Goal: Task Accomplishment & Management: Use online tool/utility

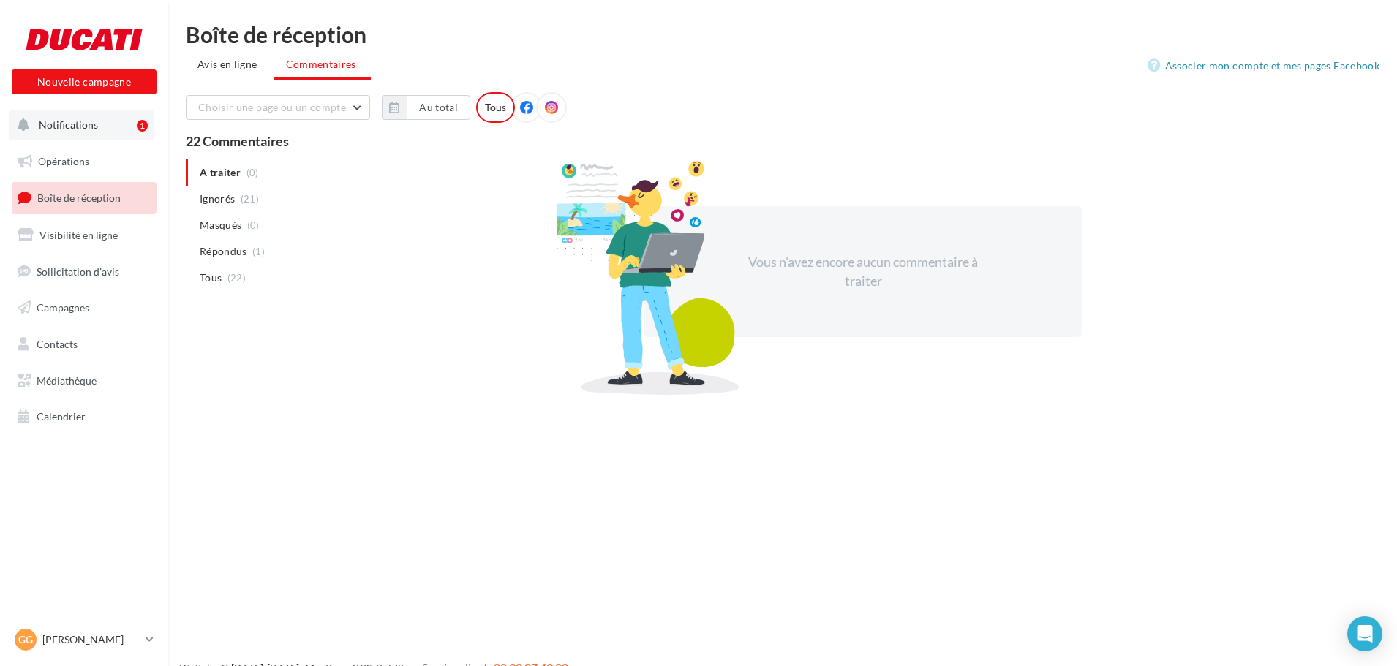
click at [74, 134] on button "Notifications 1" at bounding box center [81, 125] width 145 height 31
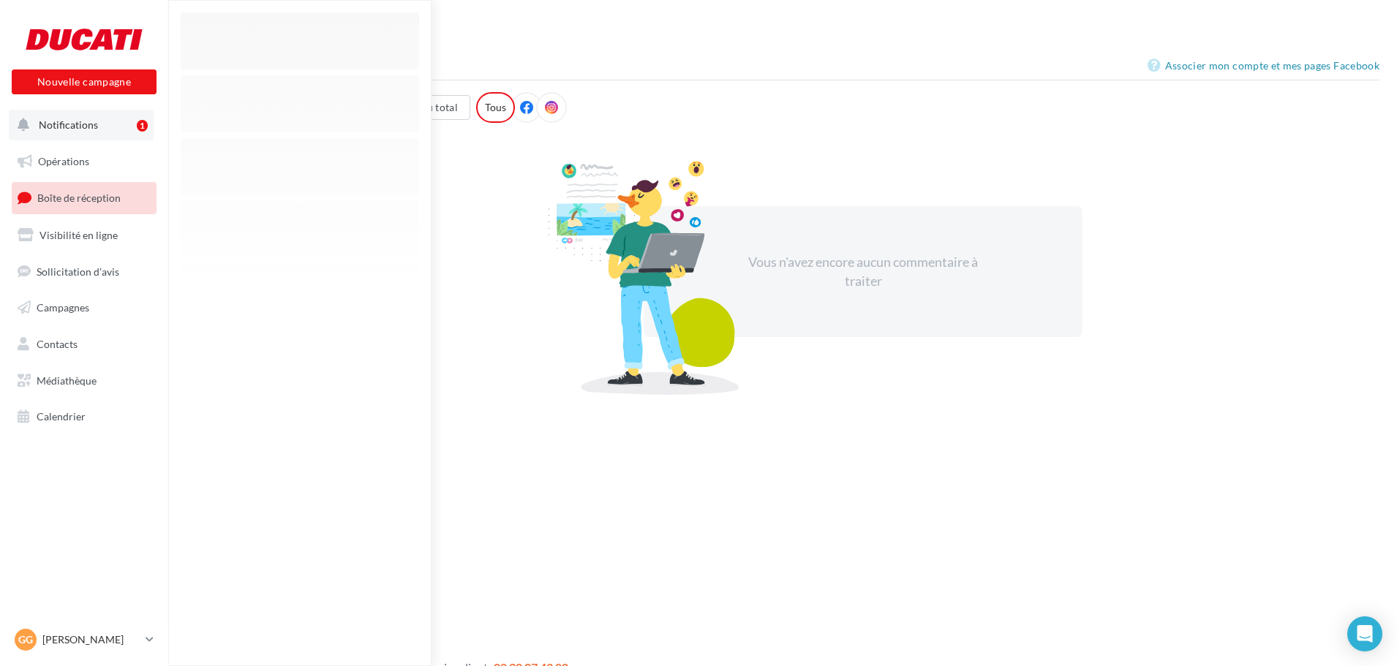
click at [70, 121] on span "Notifications" at bounding box center [68, 125] width 59 height 12
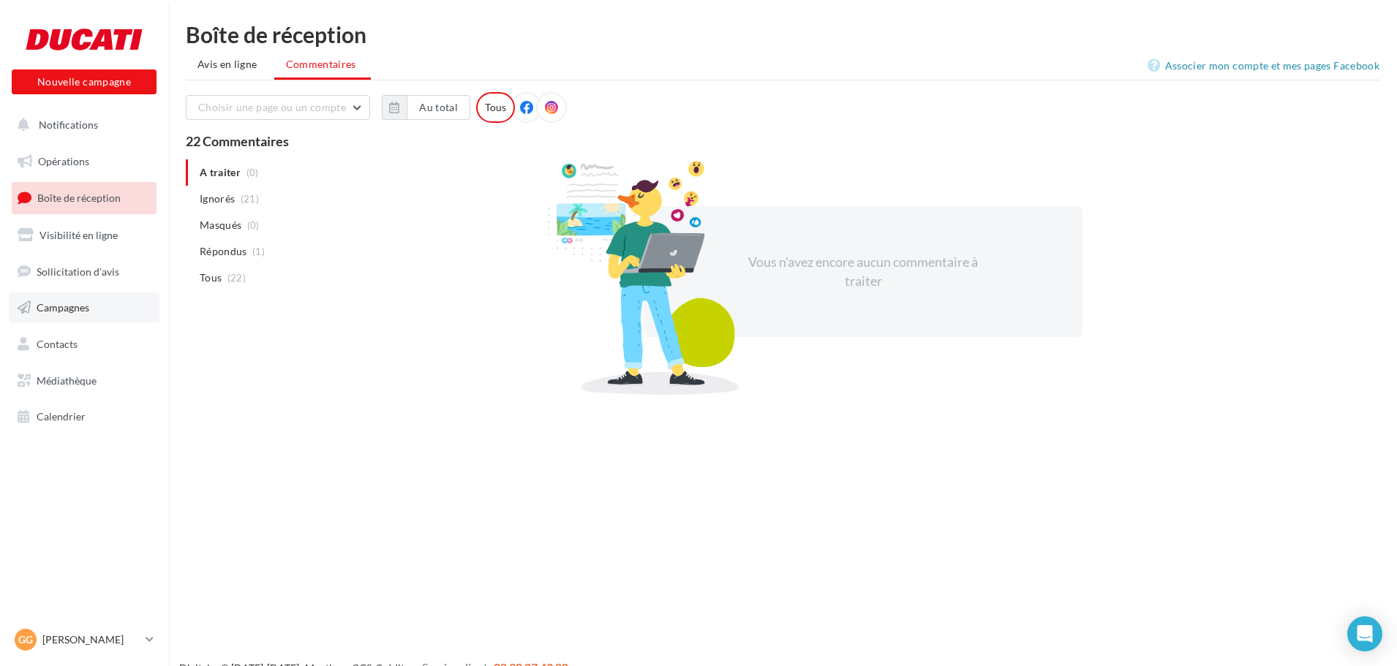
click at [48, 311] on span "Campagnes" at bounding box center [63, 307] width 53 height 12
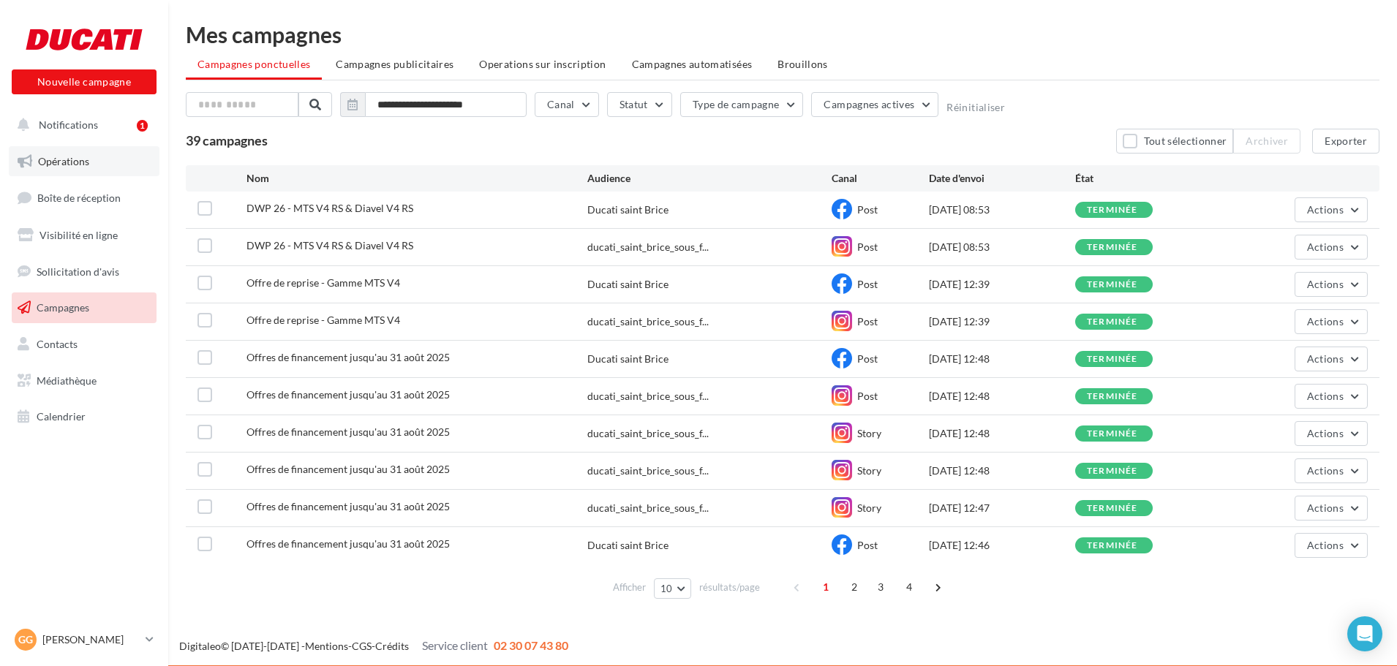
click at [67, 150] on link "Opérations" at bounding box center [84, 161] width 151 height 31
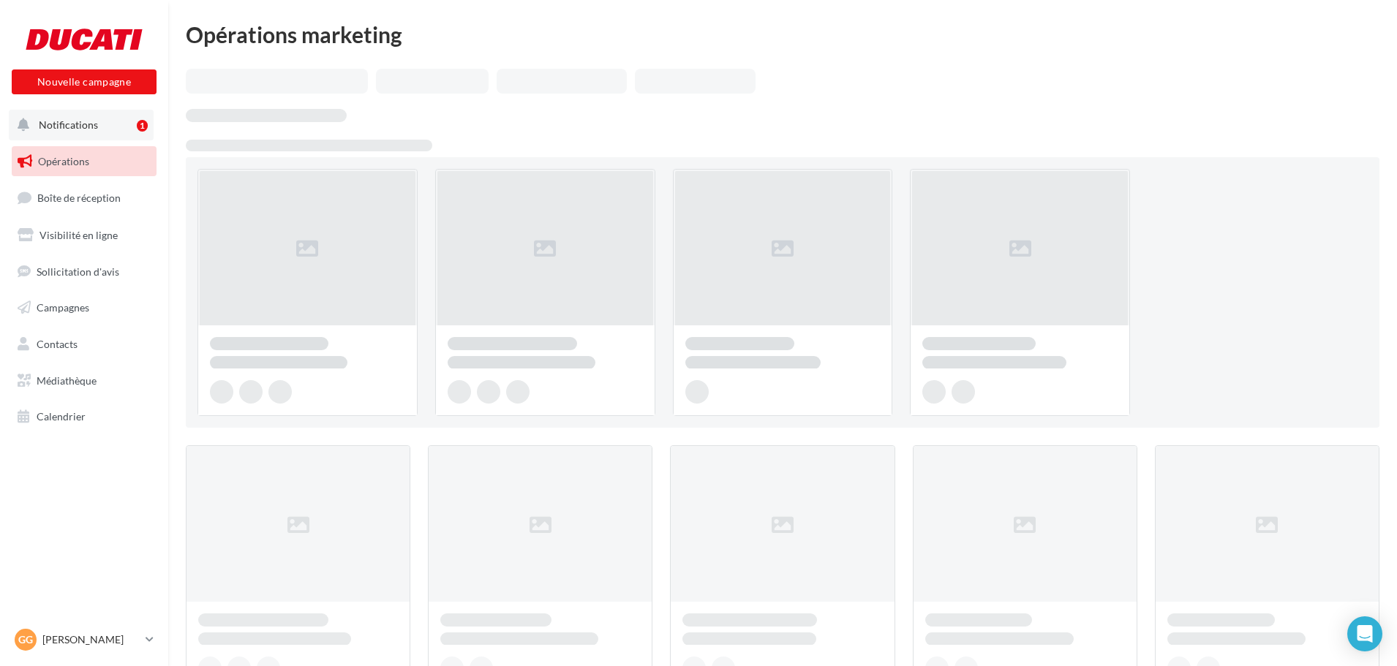
click at [74, 129] on span "Notifications" at bounding box center [68, 125] width 59 height 12
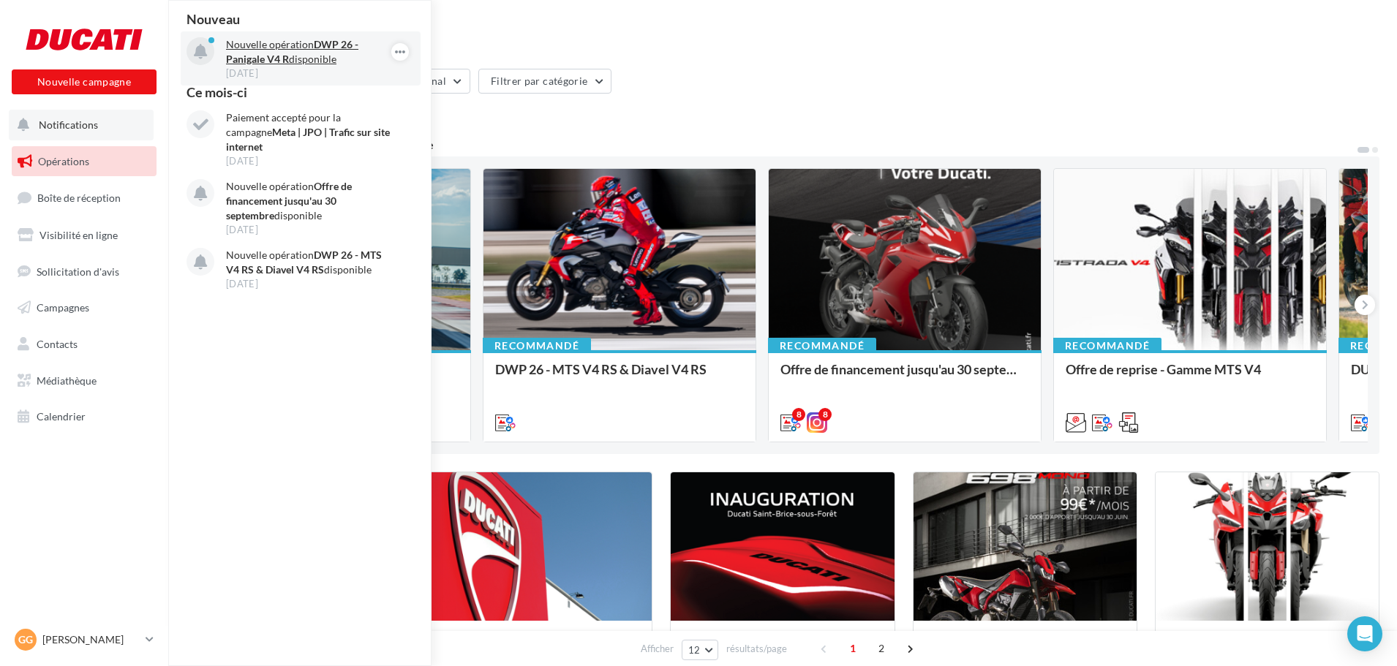
click at [304, 67] on div "[DATE]" at bounding box center [311, 73] width 170 height 13
click at [677, 36] on div "Opérations marketing" at bounding box center [783, 34] width 1194 height 22
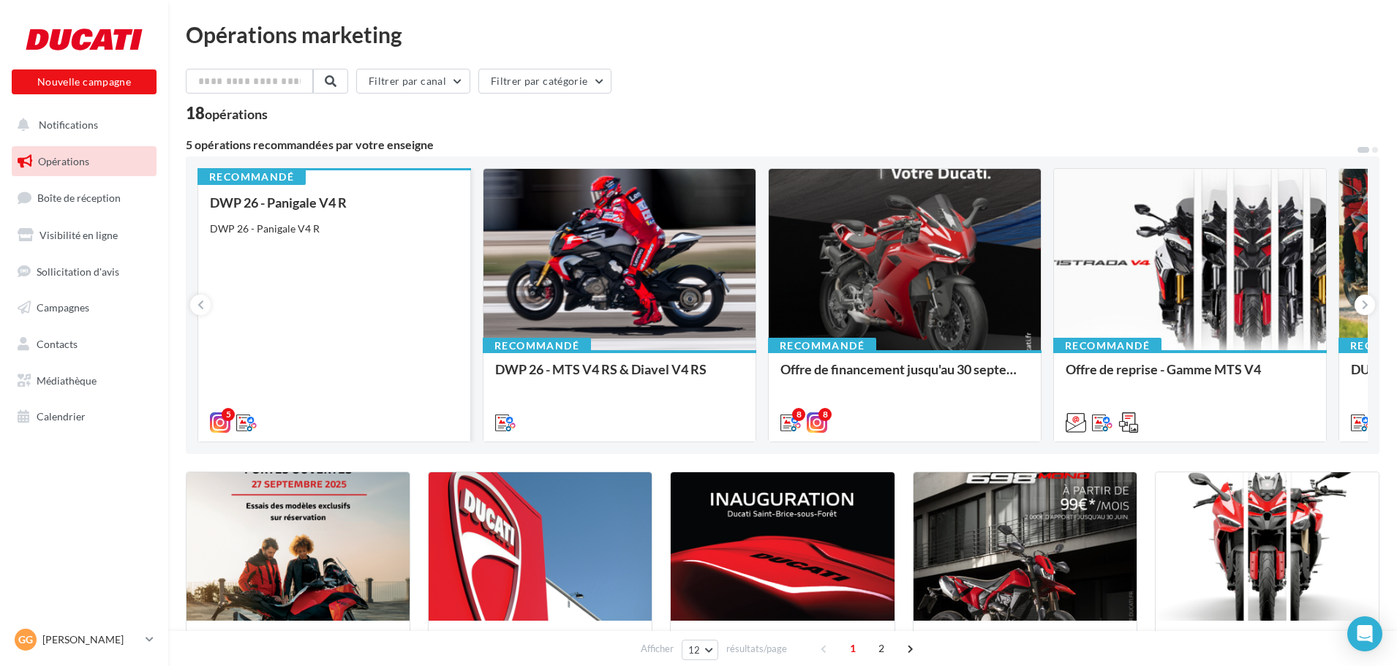
click at [337, 331] on div "DWP 26 - Panigale V4 R DWP 26 - Panigale V4 R" at bounding box center [334, 311] width 249 height 233
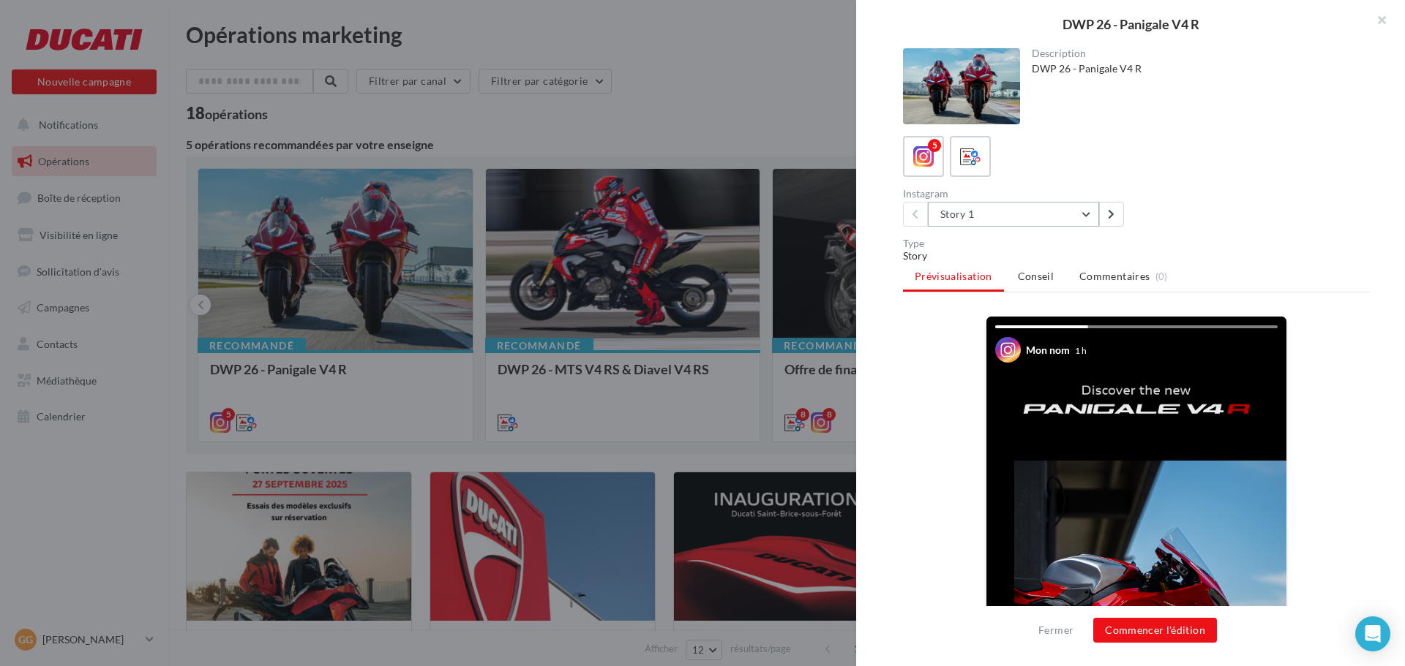
click at [1031, 214] on button "Story 1" at bounding box center [1013, 214] width 171 height 25
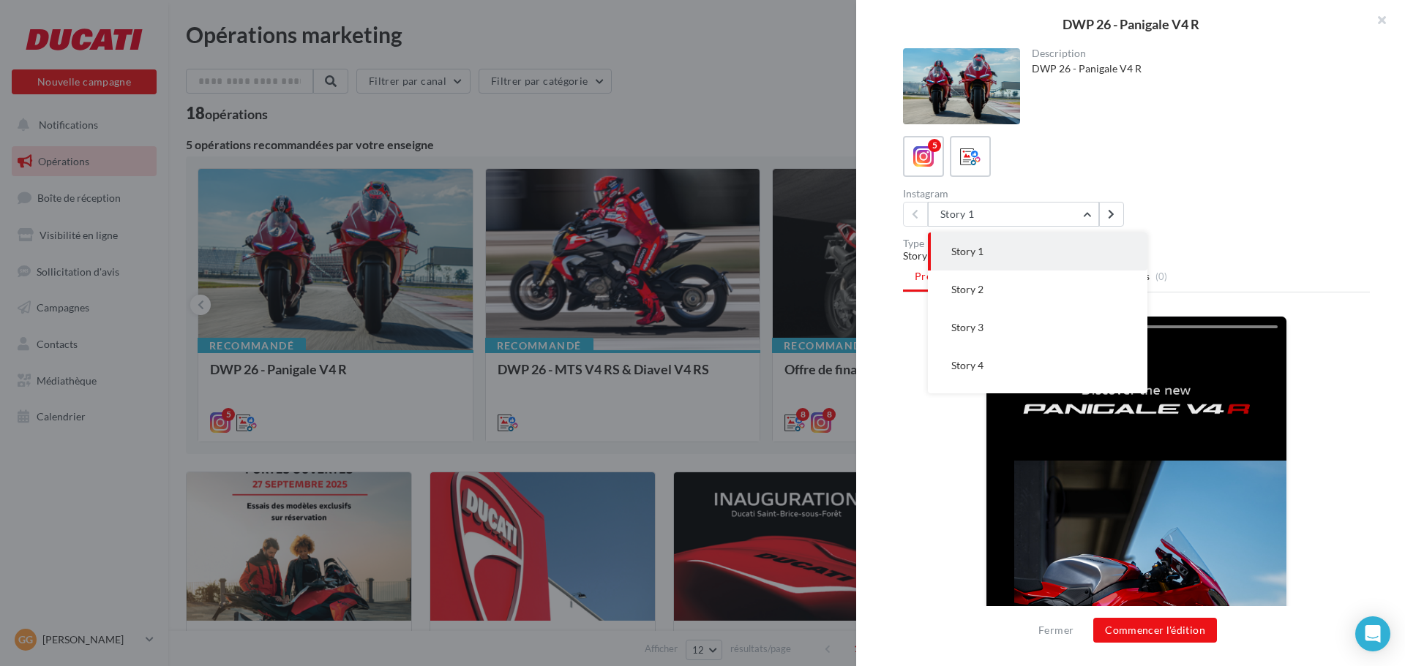
click at [1228, 225] on div "Instagram Story 1 Story 1 Story 2 Story 3 Story 4 Story 5" at bounding box center [1142, 208] width 478 height 38
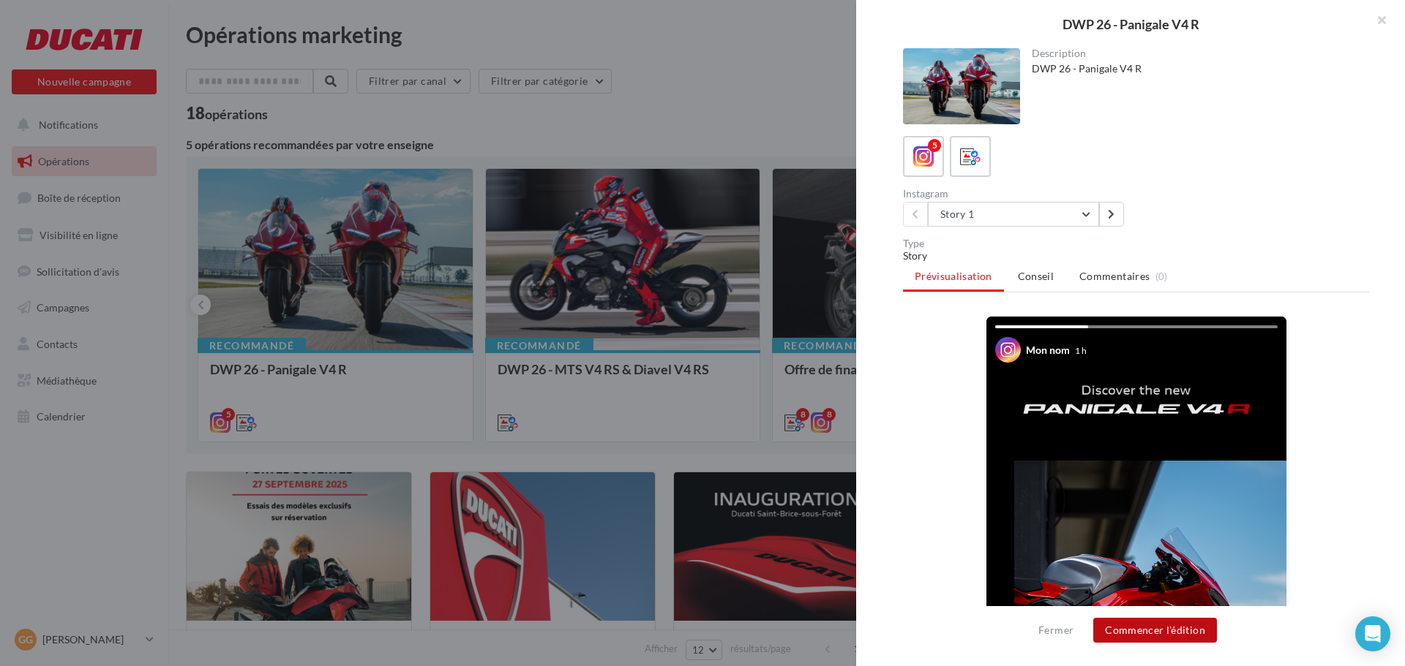
click at [1168, 636] on button "Commencer l'édition" at bounding box center [1155, 630] width 124 height 25
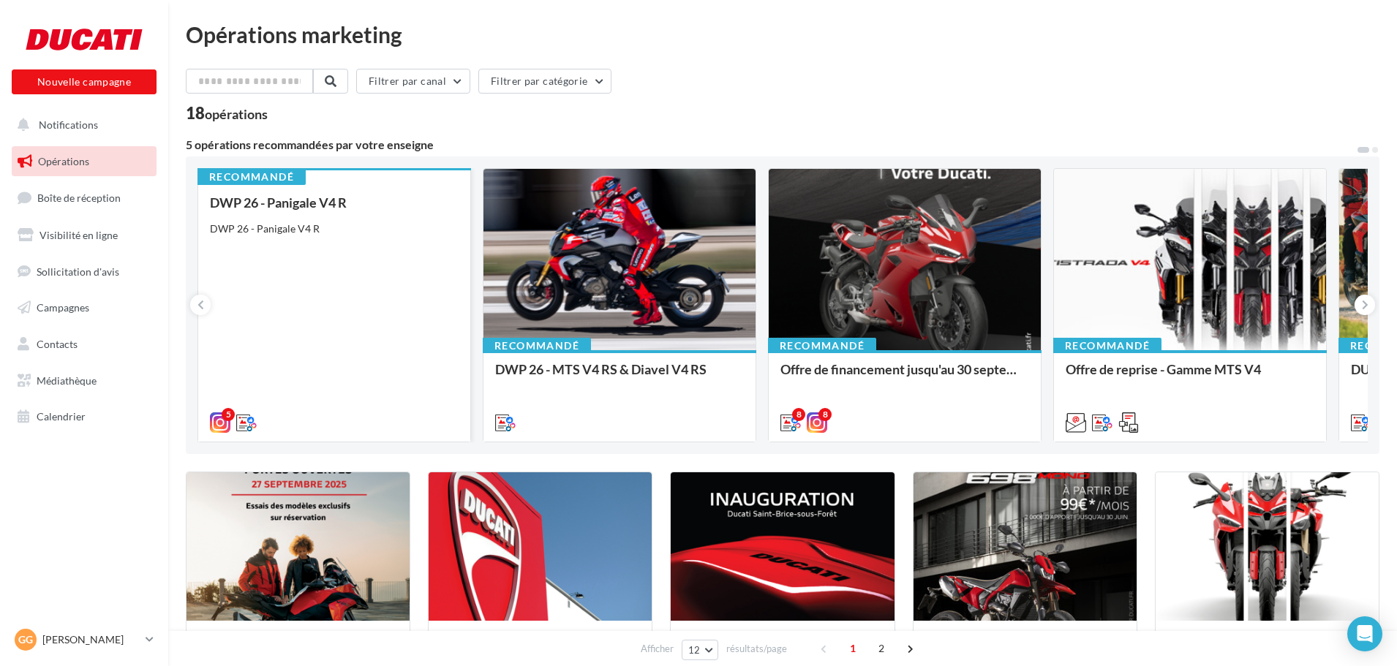
click at [314, 252] on div "DWP 26 - Panigale V4 R DWP 26 - Panigale V4 R" at bounding box center [334, 311] width 249 height 233
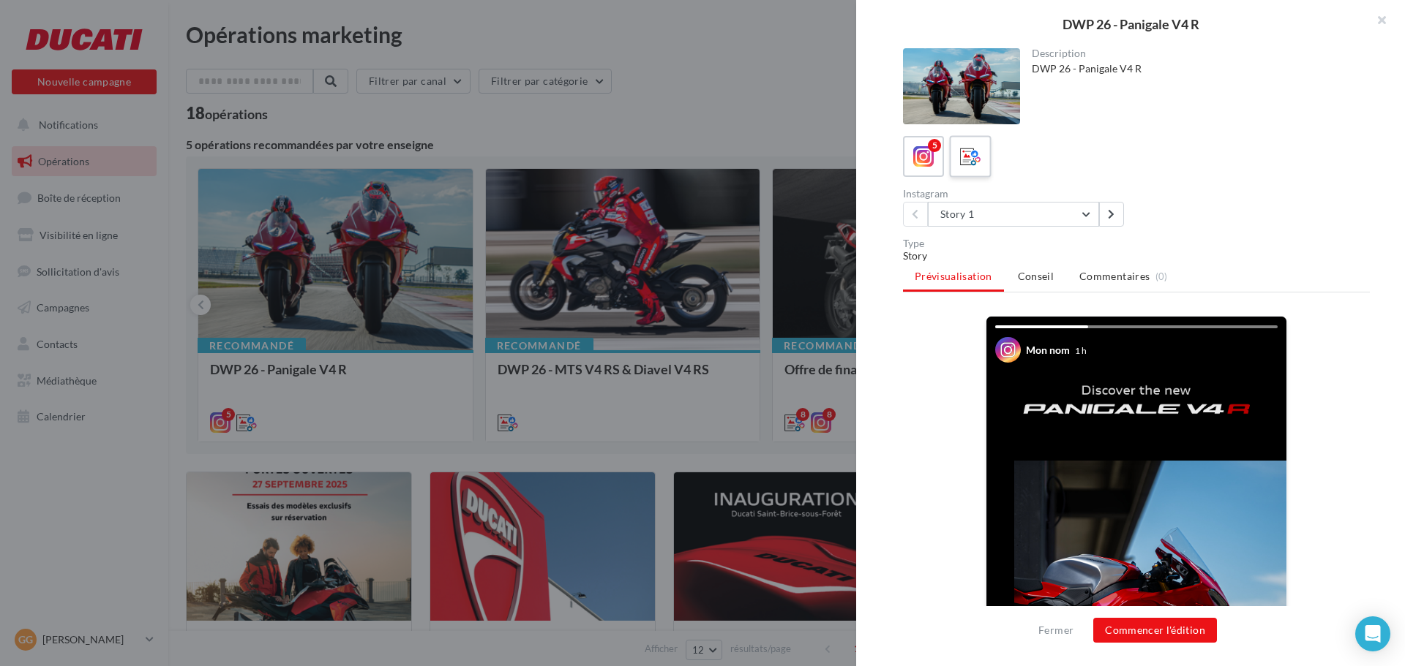
click at [966, 159] on icon at bounding box center [970, 156] width 21 height 21
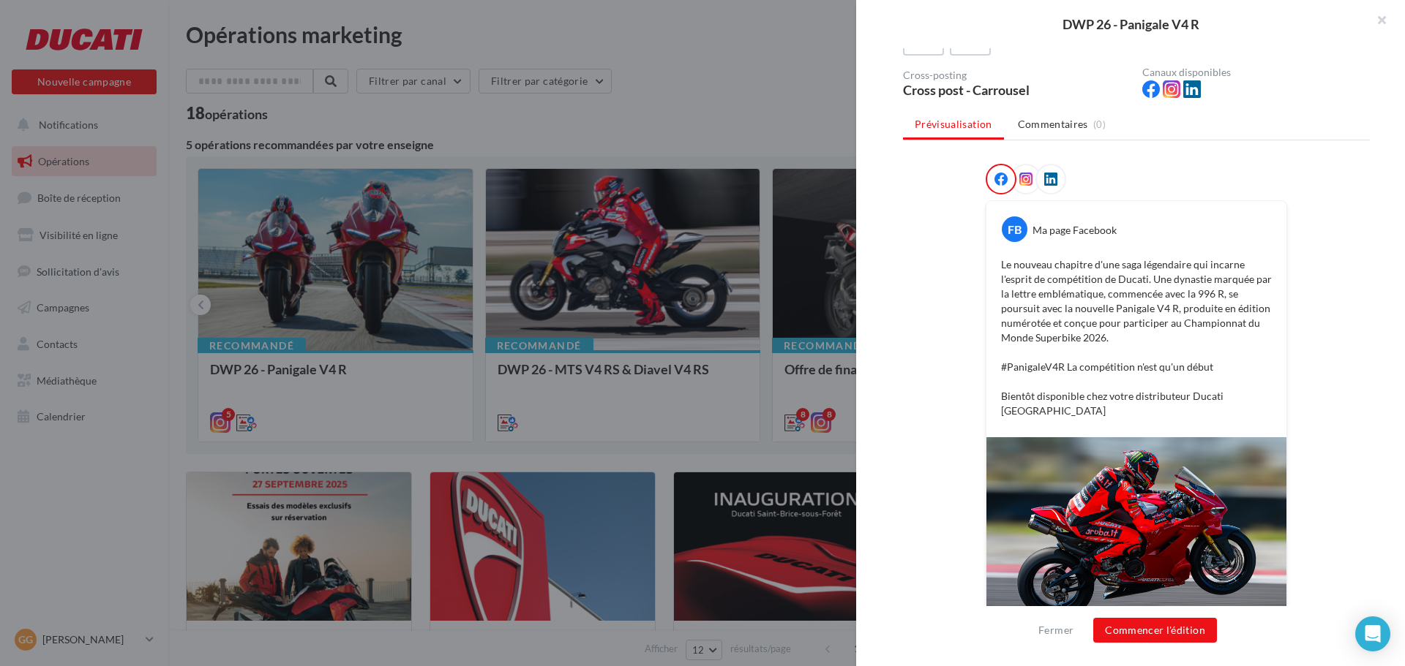
scroll to position [40, 0]
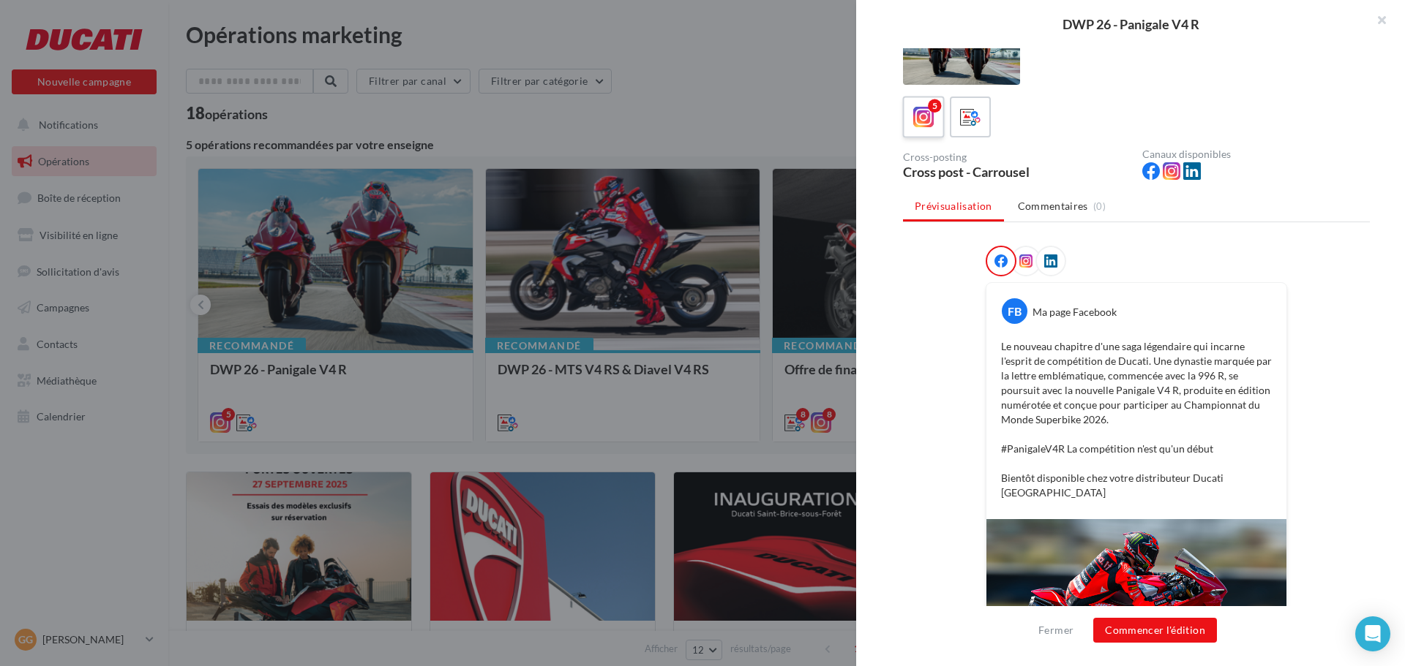
click at [929, 116] on icon at bounding box center [923, 117] width 21 height 21
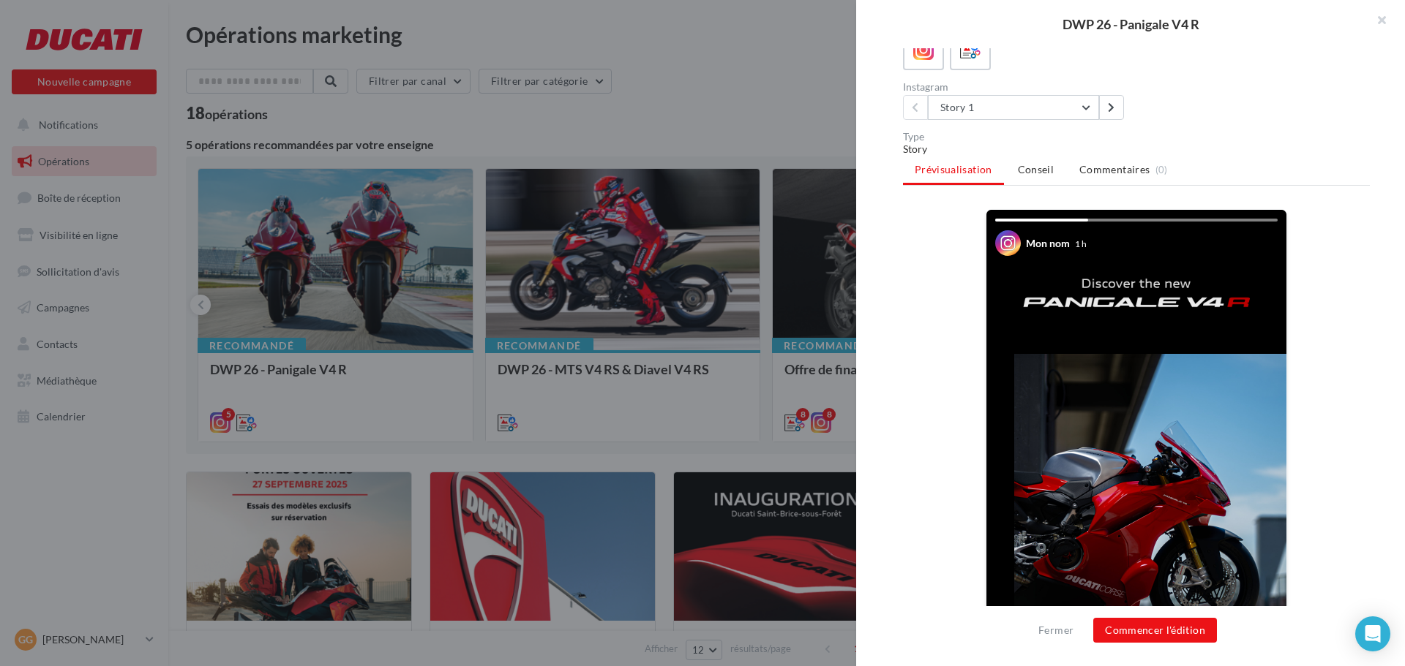
scroll to position [113, 0]
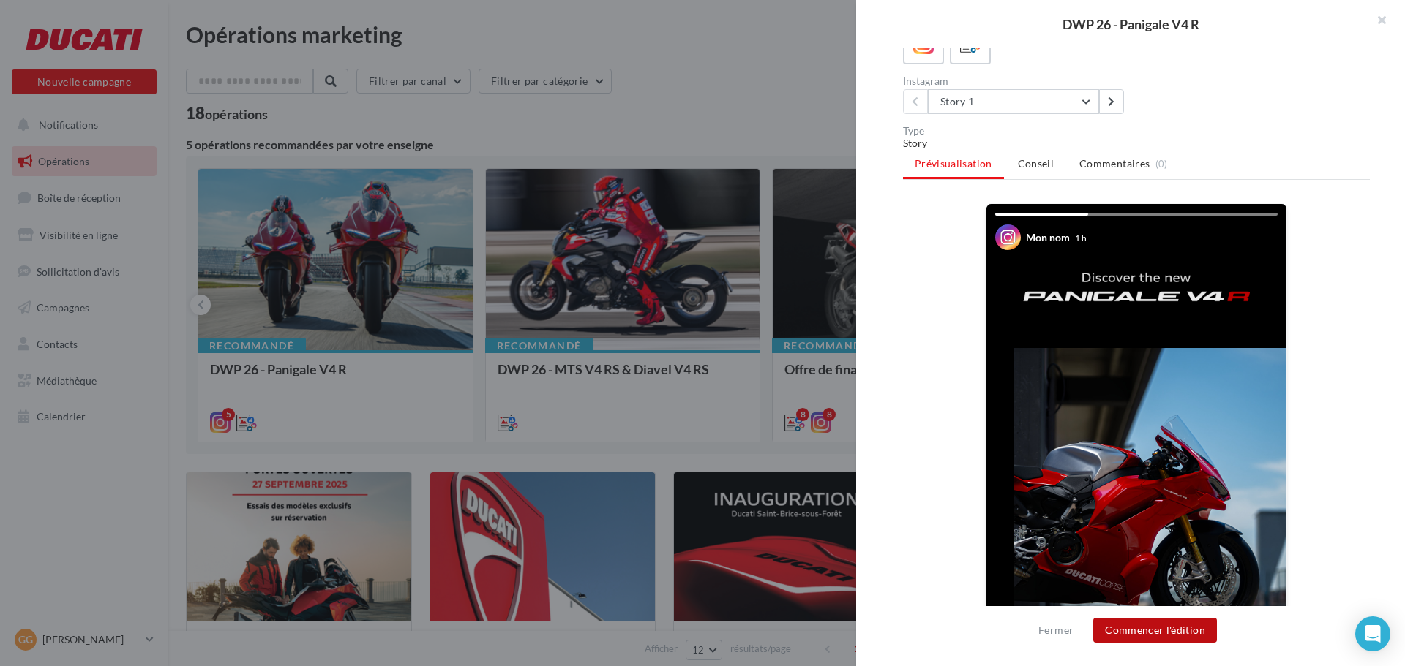
click at [1172, 636] on button "Commencer l'édition" at bounding box center [1155, 630] width 124 height 25
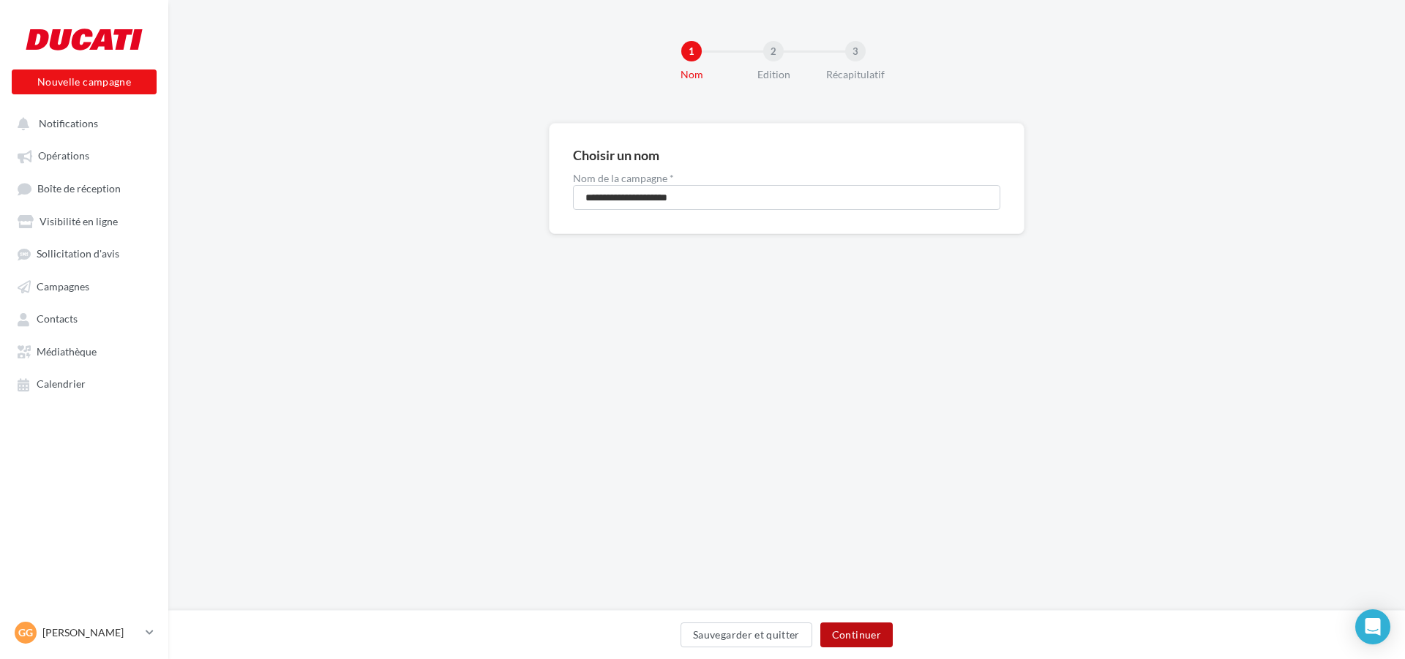
click at [852, 630] on button "Continuer" at bounding box center [856, 635] width 72 height 25
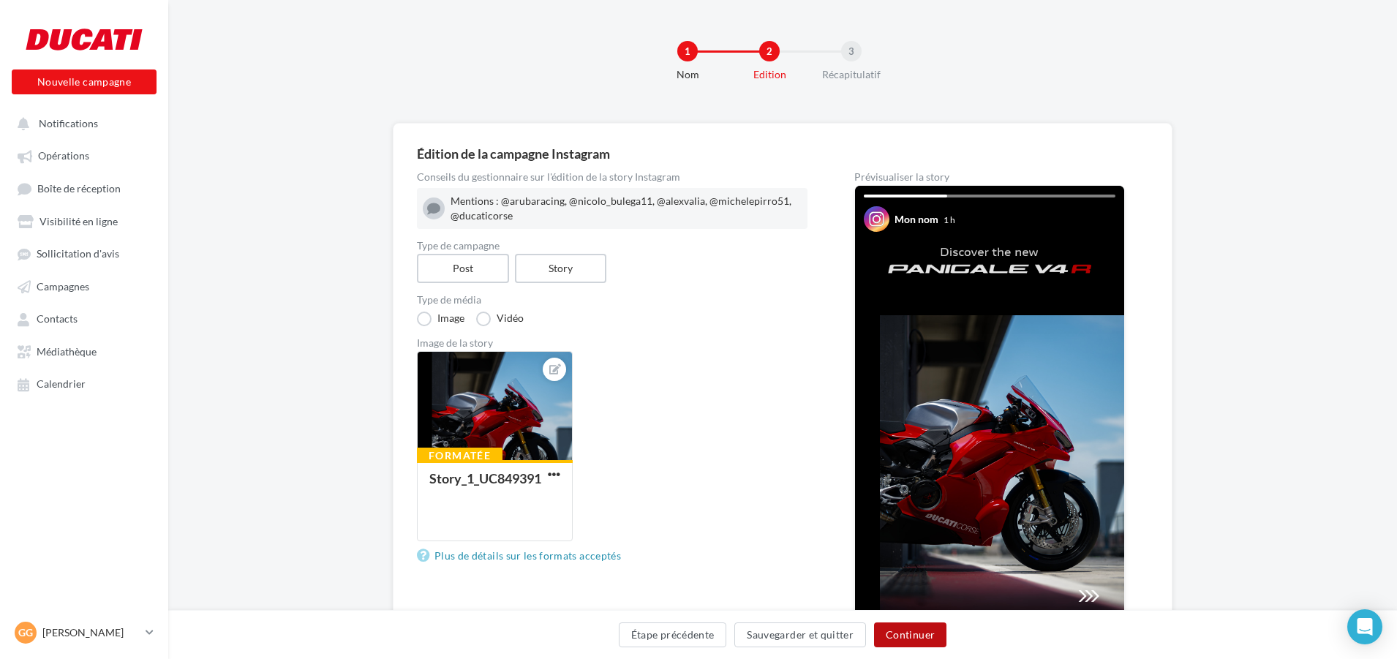
click at [898, 634] on button "Continuer" at bounding box center [910, 635] width 72 height 25
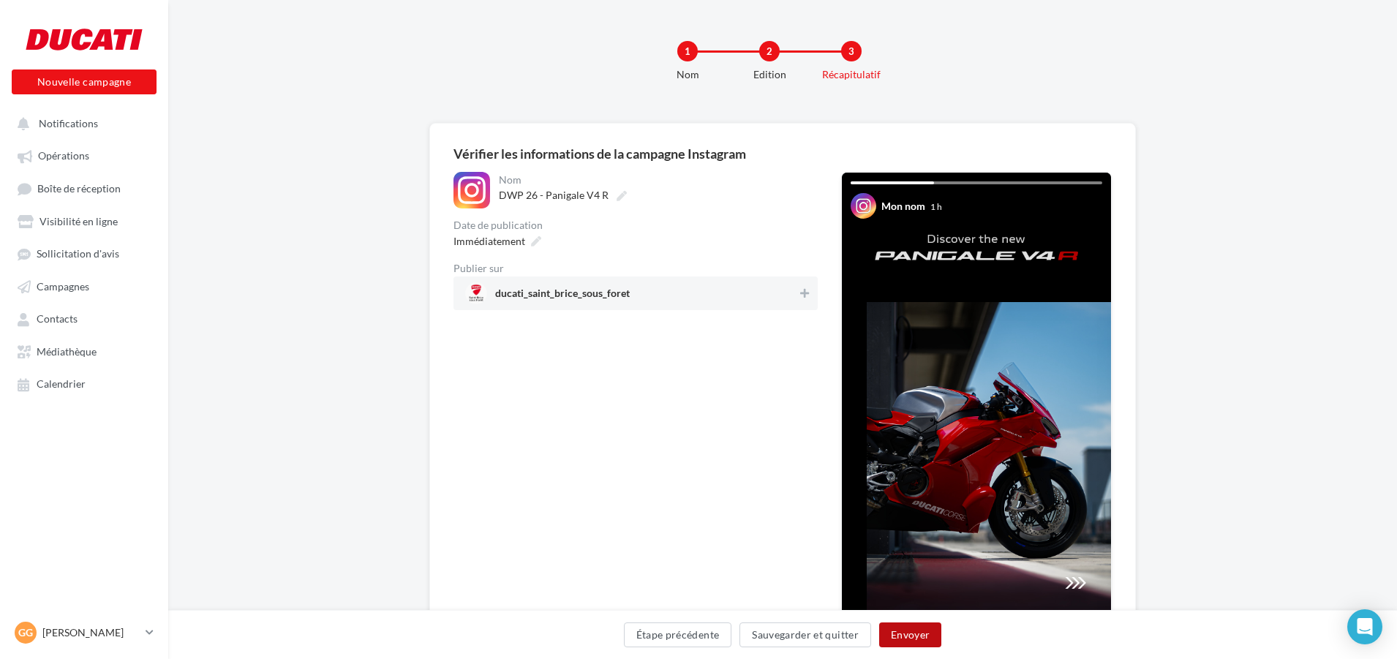
click at [923, 634] on button "Envoyer" at bounding box center [910, 635] width 62 height 25
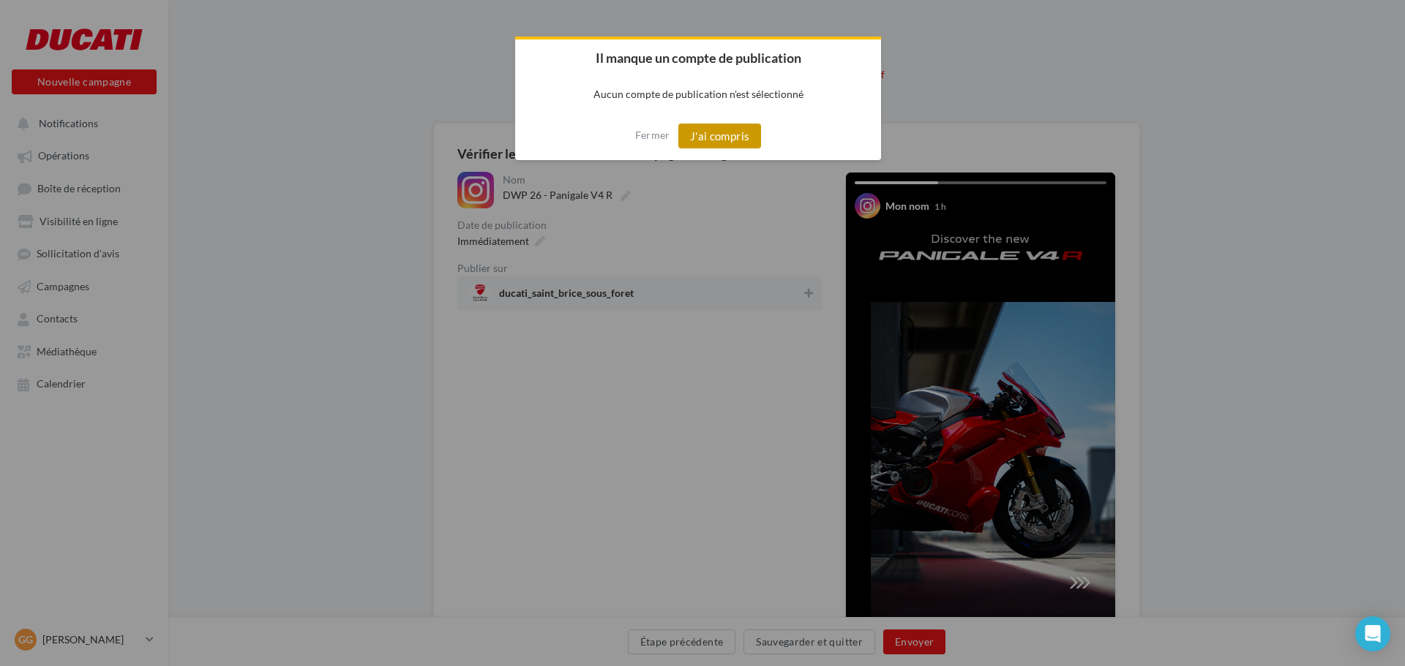
click at [702, 143] on button "J'ai compris" at bounding box center [719, 136] width 83 height 25
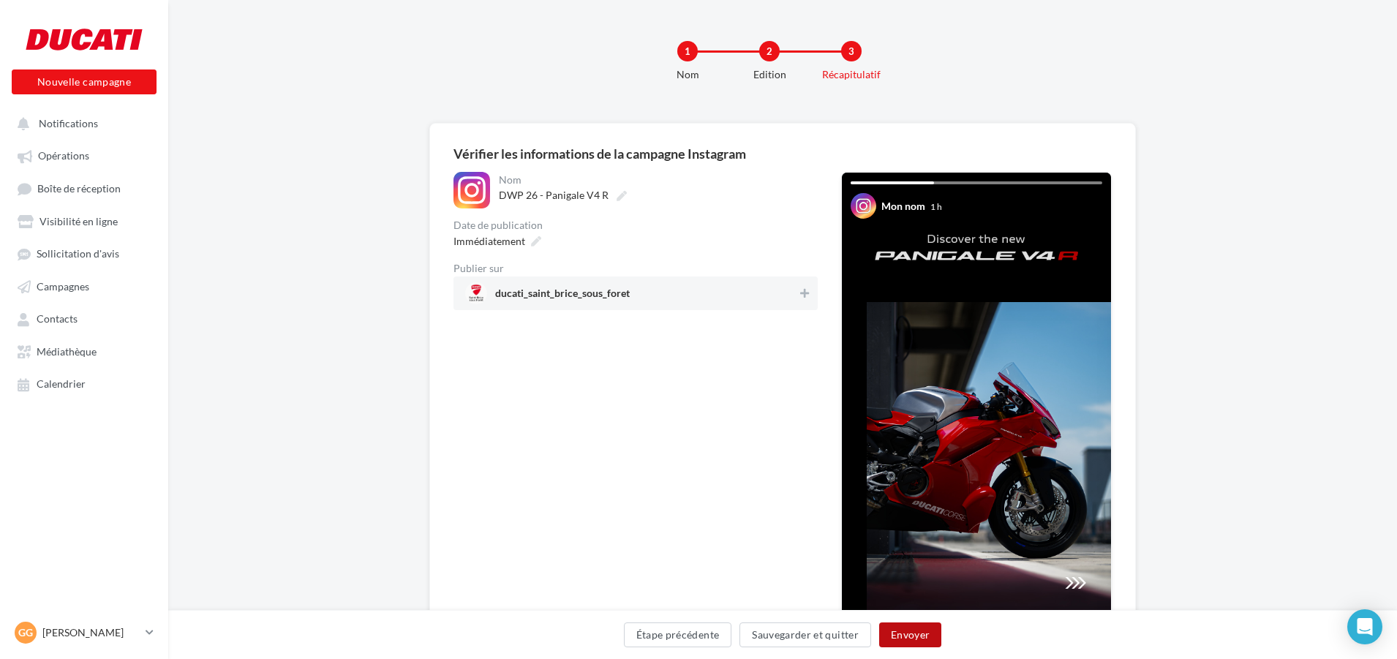
click at [917, 631] on button "Envoyer" at bounding box center [910, 635] width 62 height 25
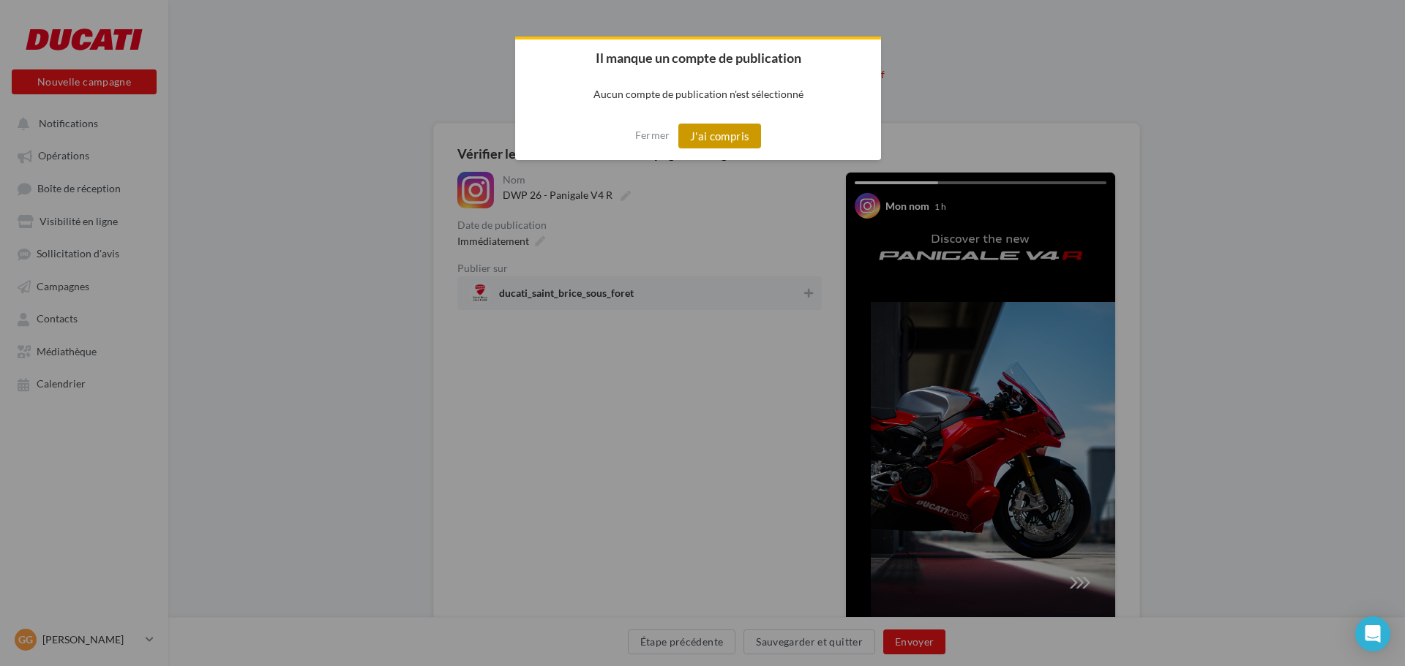
click at [730, 143] on button "J'ai compris" at bounding box center [719, 136] width 83 height 25
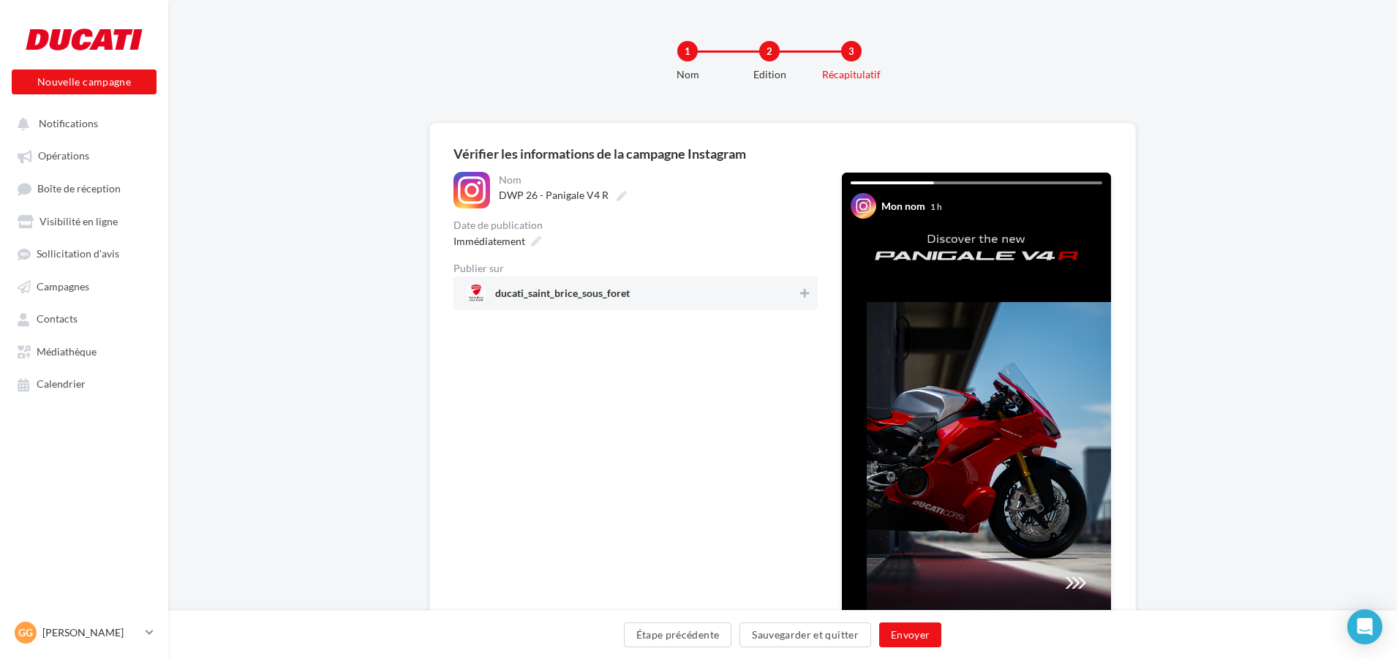
click at [589, 304] on span "ducati_saint_brice_sous_foret" at bounding box center [562, 296] width 135 height 16
click at [905, 627] on button "Envoyer" at bounding box center [910, 635] width 62 height 25
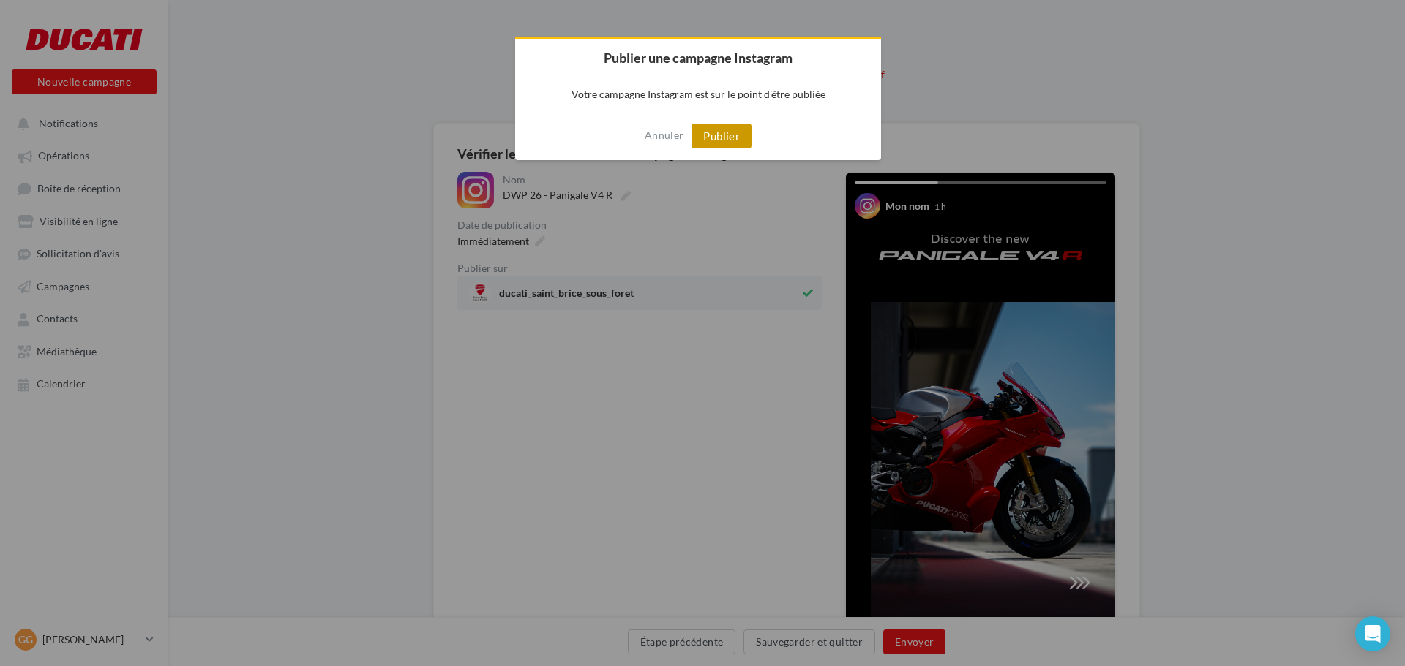
click at [709, 143] on button "Publier" at bounding box center [721, 136] width 60 height 25
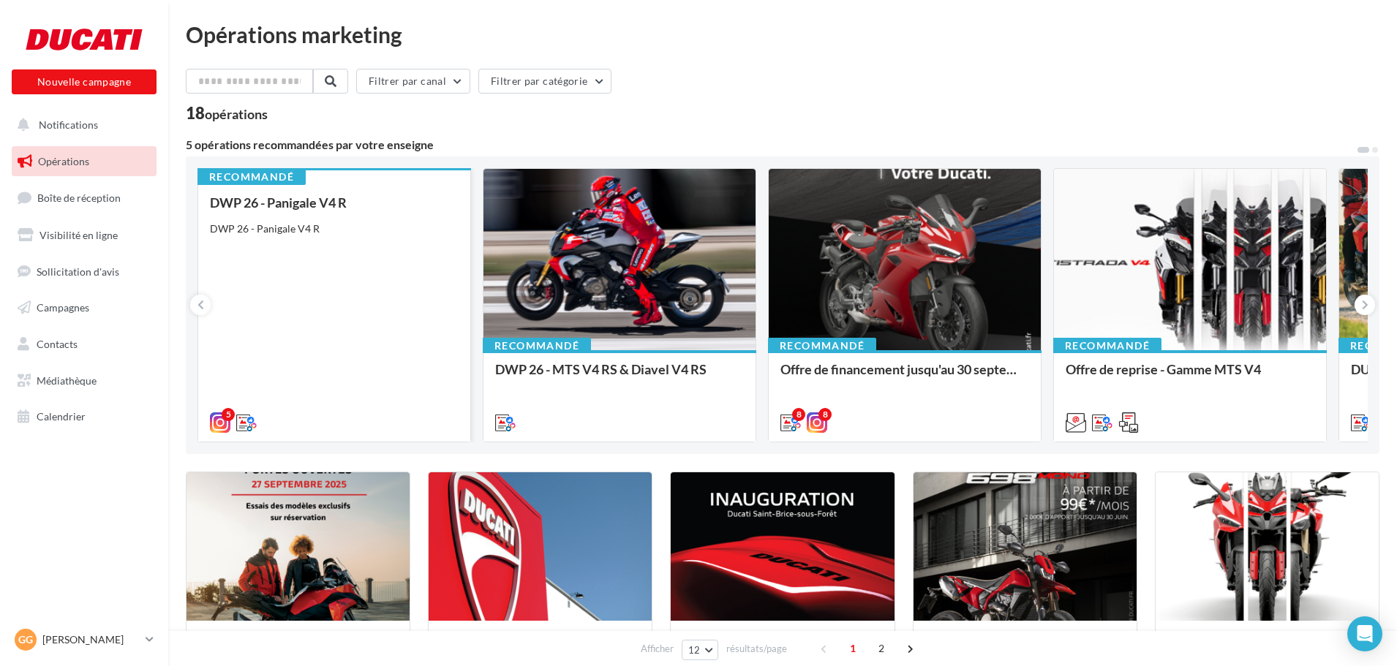
click at [342, 315] on div "DWP 26 - Panigale V4 R DWP 26 - Panigale V4 R" at bounding box center [334, 311] width 249 height 233
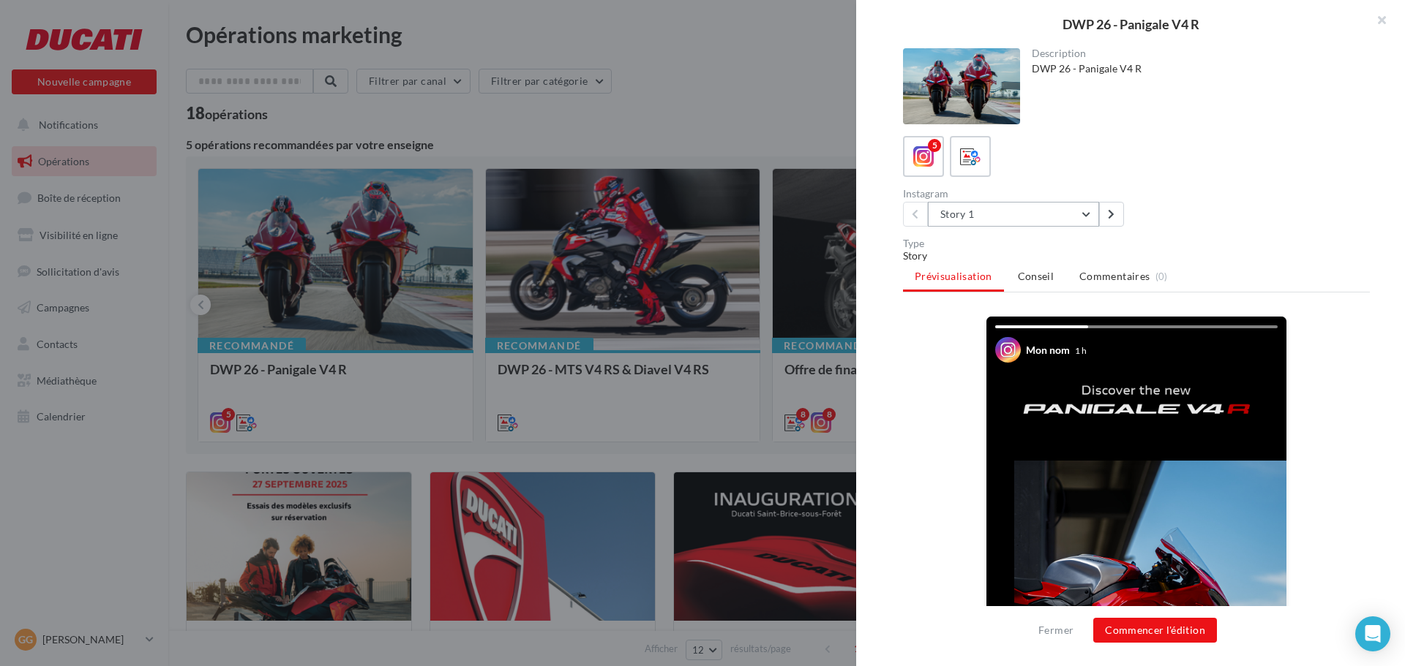
click at [1007, 211] on button "Story 1" at bounding box center [1013, 214] width 171 height 25
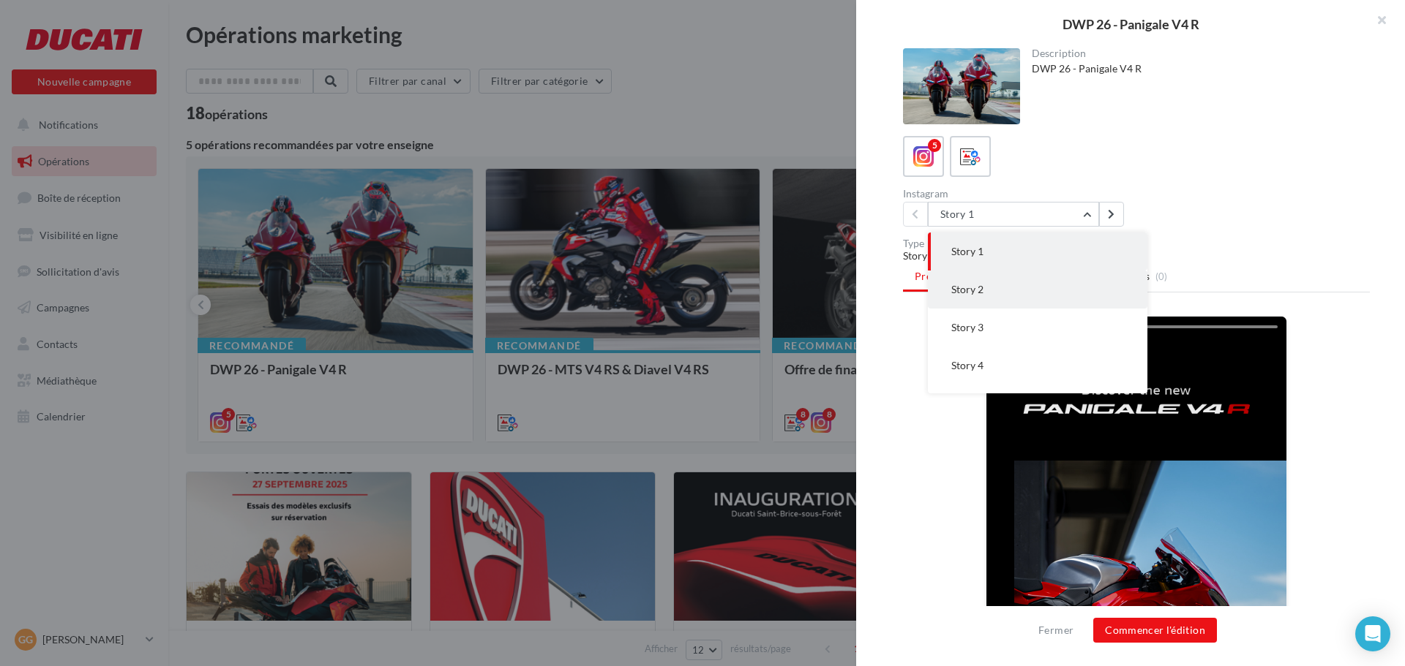
click at [979, 286] on span "Story 2" at bounding box center [967, 289] width 32 height 12
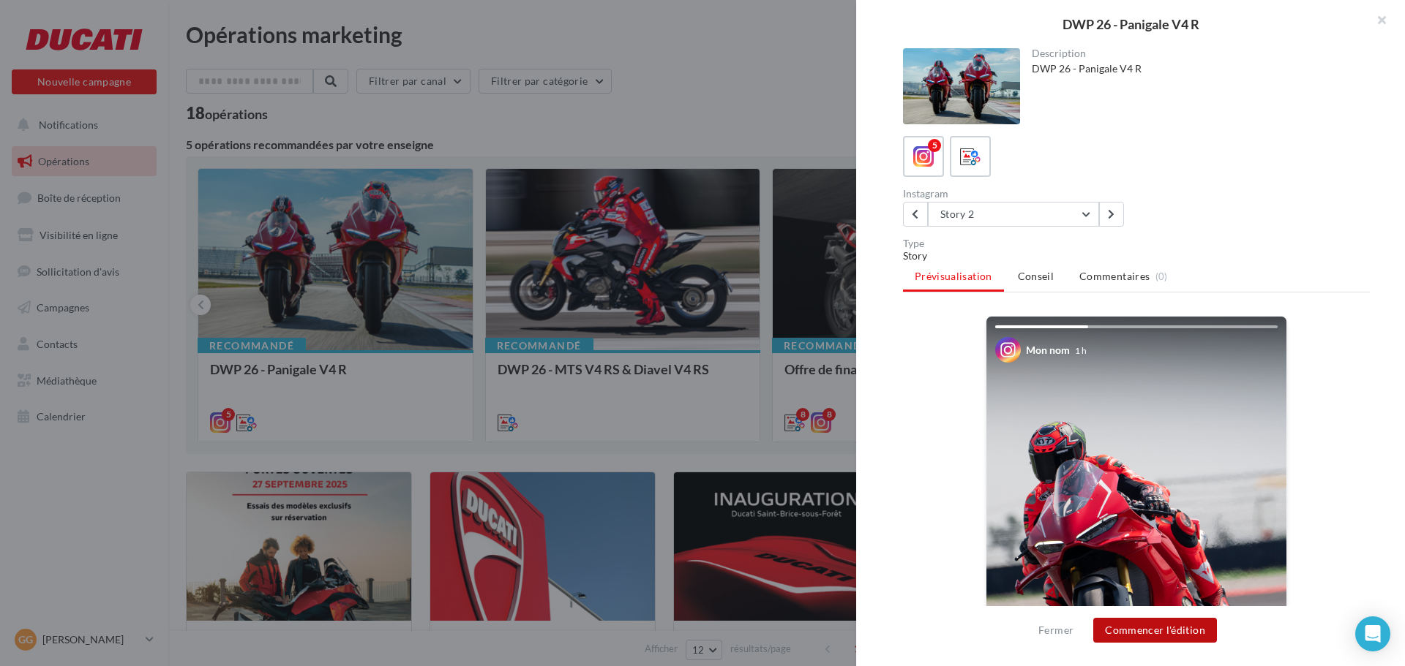
click at [1122, 627] on button "Commencer l'édition" at bounding box center [1155, 630] width 124 height 25
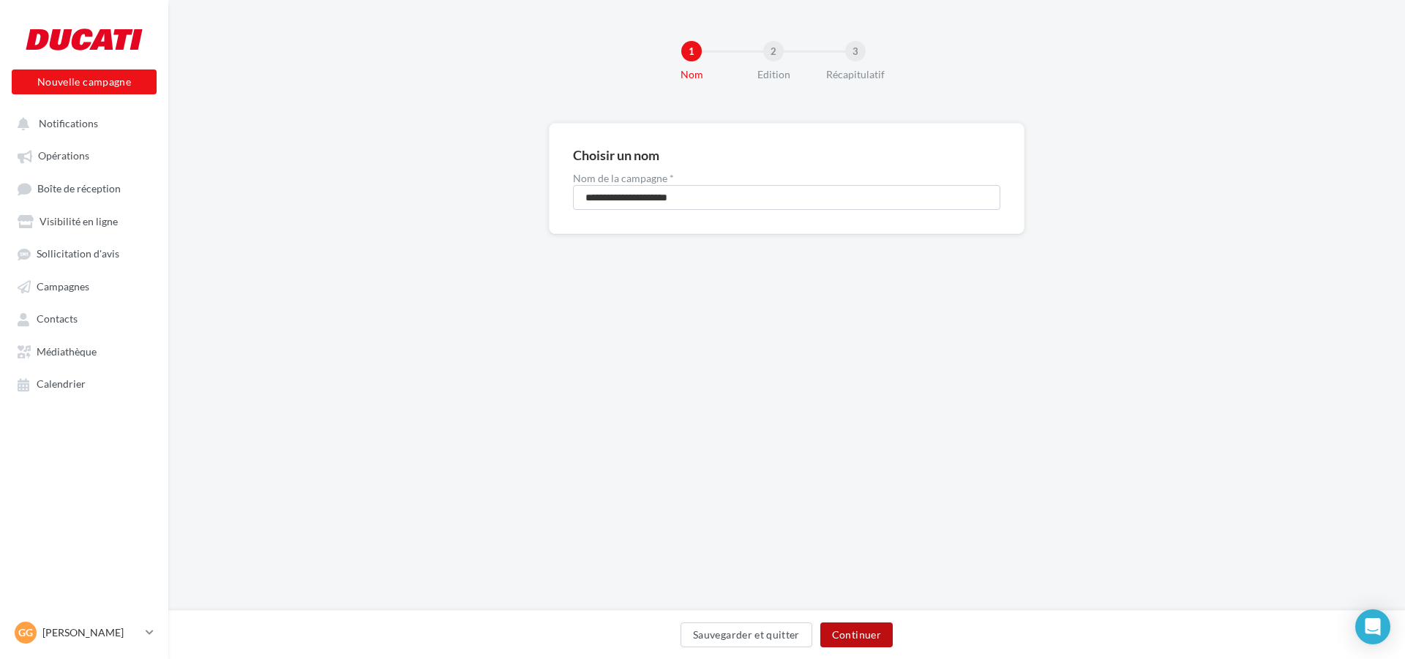
click at [868, 641] on button "Continuer" at bounding box center [856, 635] width 72 height 25
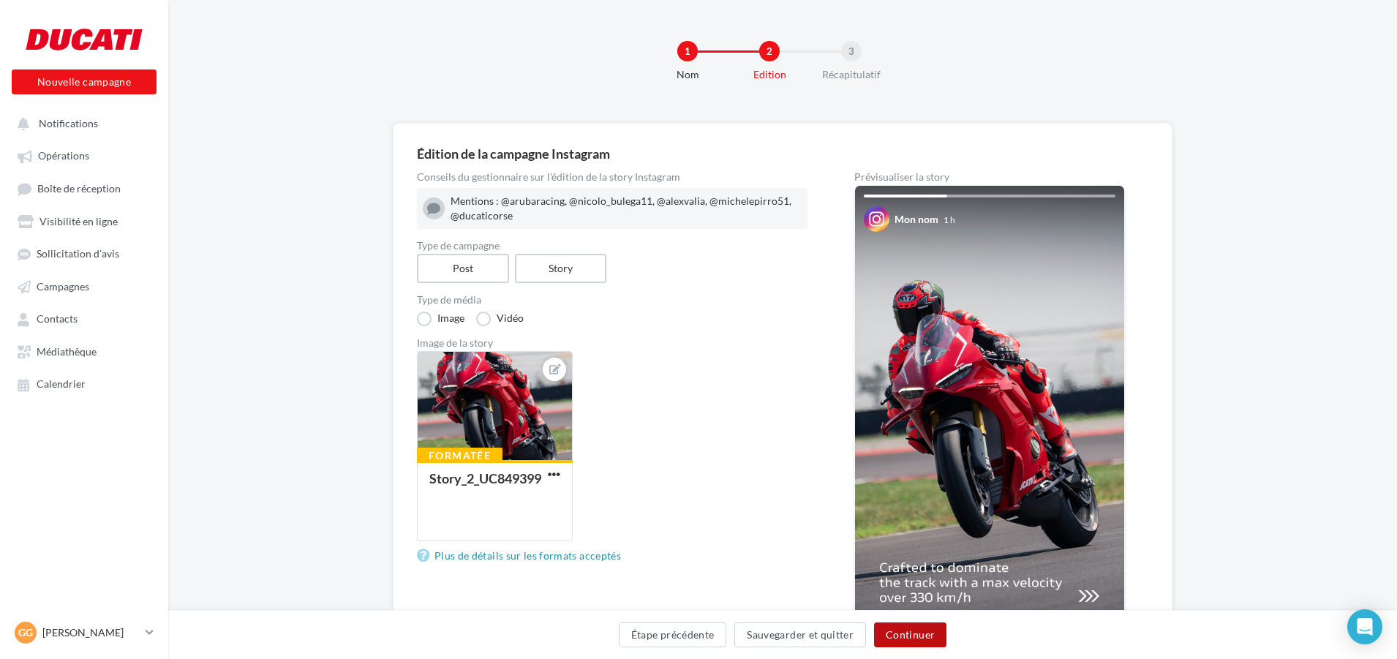
click at [914, 639] on button "Continuer" at bounding box center [910, 635] width 72 height 25
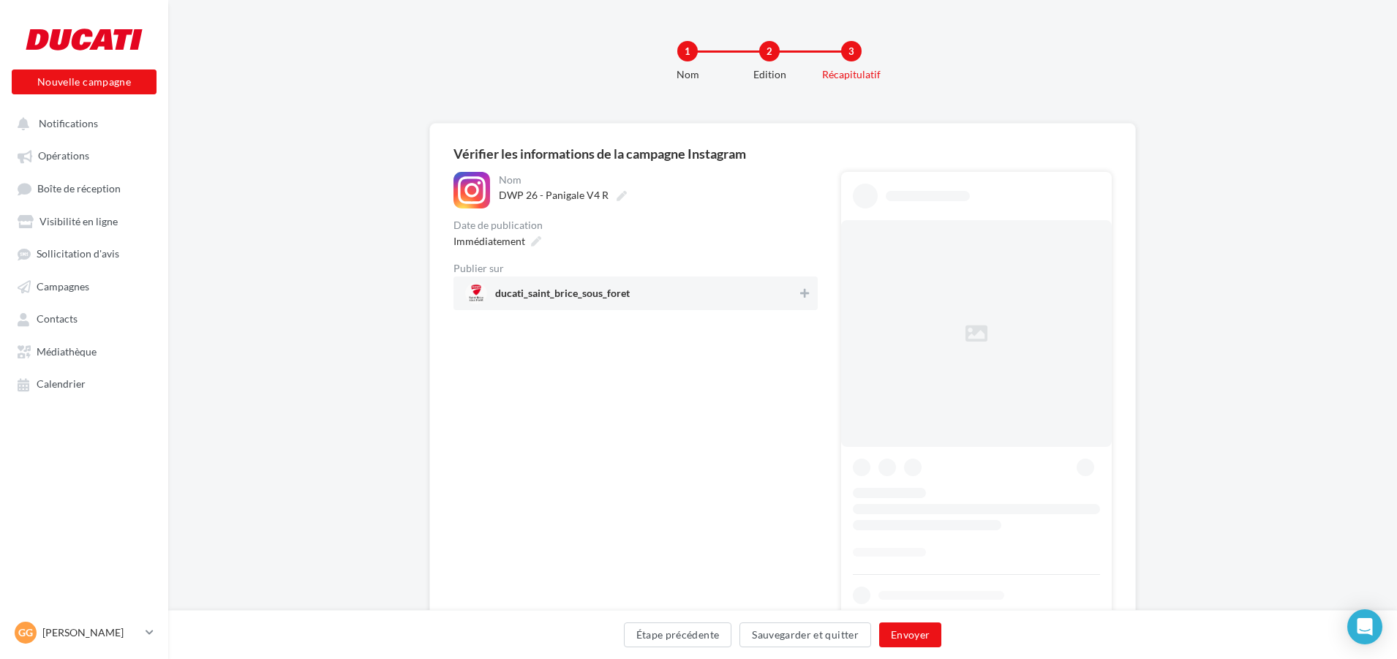
click at [633, 288] on span "ducati_saint_brice_sous_foret" at bounding box center [631, 293] width 332 height 22
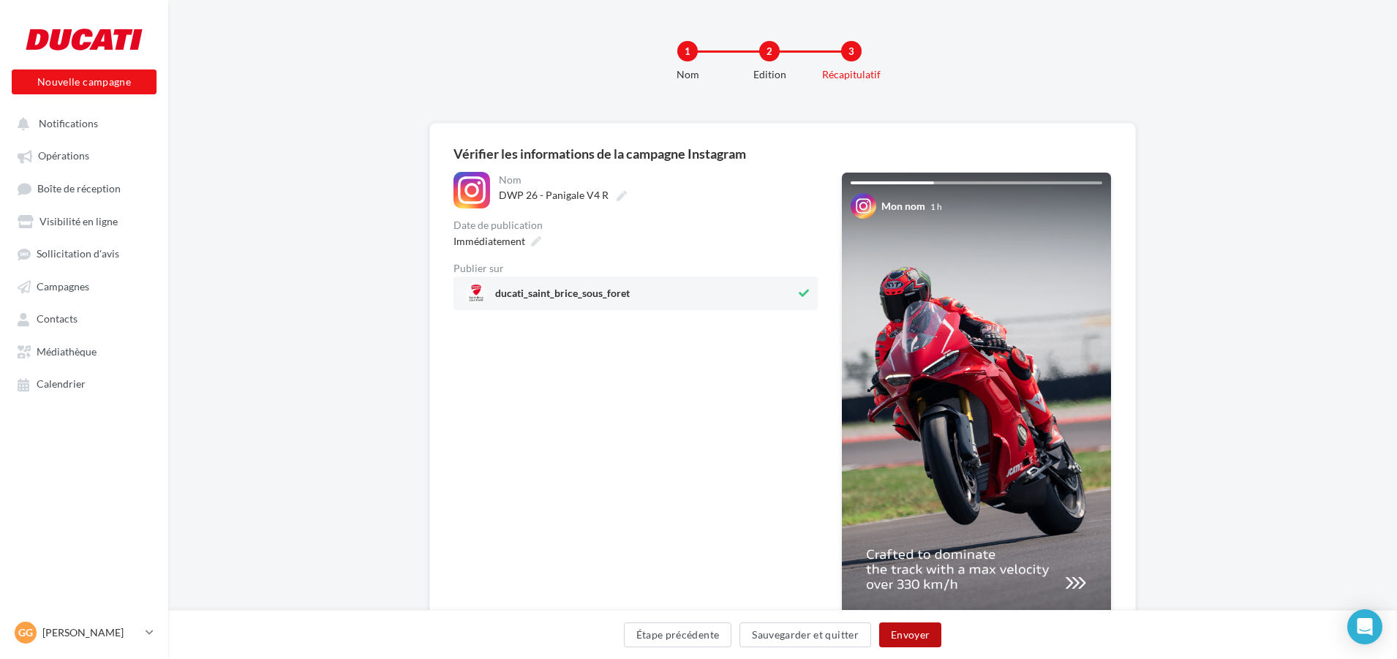
click at [917, 629] on button "Envoyer" at bounding box center [910, 635] width 62 height 25
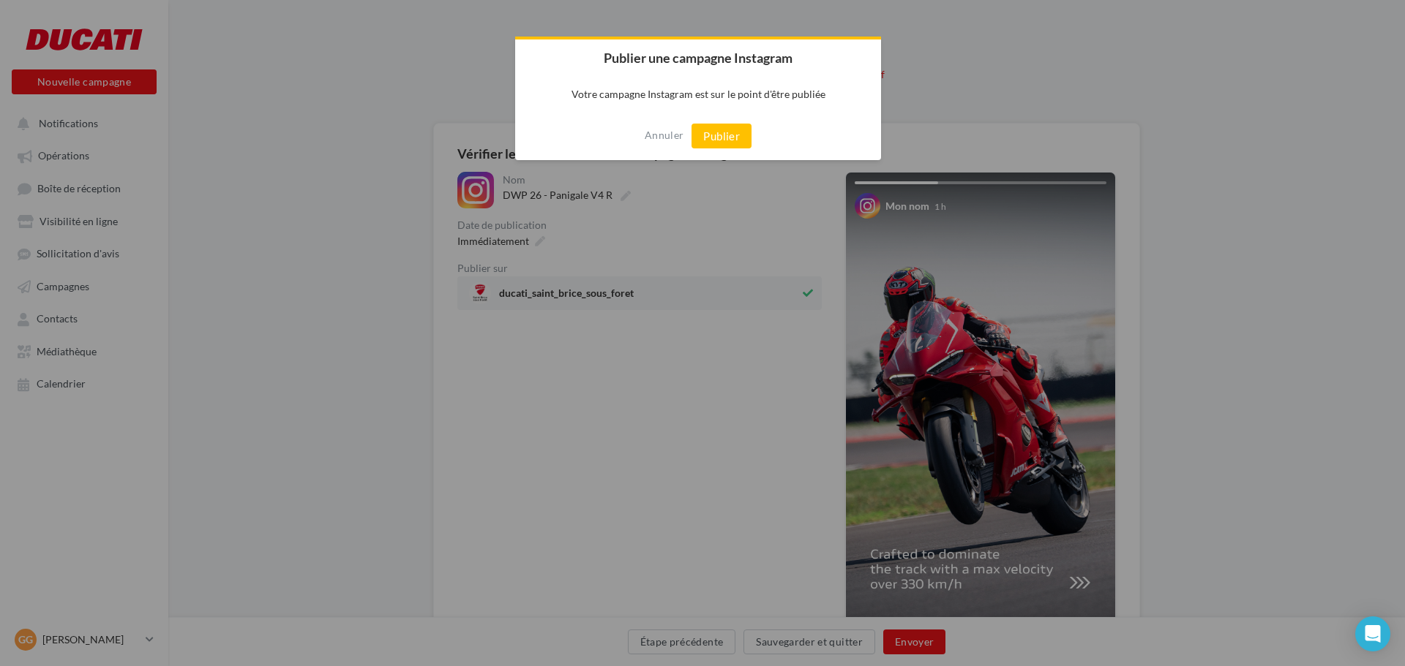
click at [723, 111] on p "Votre campagne Instagram est sur le point d'être publiée" at bounding box center [698, 94] width 366 height 36
click at [717, 140] on button "Publier" at bounding box center [721, 136] width 60 height 25
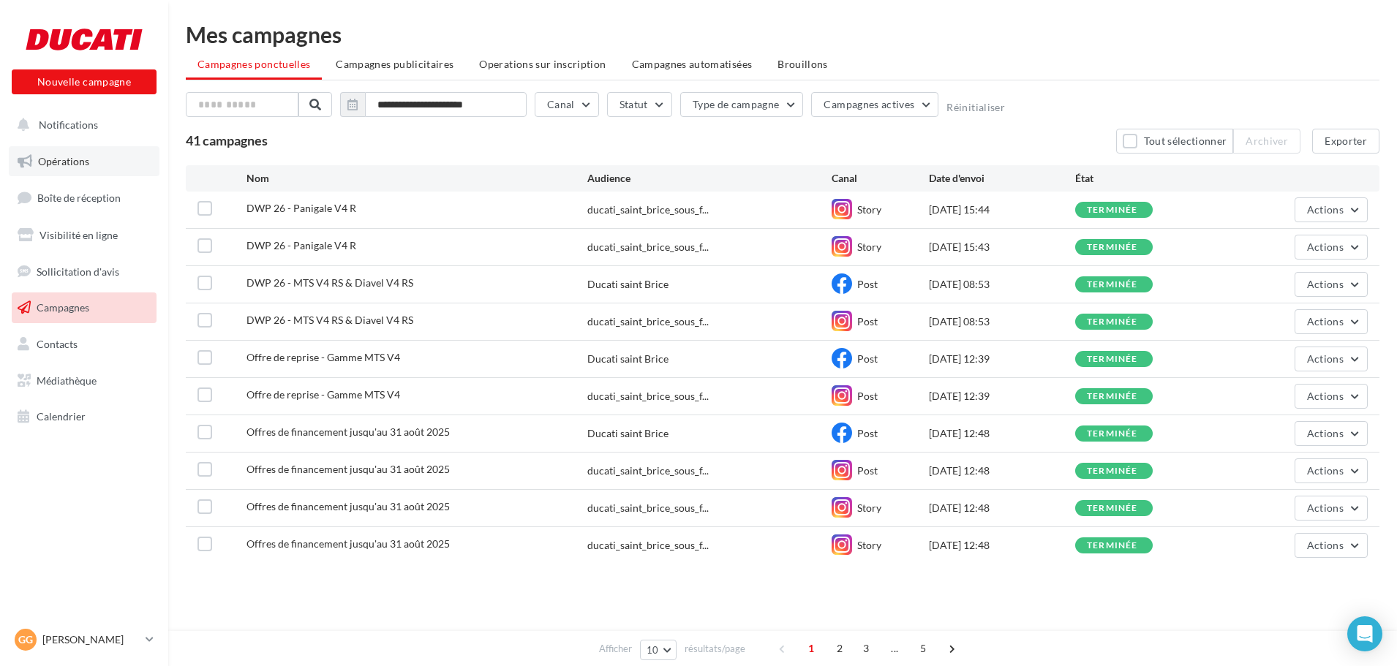
click at [57, 165] on span "Opérations" at bounding box center [63, 161] width 51 height 12
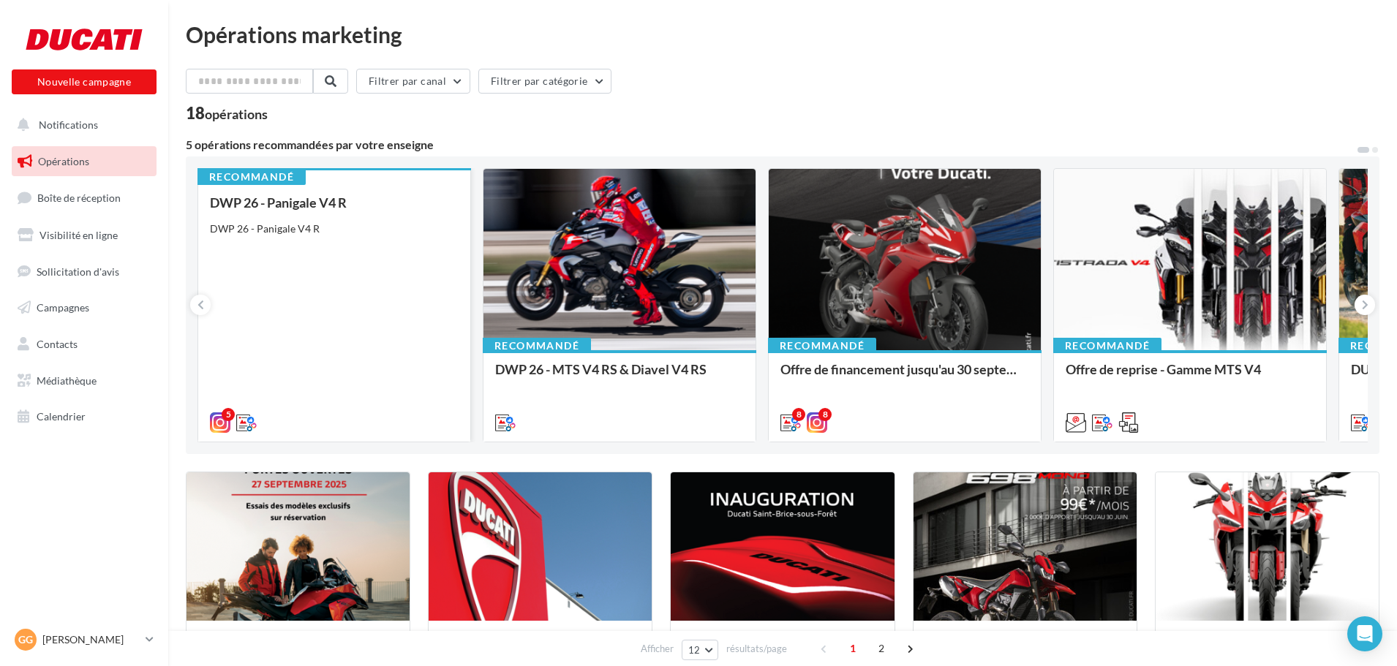
click at [334, 271] on div "DWP 26 - Panigale V4 R DWP 26 - Panigale V4 R" at bounding box center [334, 311] width 249 height 233
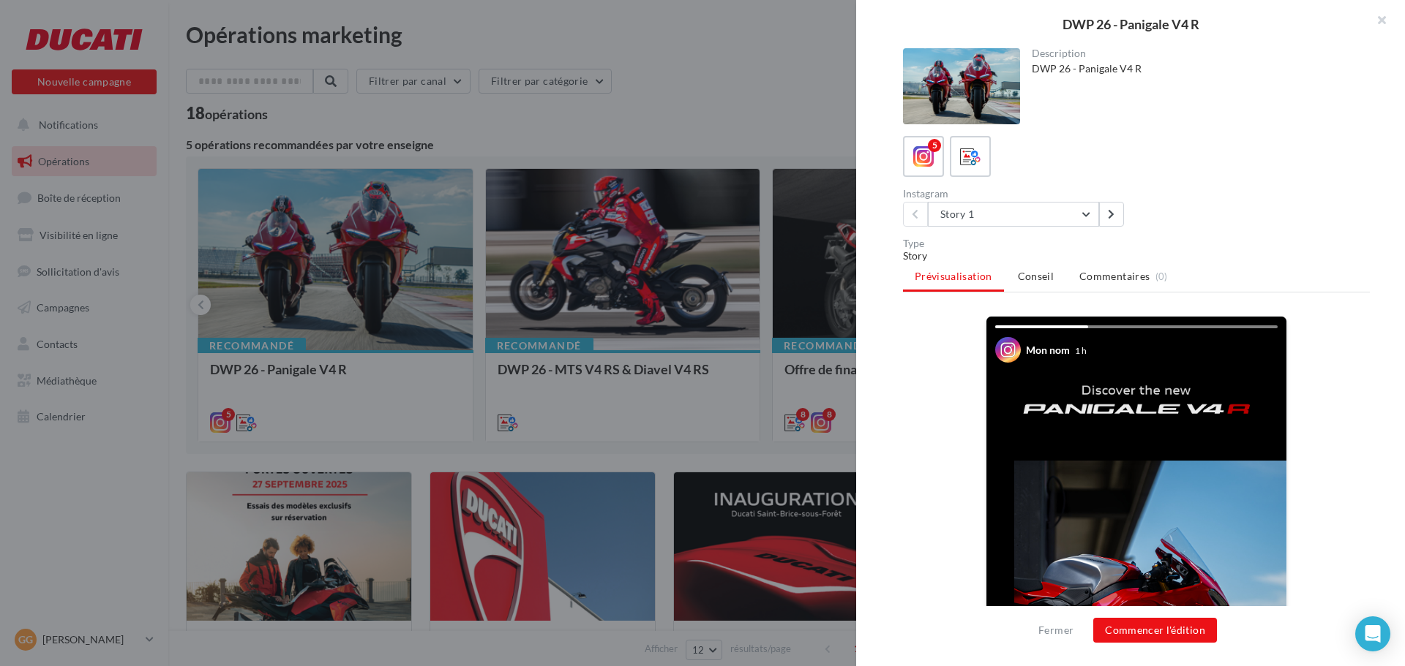
click at [1070, 194] on div "Instagram" at bounding box center [1017, 194] width 228 height 10
click at [1070, 206] on button "Story 1" at bounding box center [1013, 214] width 171 height 25
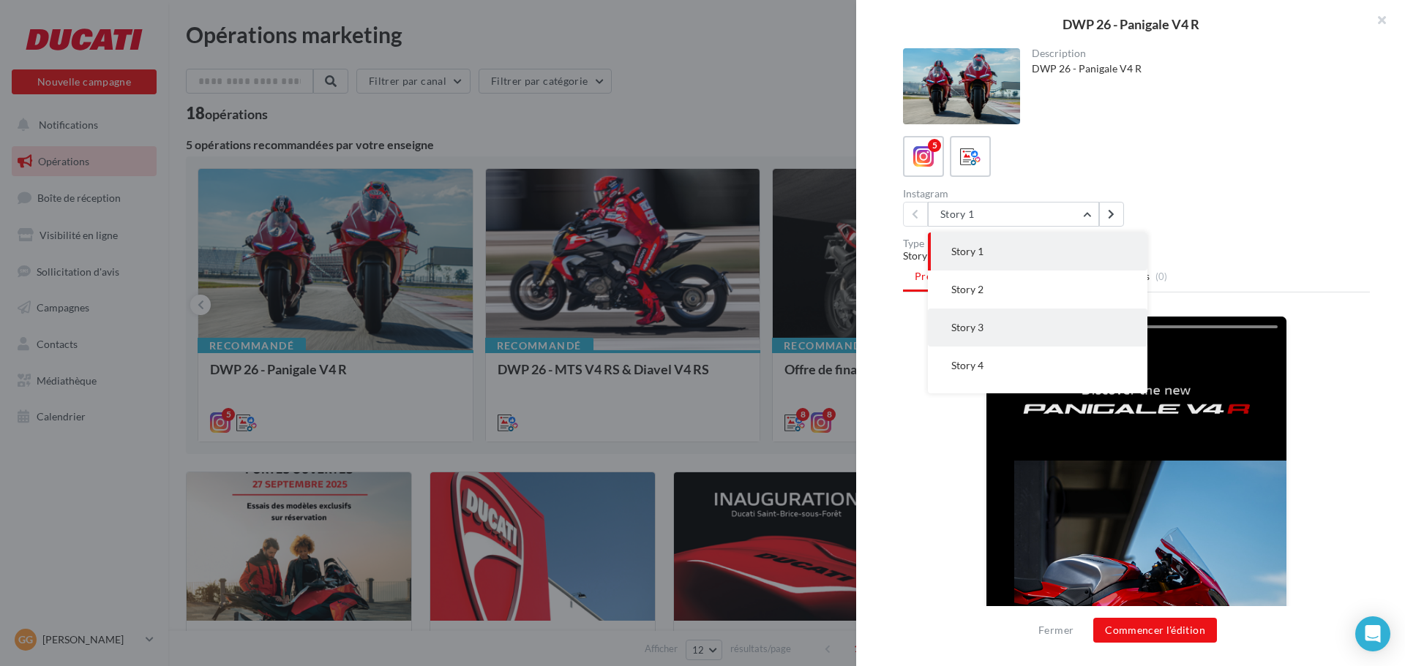
click at [992, 320] on button "Story 3" at bounding box center [1037, 328] width 219 height 38
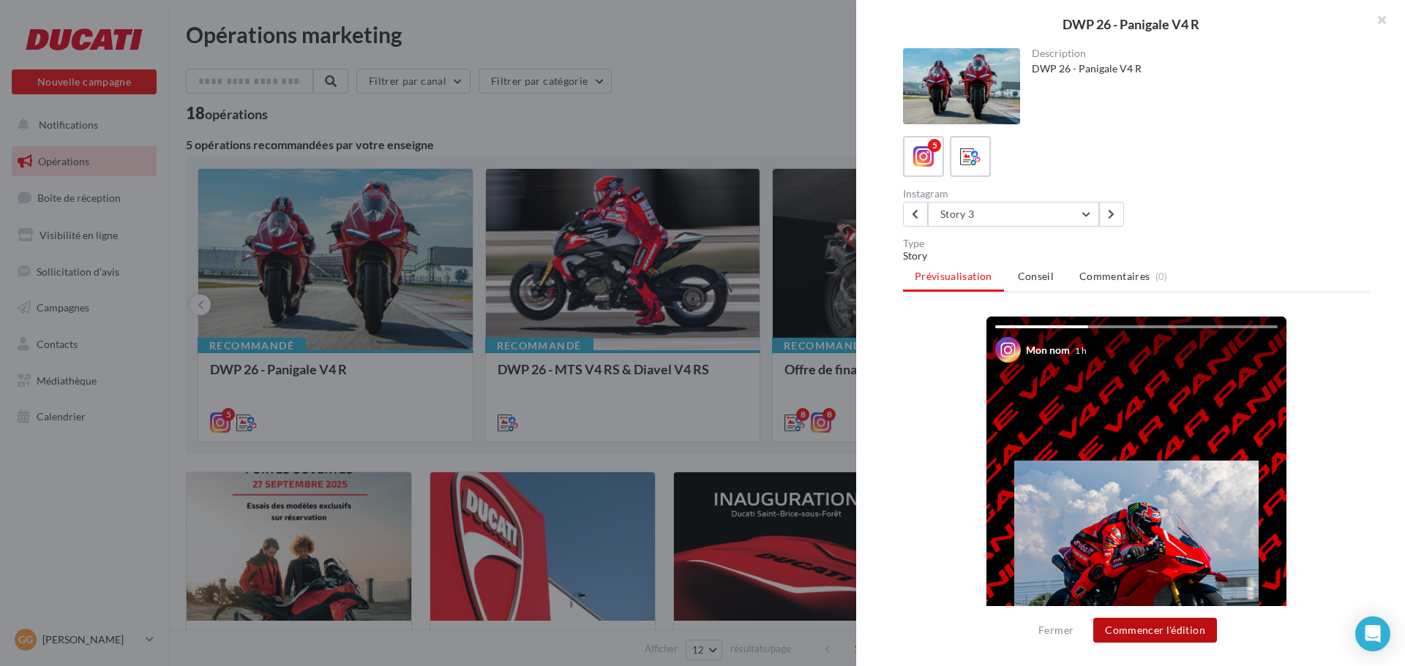
click at [1151, 628] on button "Commencer l'édition" at bounding box center [1155, 630] width 124 height 25
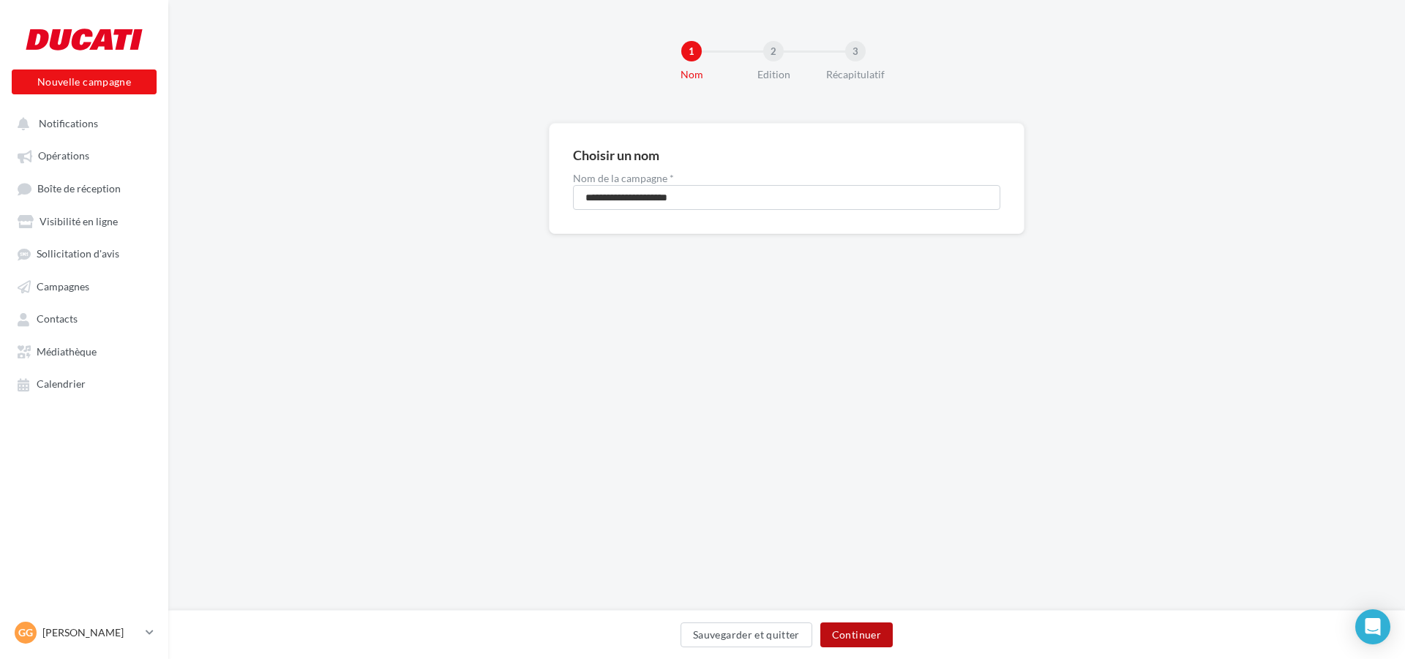
click at [844, 639] on button "Continuer" at bounding box center [856, 635] width 72 height 25
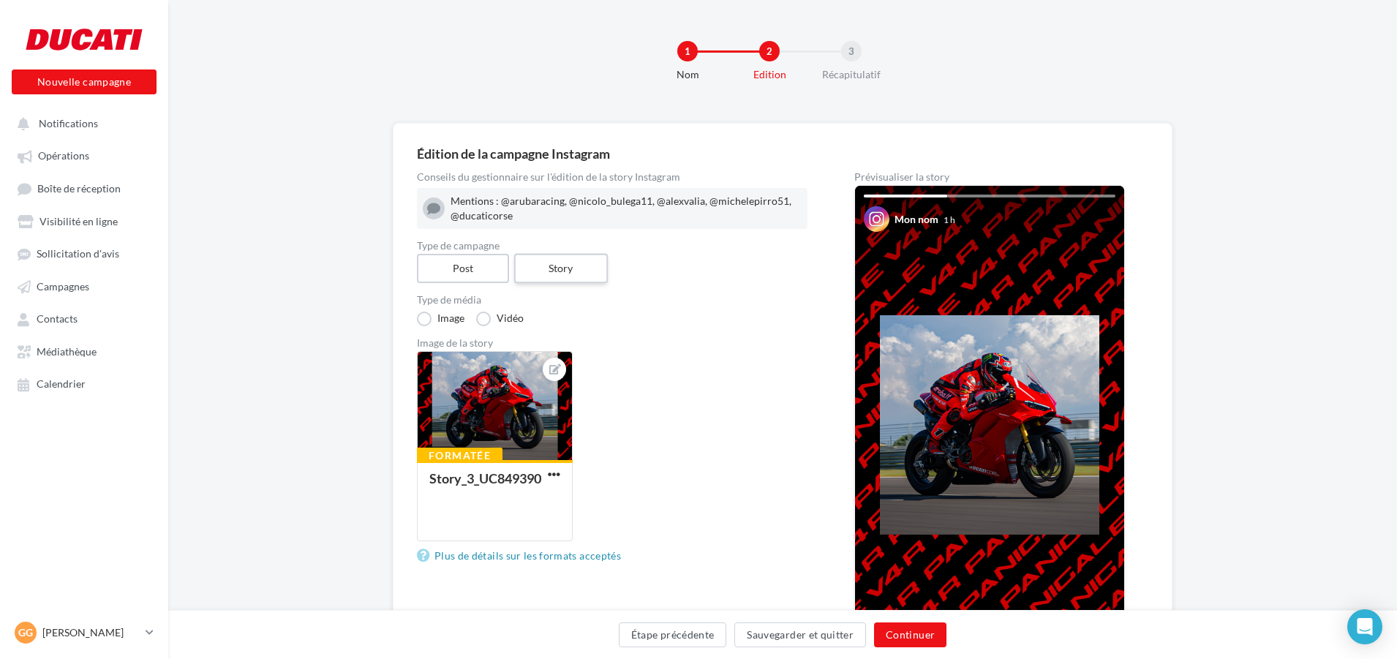
click at [604, 260] on label "Story" at bounding box center [561, 269] width 94 height 30
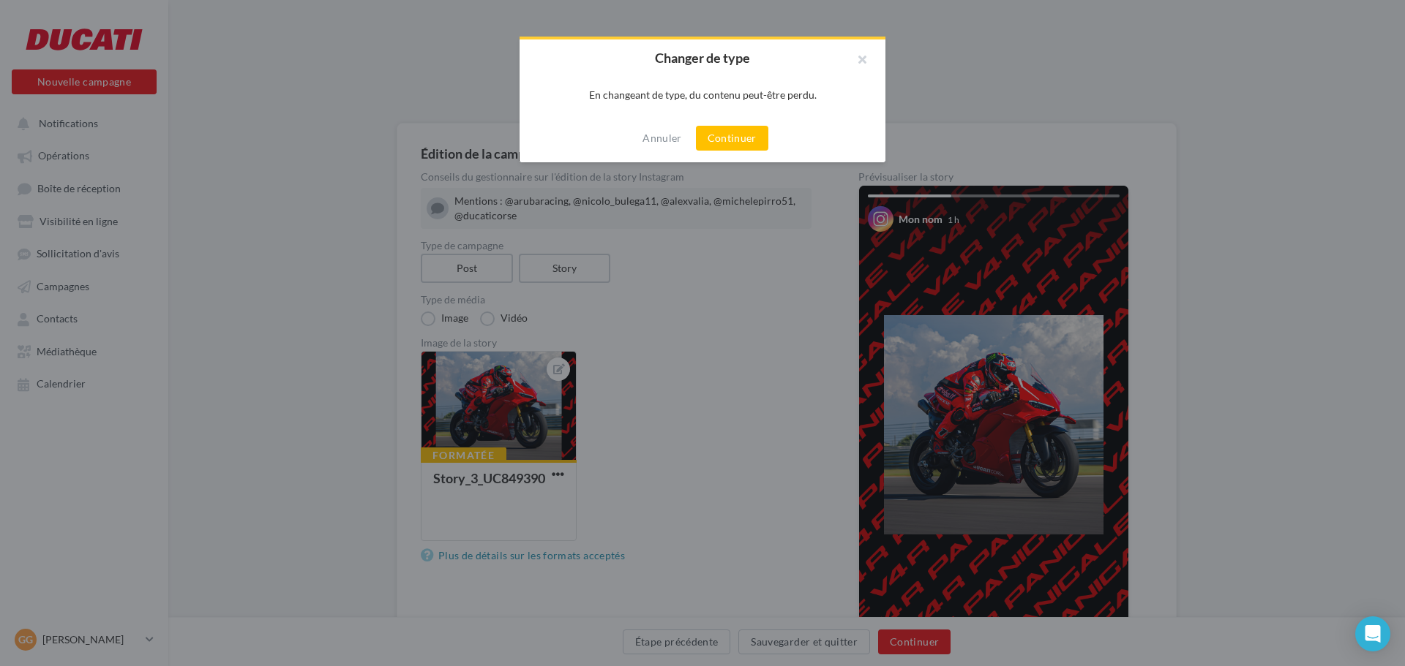
click at [732, 157] on div "Annuler Continuer" at bounding box center [702, 138] width 366 height 48
click at [732, 148] on button "Continuer" at bounding box center [732, 138] width 72 height 25
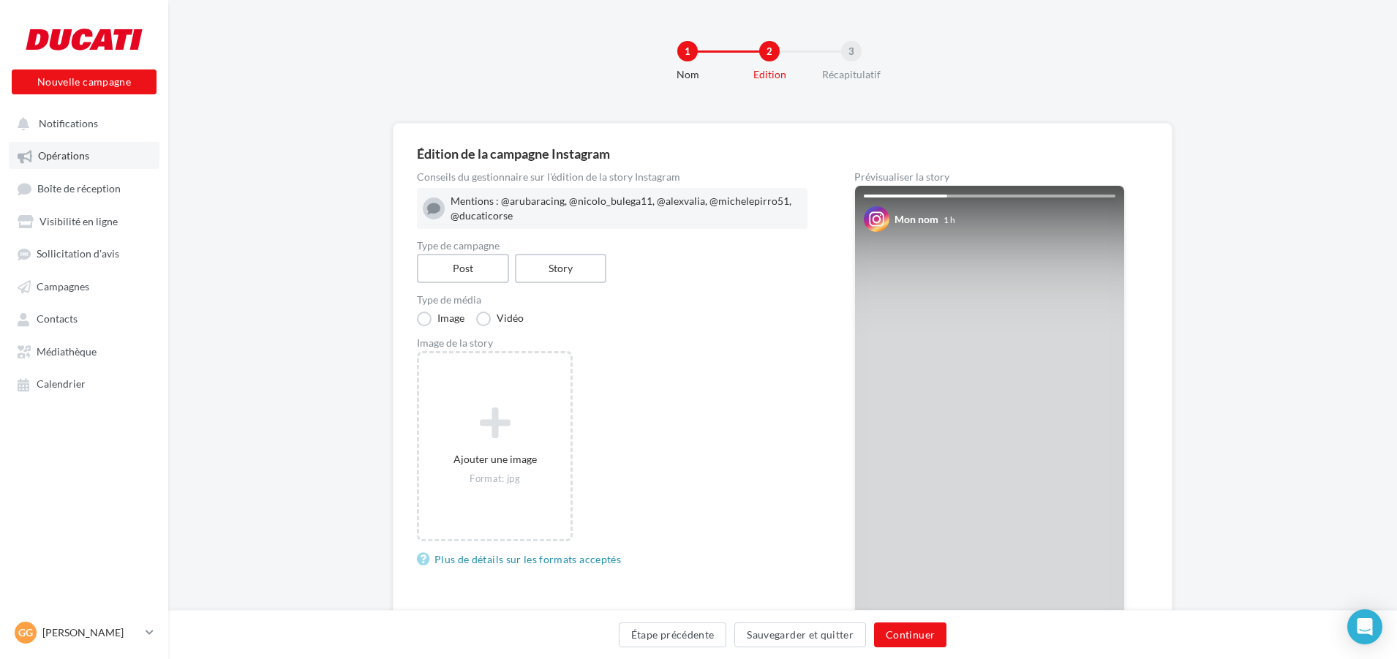
click at [70, 164] on link "Opérations" at bounding box center [84, 155] width 151 height 26
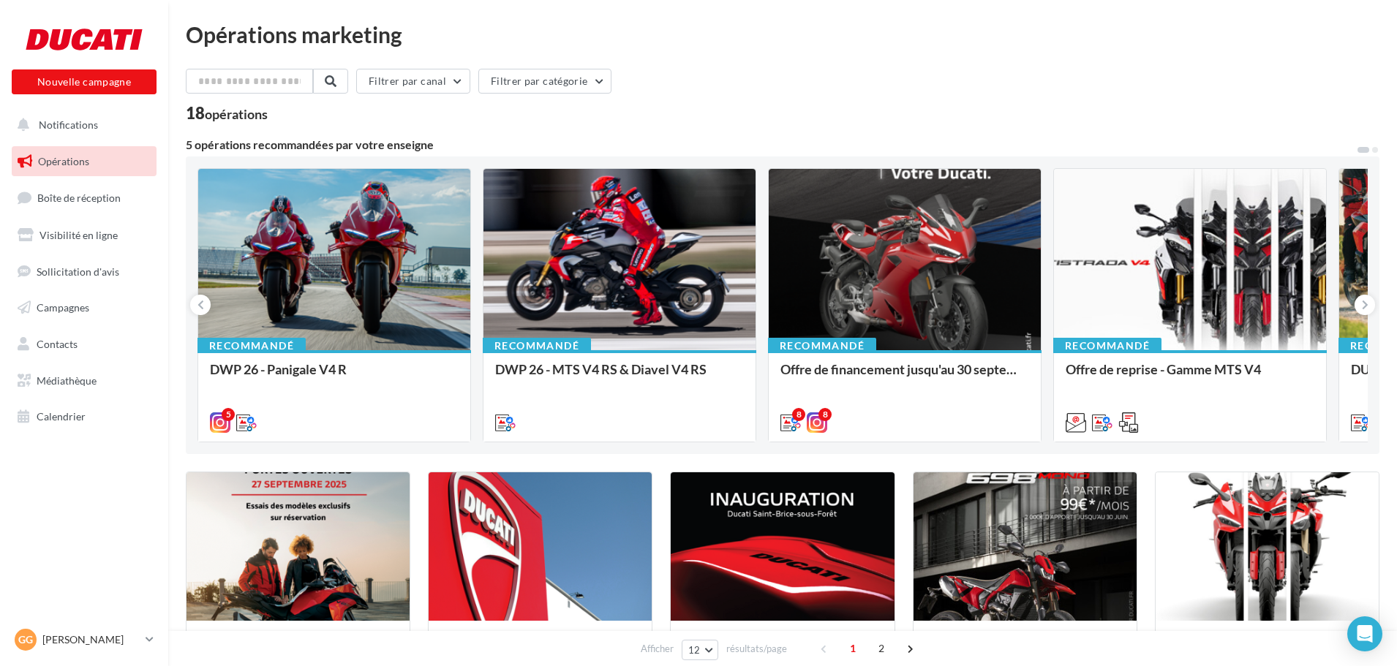
click at [356, 362] on div "DWP 26 - Panigale V4 R DWP 26 - Panigale V4 R" at bounding box center [334, 395] width 249 height 67
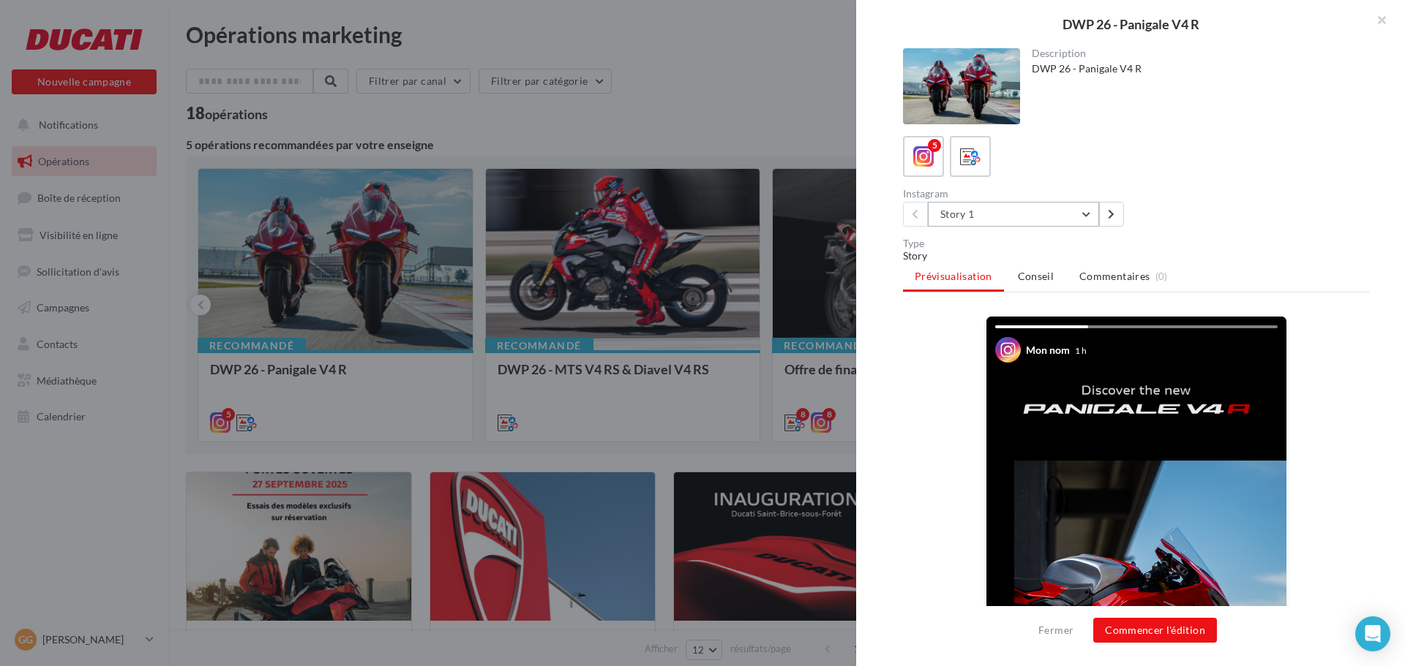
click at [1009, 212] on button "Story 1" at bounding box center [1013, 214] width 171 height 25
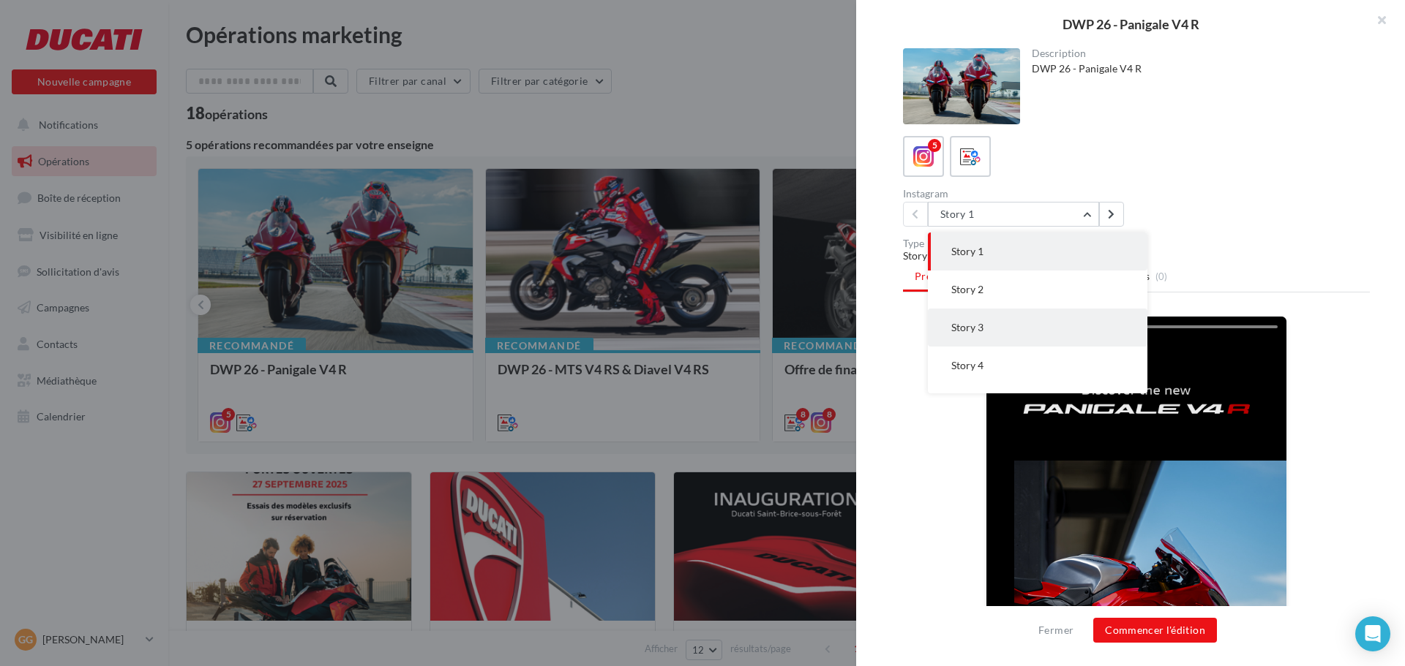
click at [962, 319] on button "Story 3" at bounding box center [1037, 328] width 219 height 38
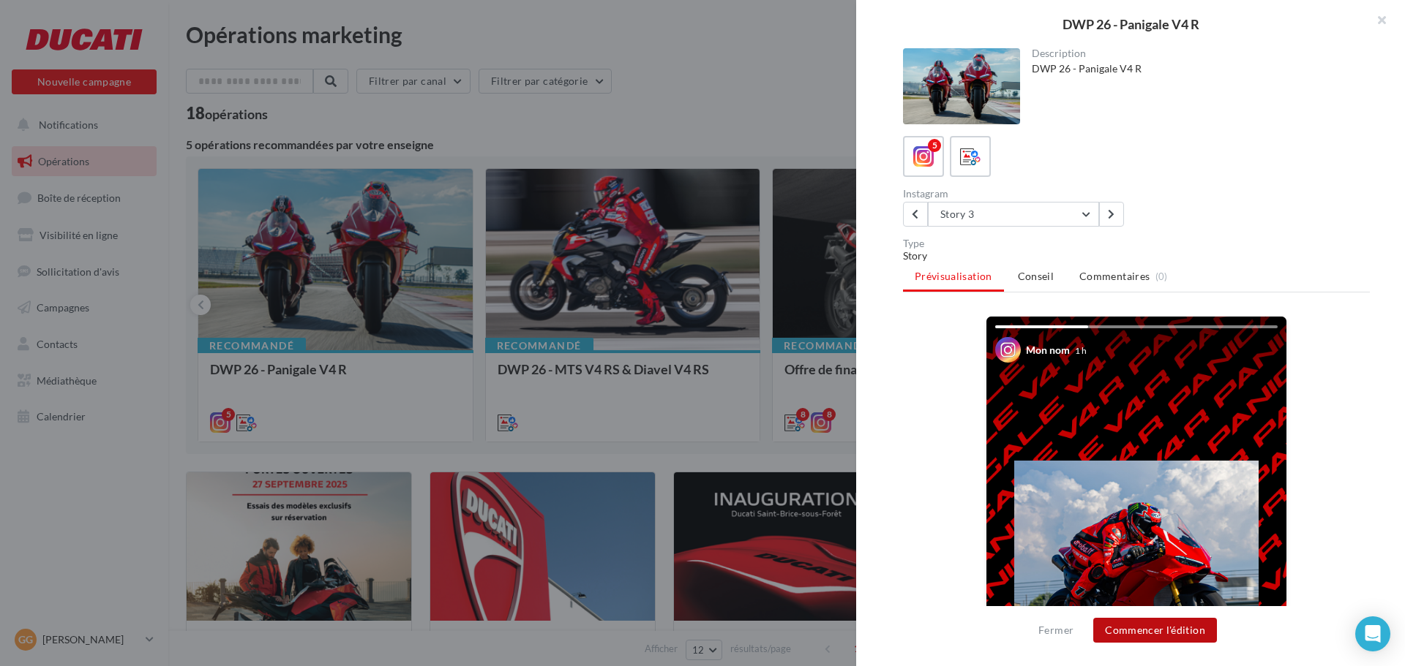
click at [1165, 626] on button "Commencer l'édition" at bounding box center [1155, 630] width 124 height 25
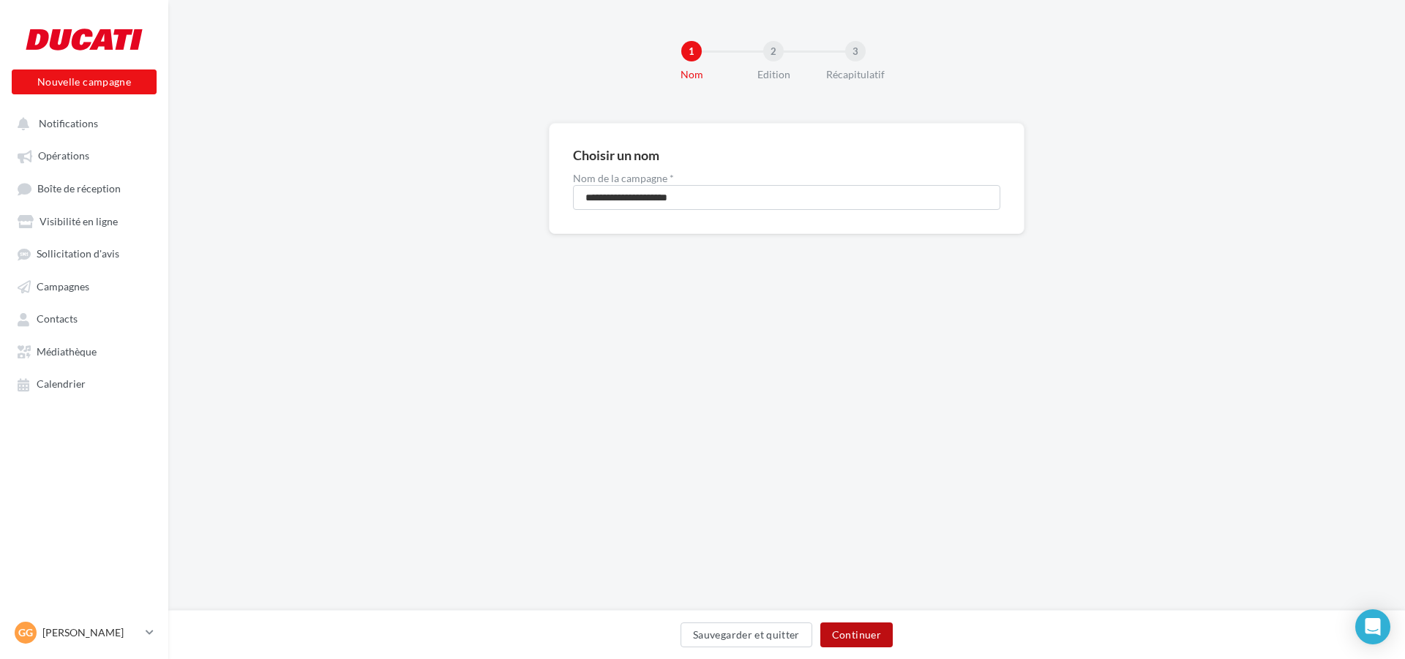
click at [883, 629] on button "Continuer" at bounding box center [856, 635] width 72 height 25
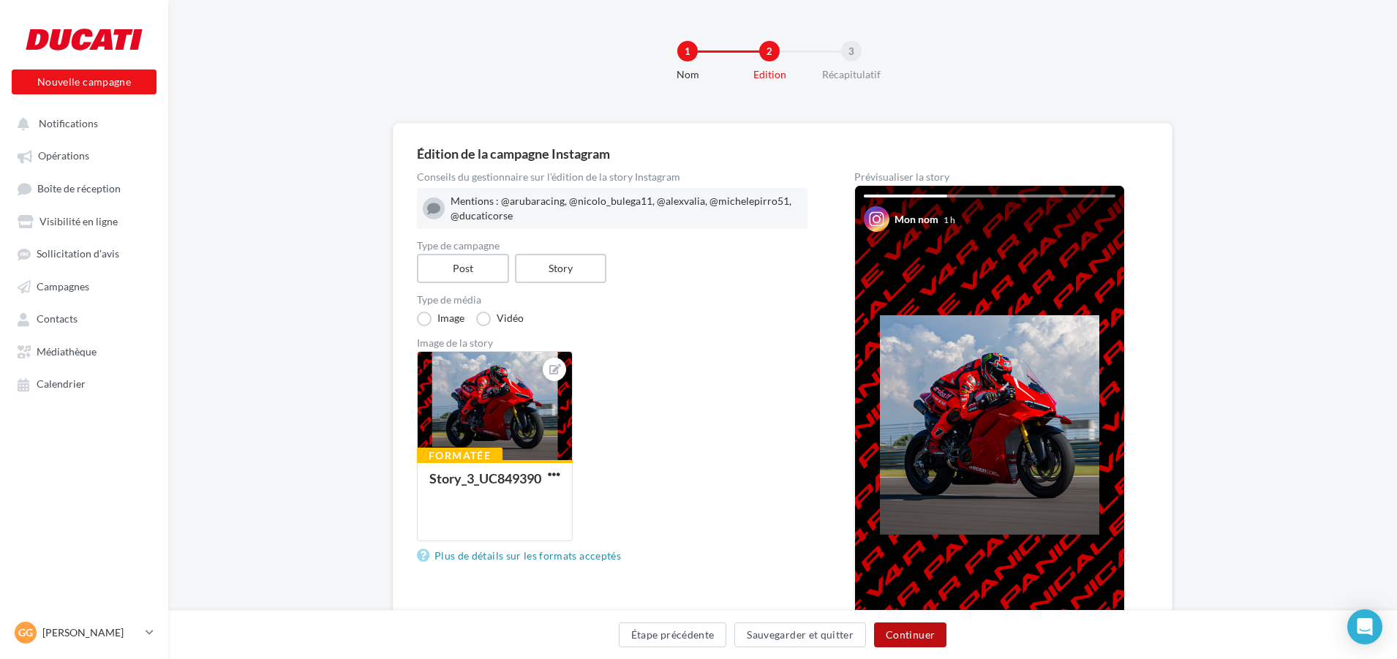
click at [895, 631] on button "Continuer" at bounding box center [910, 635] width 72 height 25
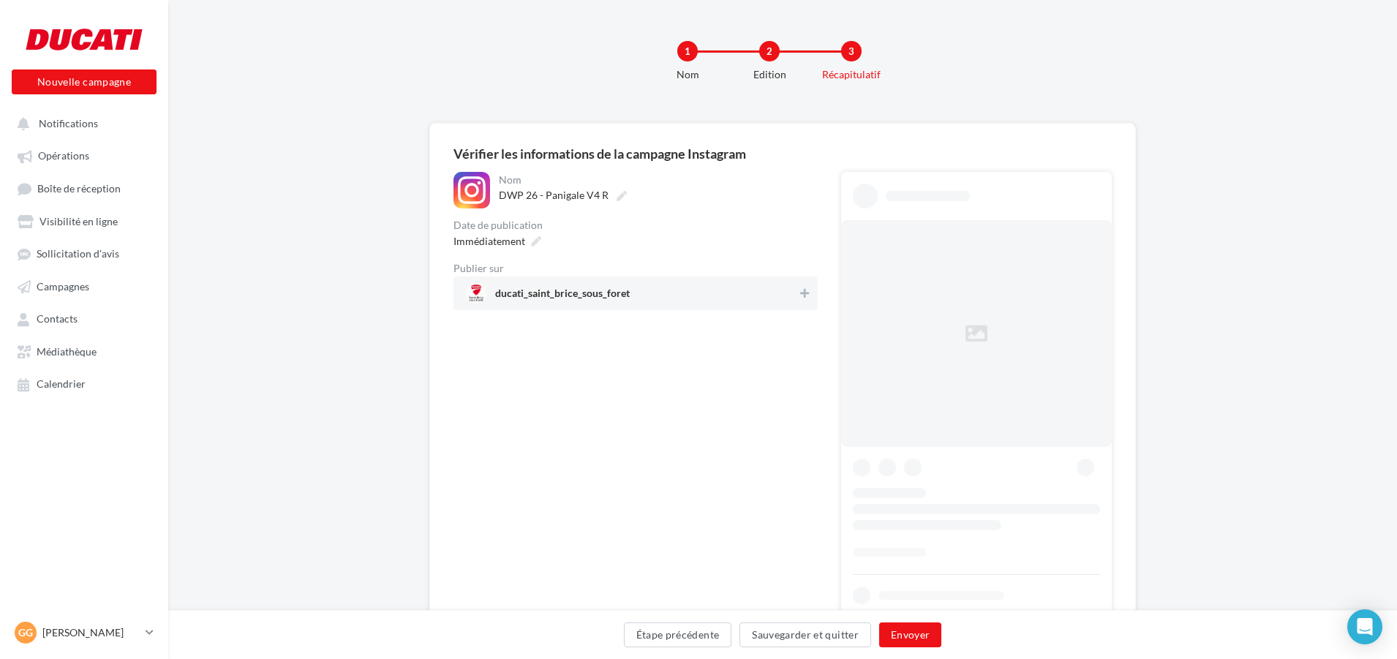
click at [779, 283] on span "ducati_saint_brice_sous_foret" at bounding box center [631, 293] width 332 height 22
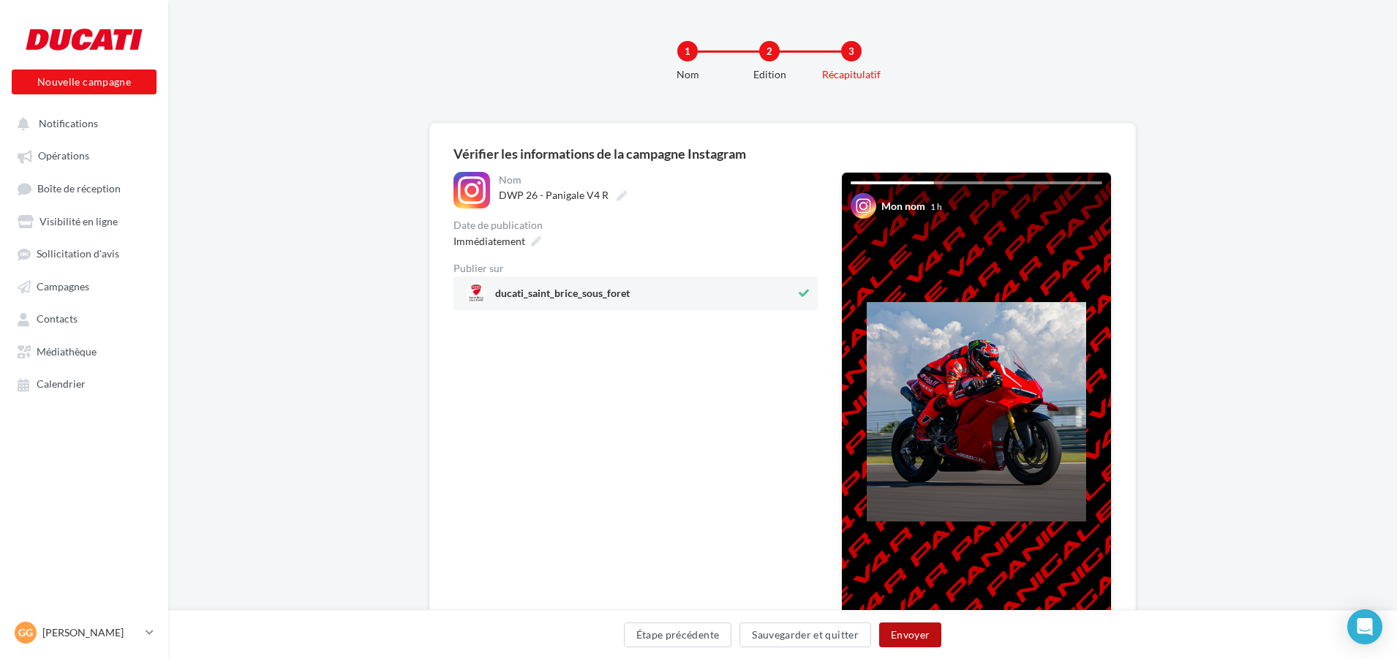
click at [895, 638] on button "Envoyer" at bounding box center [910, 635] width 62 height 25
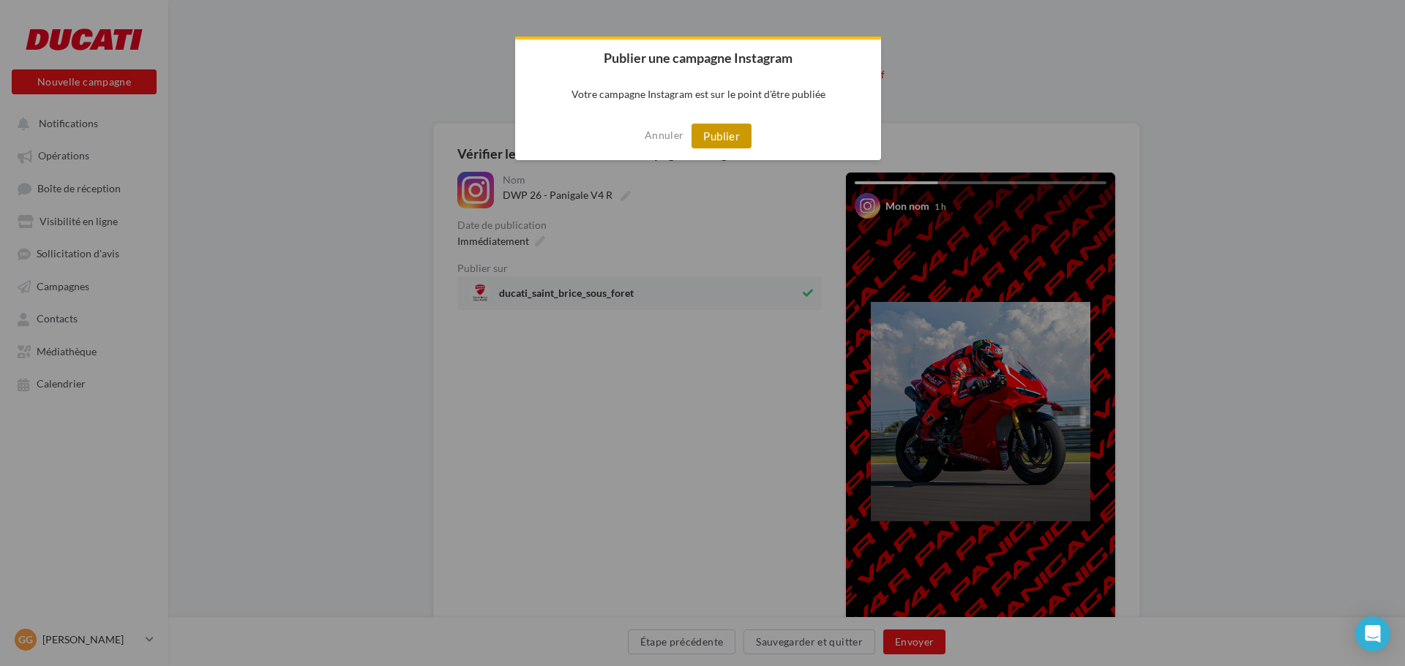
click at [724, 140] on button "Publier" at bounding box center [721, 136] width 60 height 25
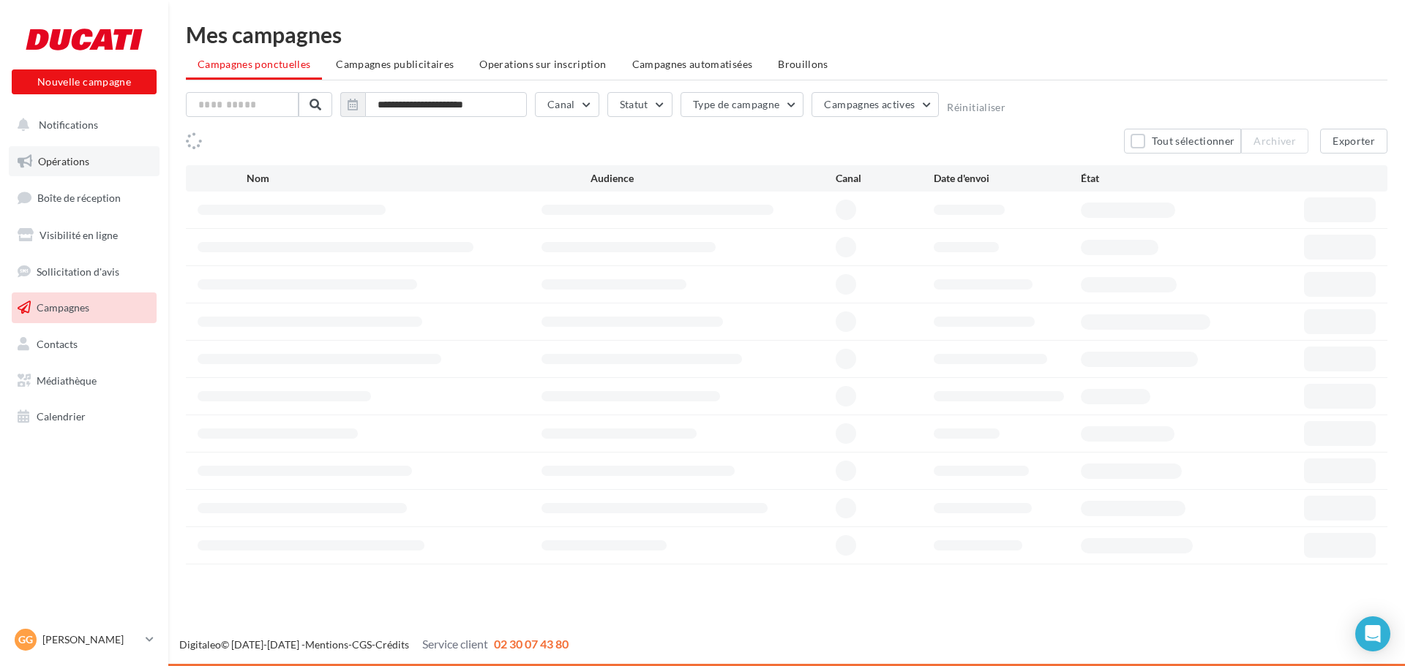
drag, startPoint x: 0, startPoint y: 0, endPoint x: 49, endPoint y: 156, distance: 163.4
click at [49, 156] on span "Opérations" at bounding box center [63, 161] width 51 height 12
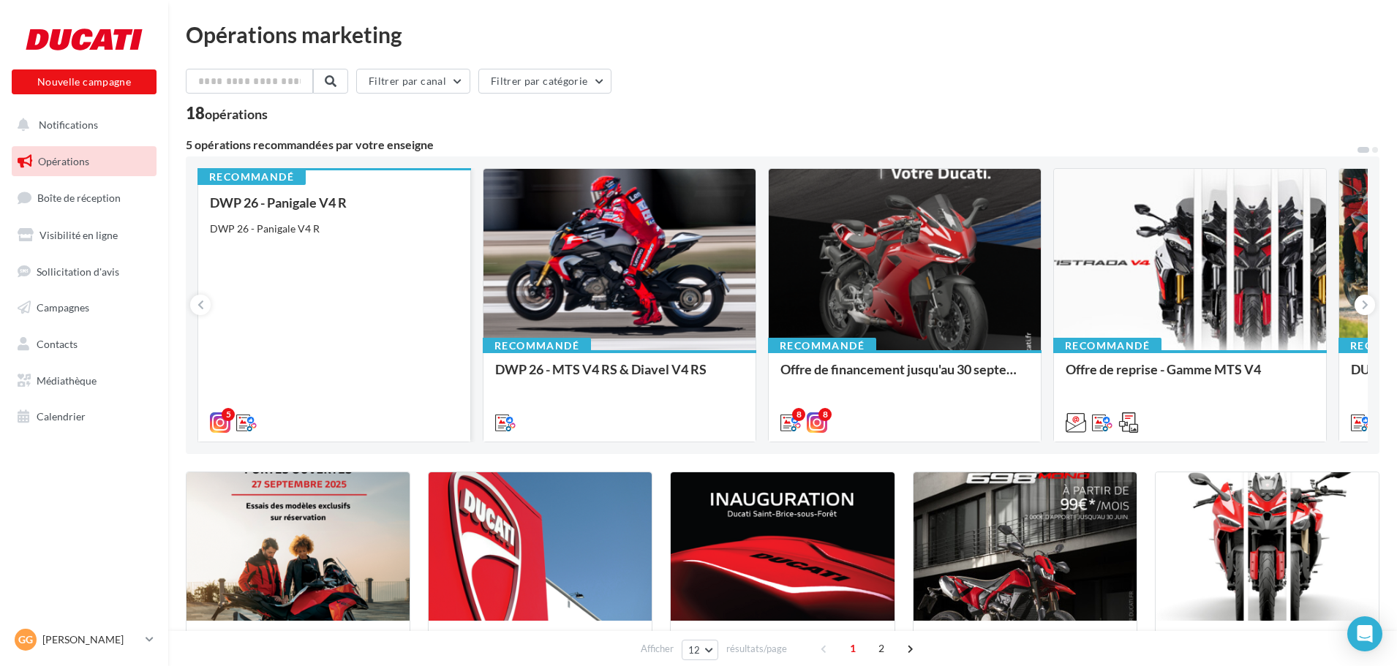
click at [448, 296] on div "DWP 26 - Panigale V4 R DWP 26 - Panigale V4 R" at bounding box center [334, 311] width 249 height 233
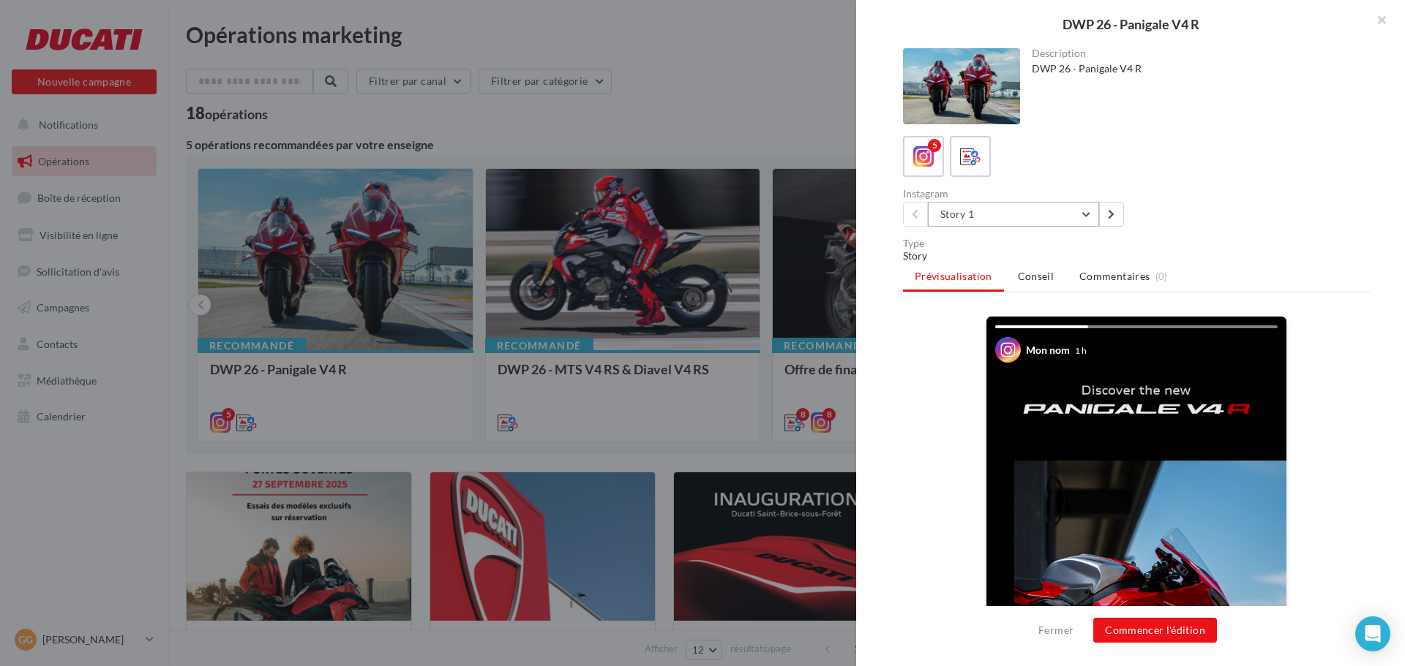
click at [1069, 226] on button "Story 1" at bounding box center [1013, 214] width 171 height 25
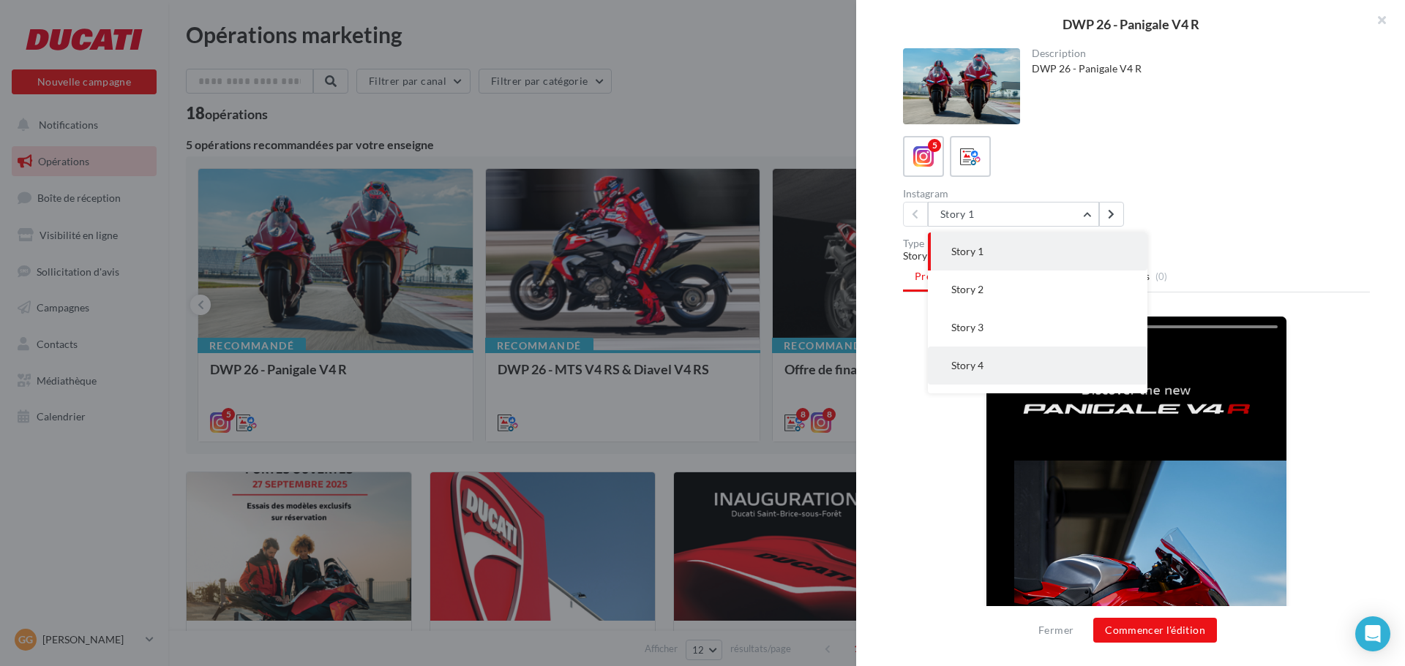
click at [990, 367] on button "Story 4" at bounding box center [1037, 366] width 219 height 38
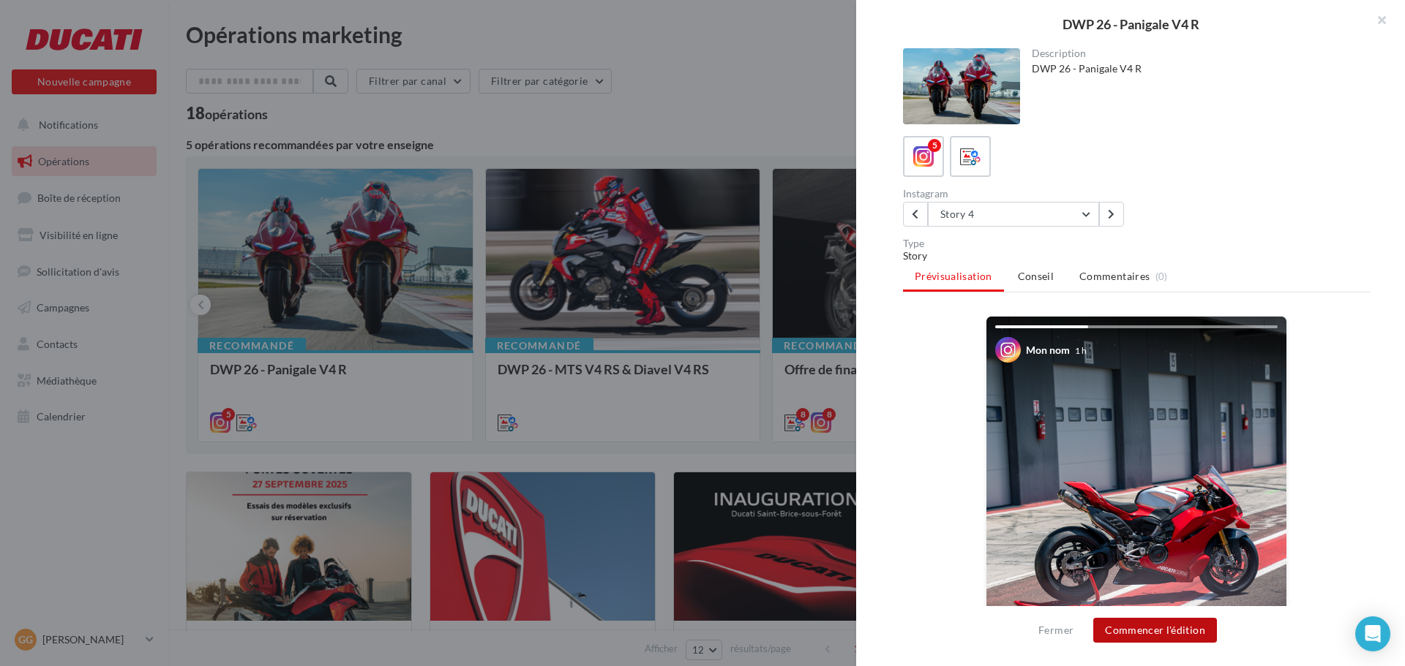
click at [1169, 631] on button "Commencer l'édition" at bounding box center [1155, 630] width 124 height 25
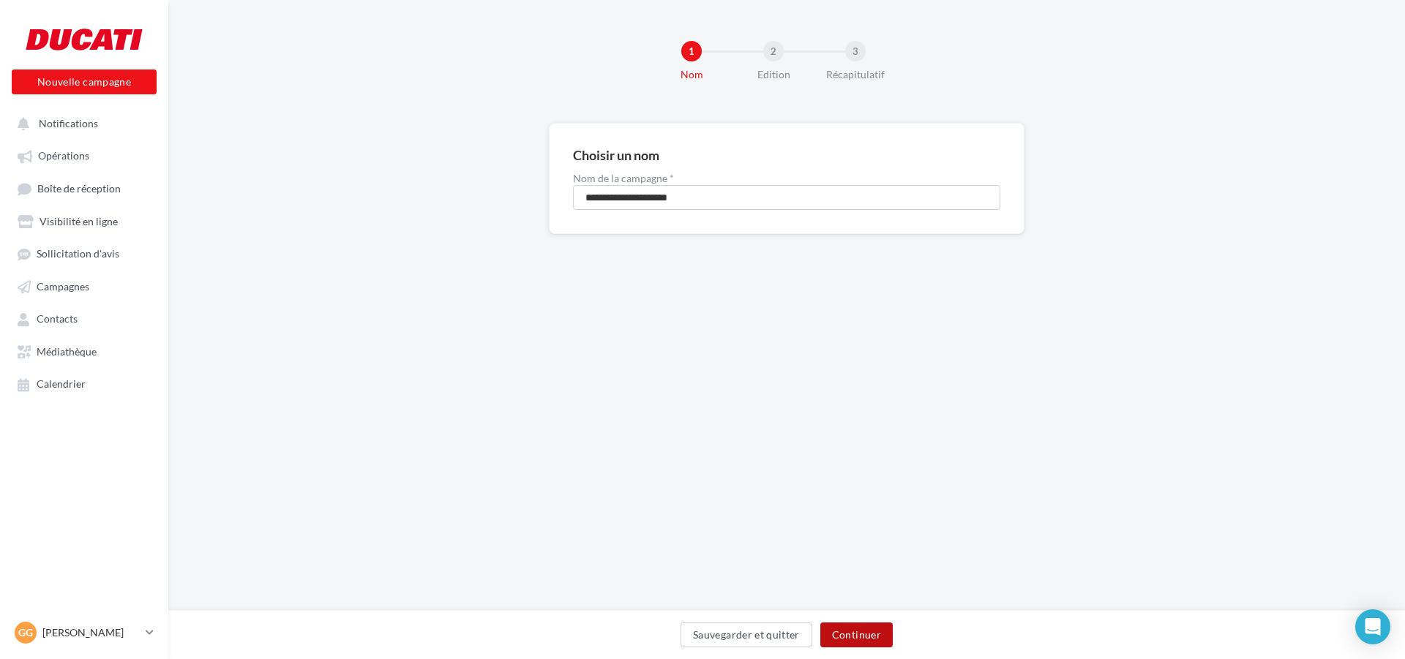
click at [838, 639] on button "Continuer" at bounding box center [856, 635] width 72 height 25
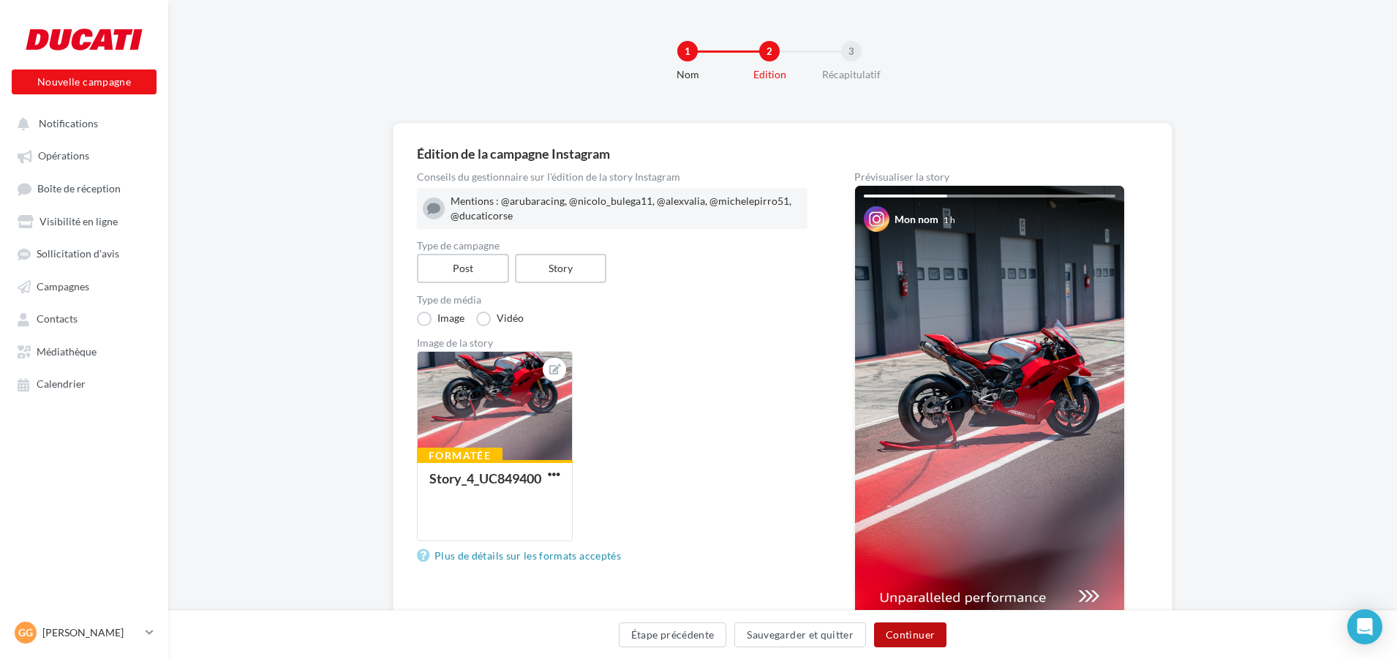
click at [920, 636] on button "Continuer" at bounding box center [910, 635] width 72 height 25
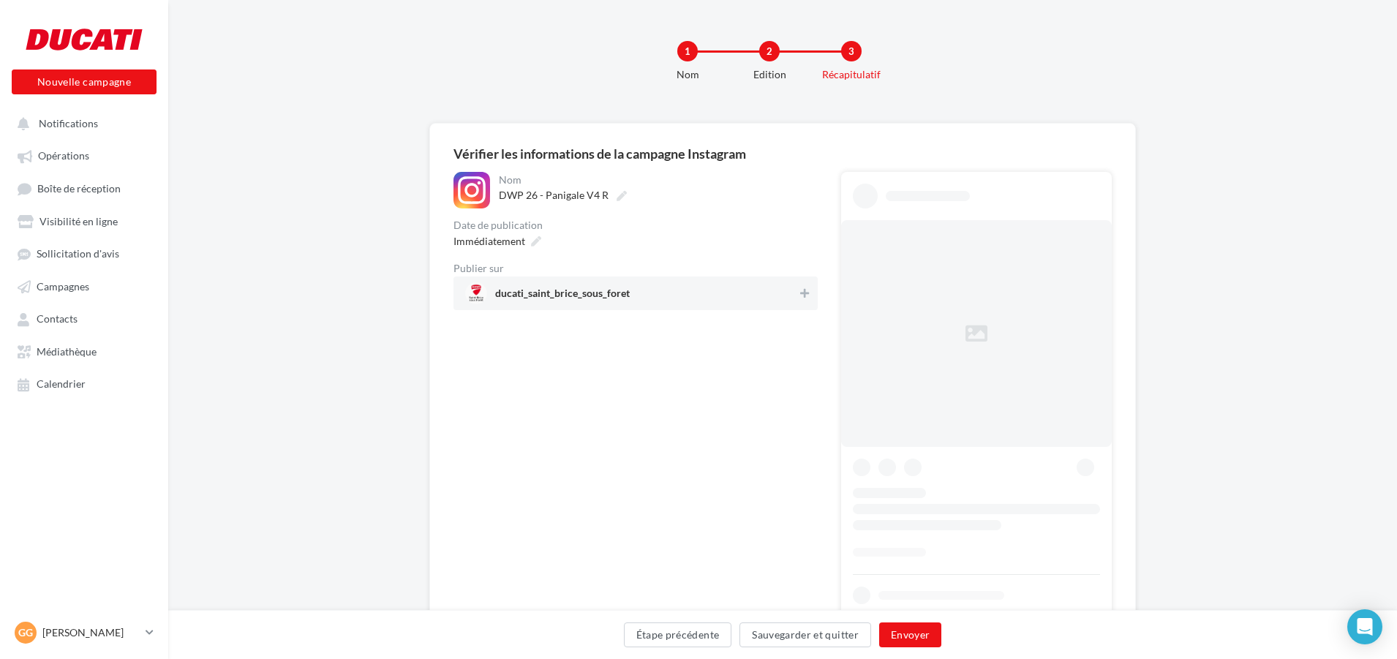
click at [696, 309] on div "ducati_saint_brice_sous_foret" at bounding box center [636, 294] width 364 height 34
click at [695, 303] on span "ducati_saint_brice_sous_foret" at bounding box center [634, 293] width 331 height 22
click at [699, 305] on div "ducati_saint_brice_sous_foret" at bounding box center [636, 294] width 364 height 34
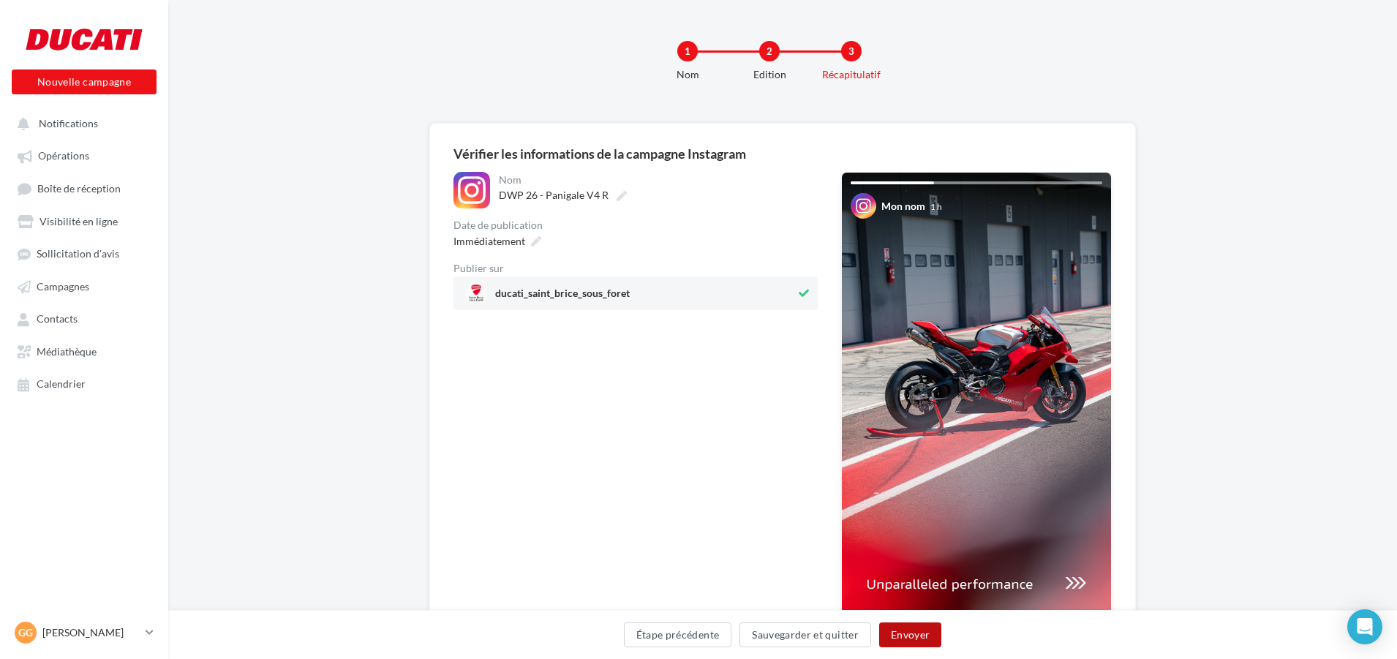
click at [902, 631] on button "Envoyer" at bounding box center [910, 635] width 62 height 25
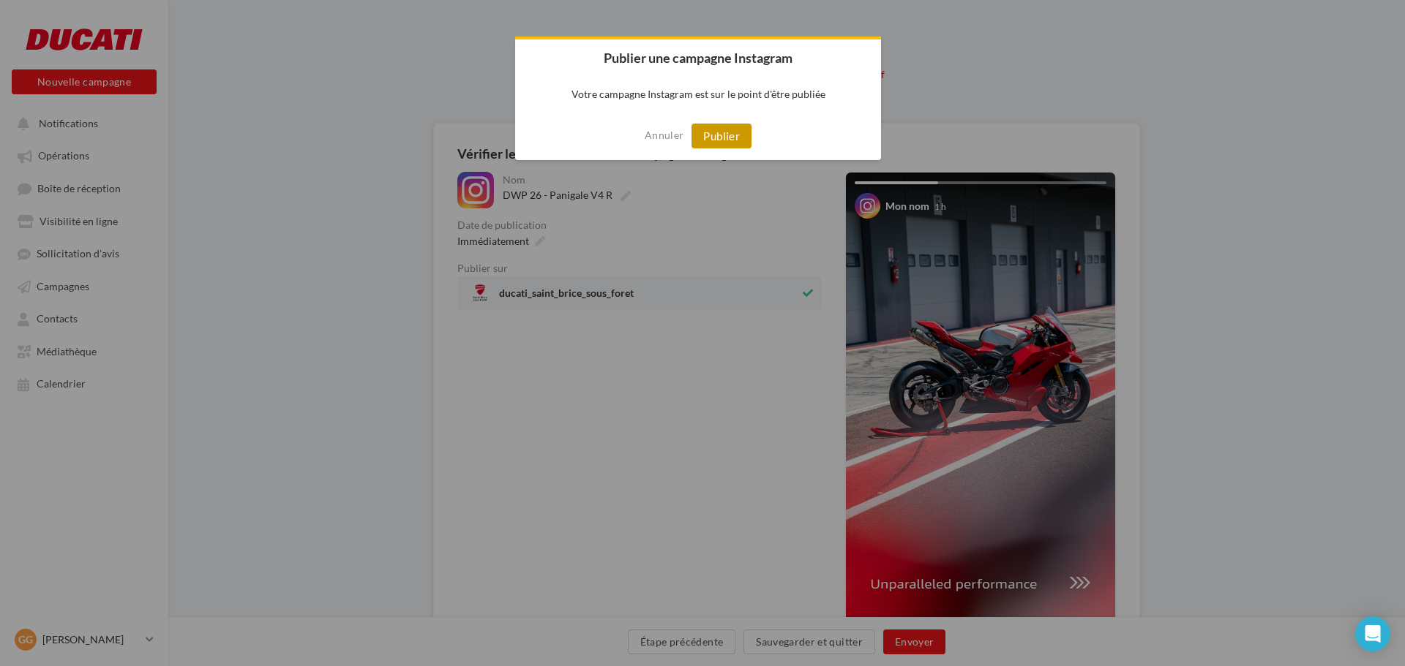
click at [713, 127] on button "Publier" at bounding box center [721, 136] width 60 height 25
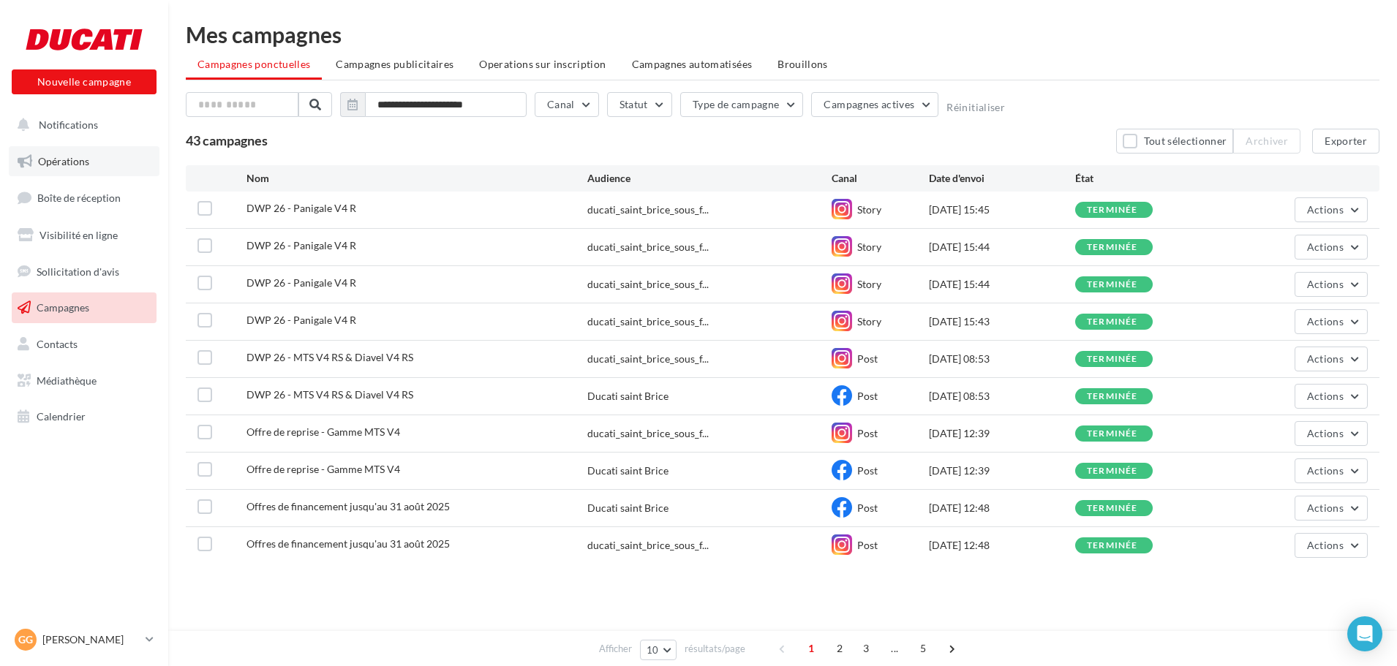
click at [92, 161] on link "Opérations" at bounding box center [84, 161] width 151 height 31
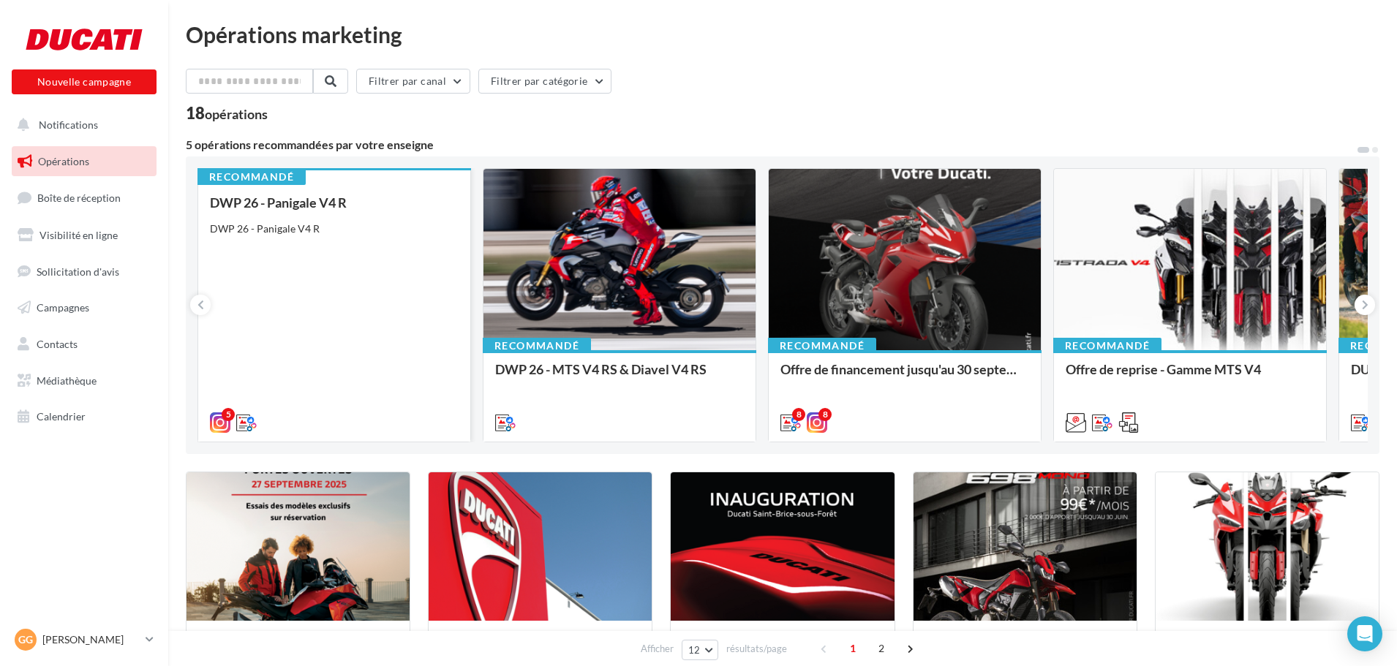
click at [331, 391] on div "DWP 26 - Panigale V4 R DWP 26 - Panigale V4 R" at bounding box center [334, 311] width 249 height 233
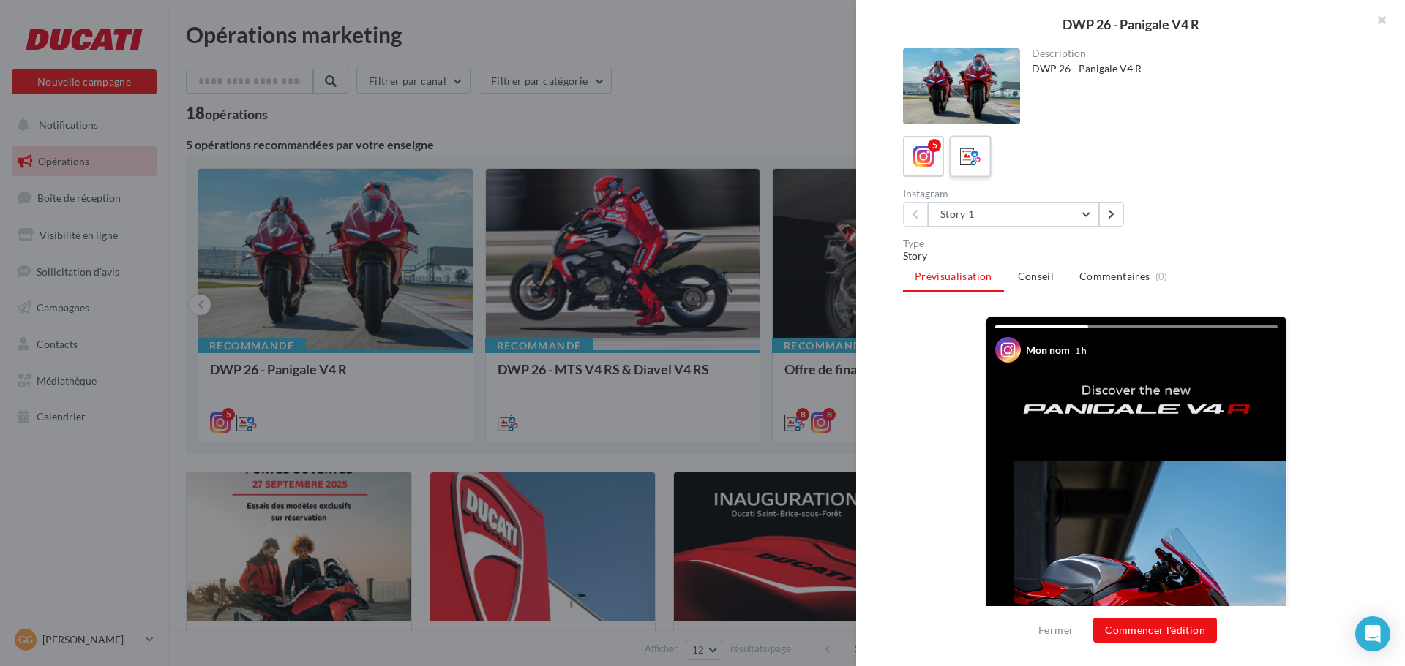
click at [965, 154] on icon at bounding box center [970, 156] width 21 height 21
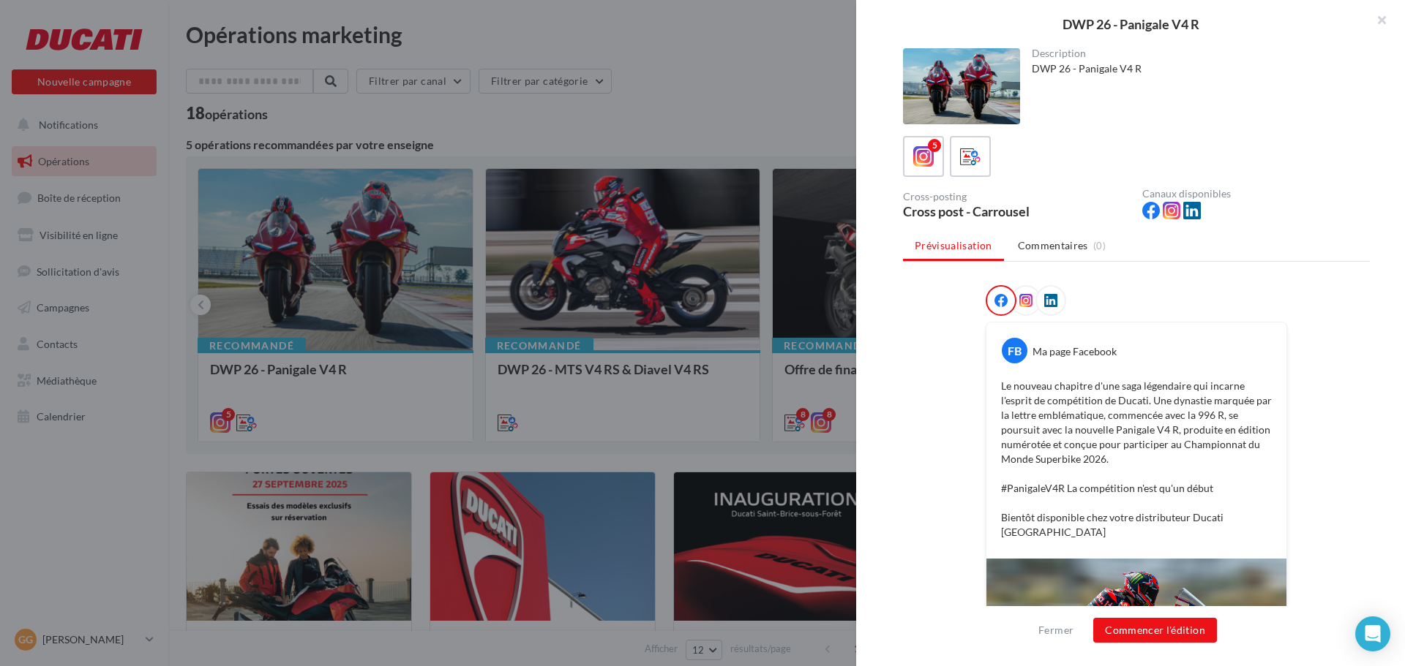
click at [1021, 301] on icon at bounding box center [1025, 300] width 13 height 13
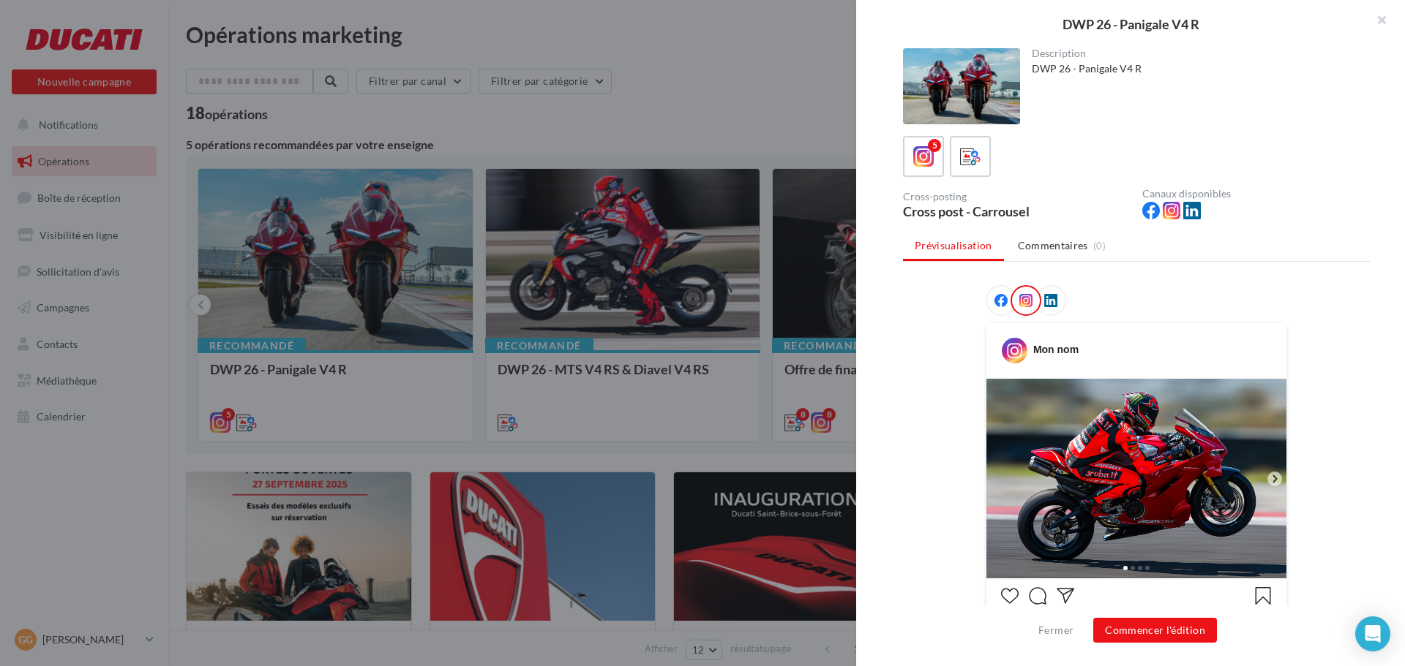
click at [985, 293] on div at bounding box center [997, 300] width 25 height 31
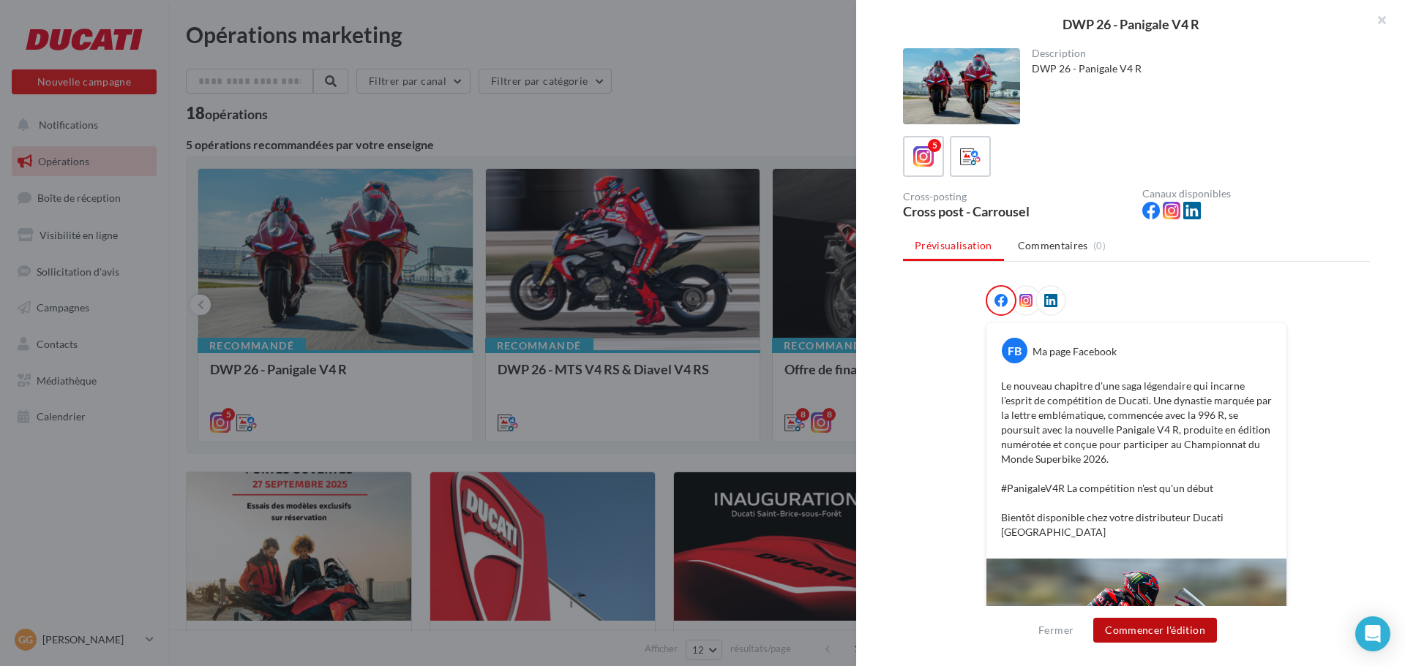
click at [1160, 620] on button "Commencer l'édition" at bounding box center [1155, 630] width 124 height 25
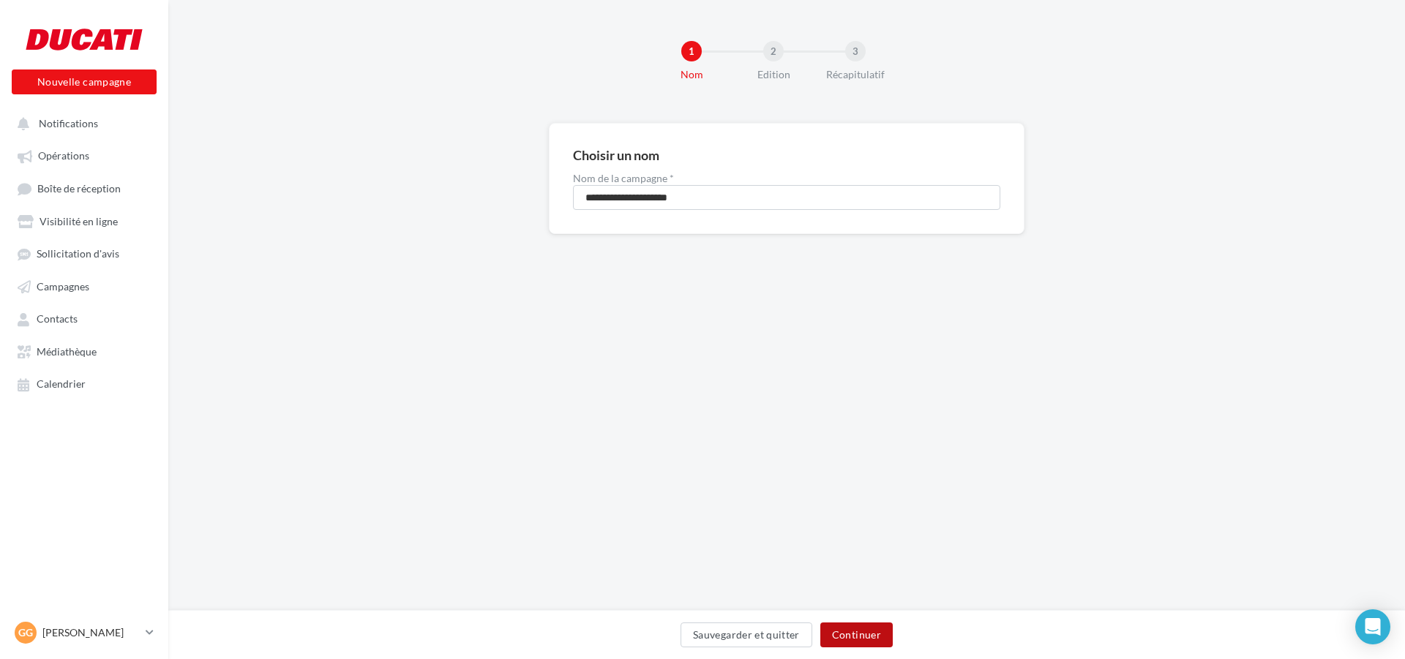
click at [847, 629] on button "Continuer" at bounding box center [856, 635] width 72 height 25
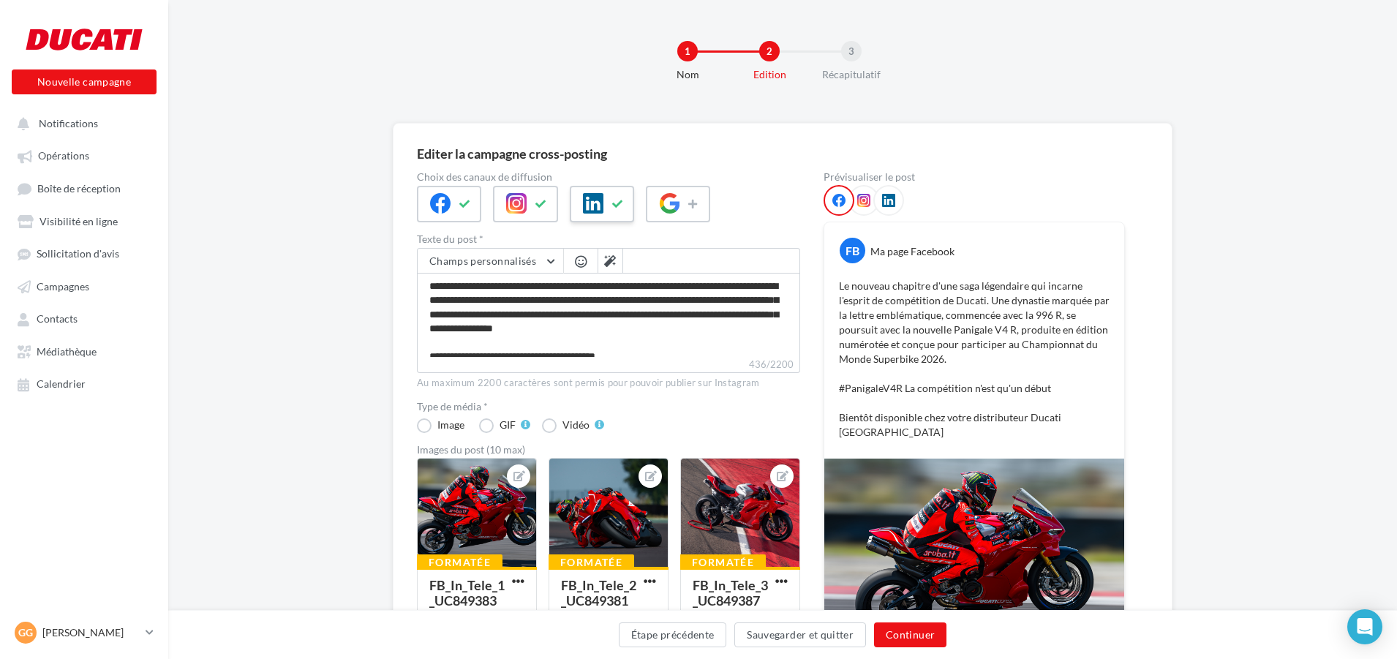
click at [620, 200] on icon at bounding box center [618, 204] width 12 height 10
click at [917, 637] on button "Continuer" at bounding box center [910, 635] width 72 height 25
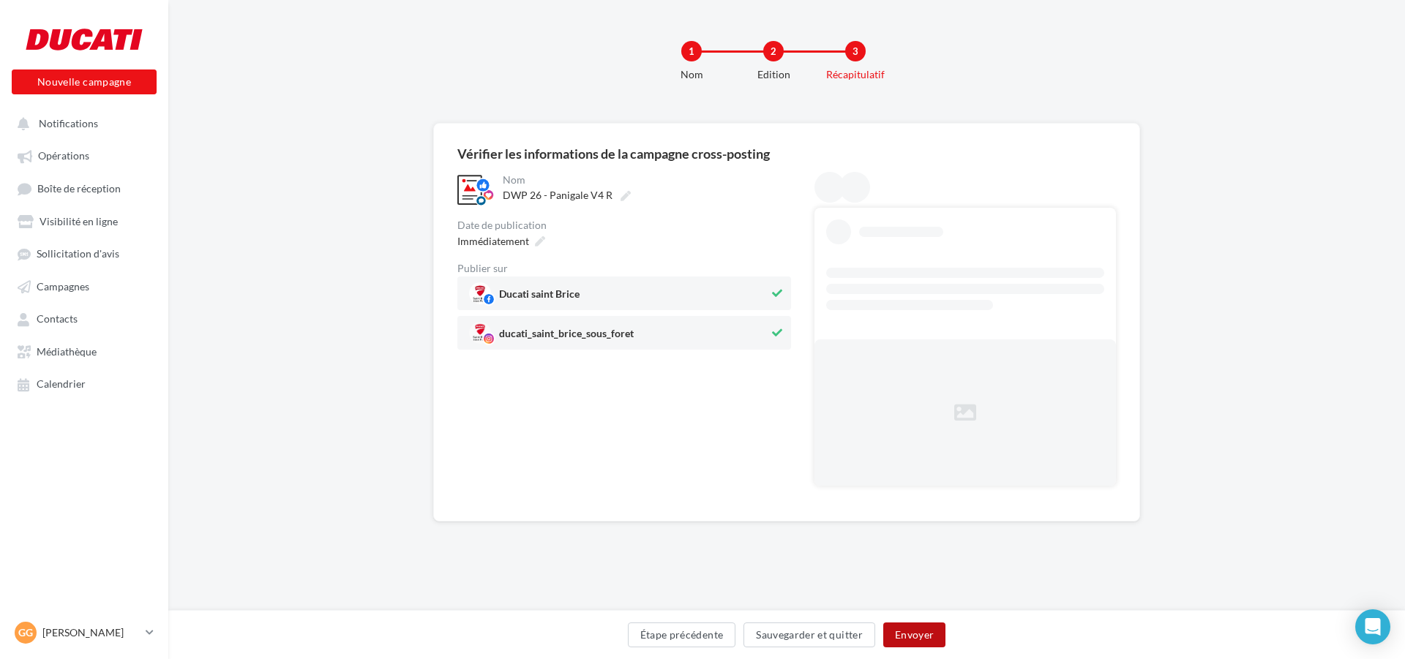
click at [917, 637] on button "Envoyer" at bounding box center [914, 635] width 62 height 25
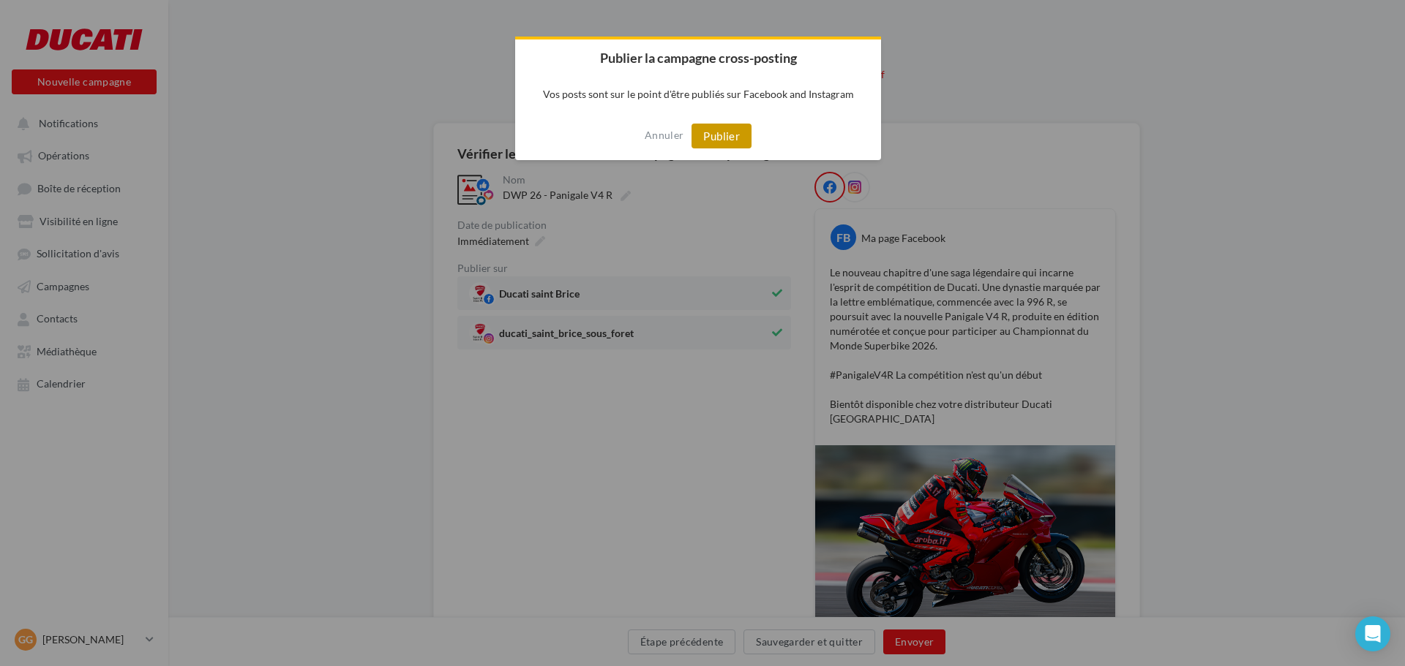
click at [718, 133] on button "Publier" at bounding box center [721, 136] width 60 height 25
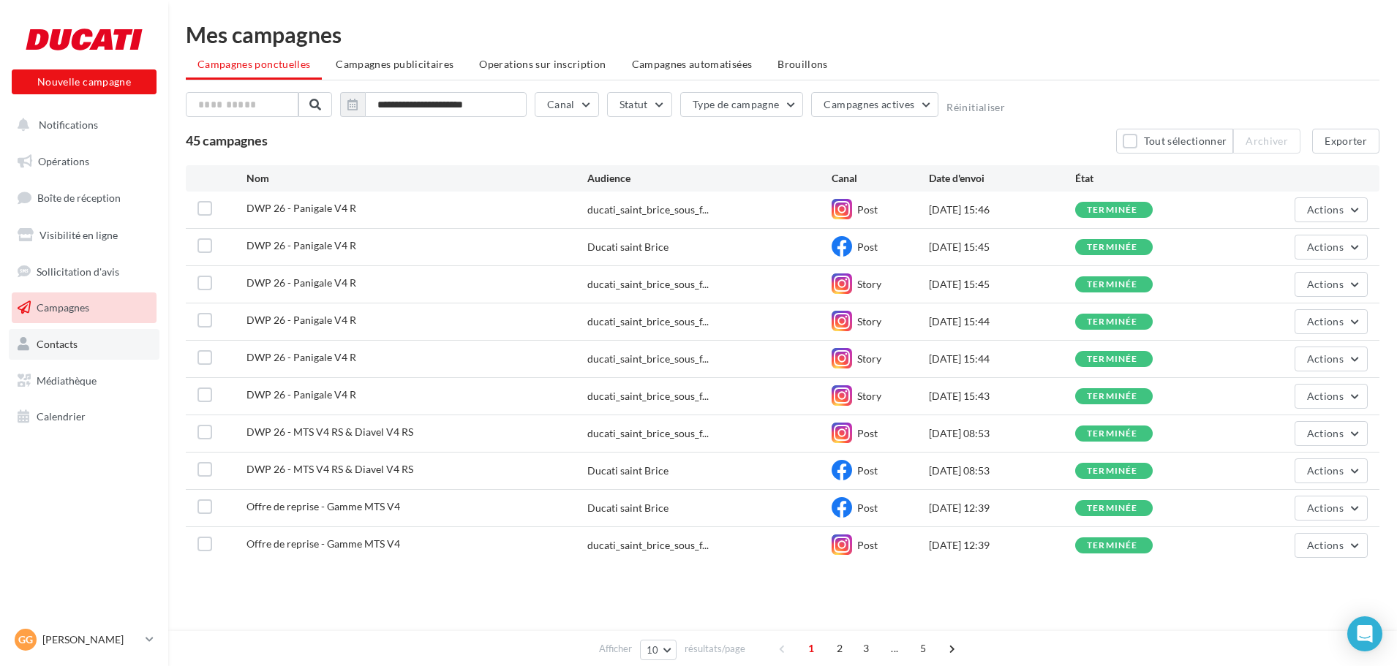
click at [75, 352] on link "Contacts" at bounding box center [84, 344] width 151 height 31
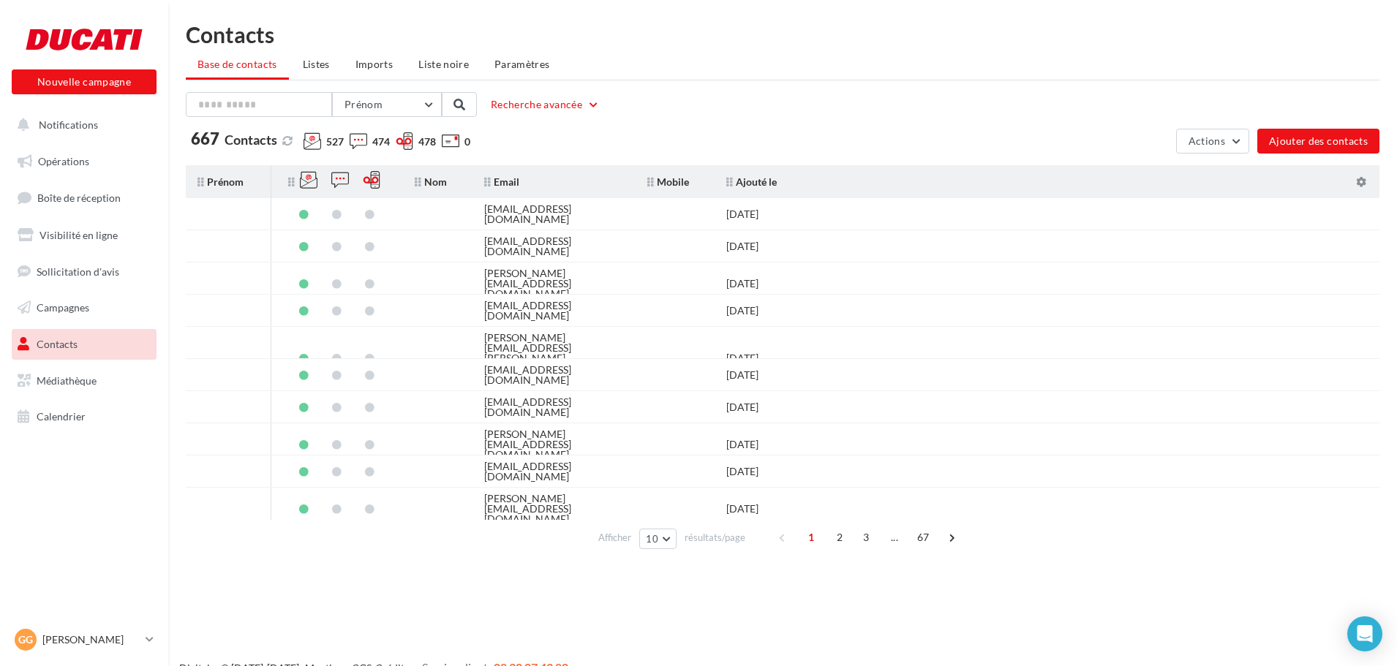
click at [408, 141] on icon at bounding box center [405, 141] width 18 height 18
click at [320, 68] on span "Listes" at bounding box center [316, 64] width 27 height 12
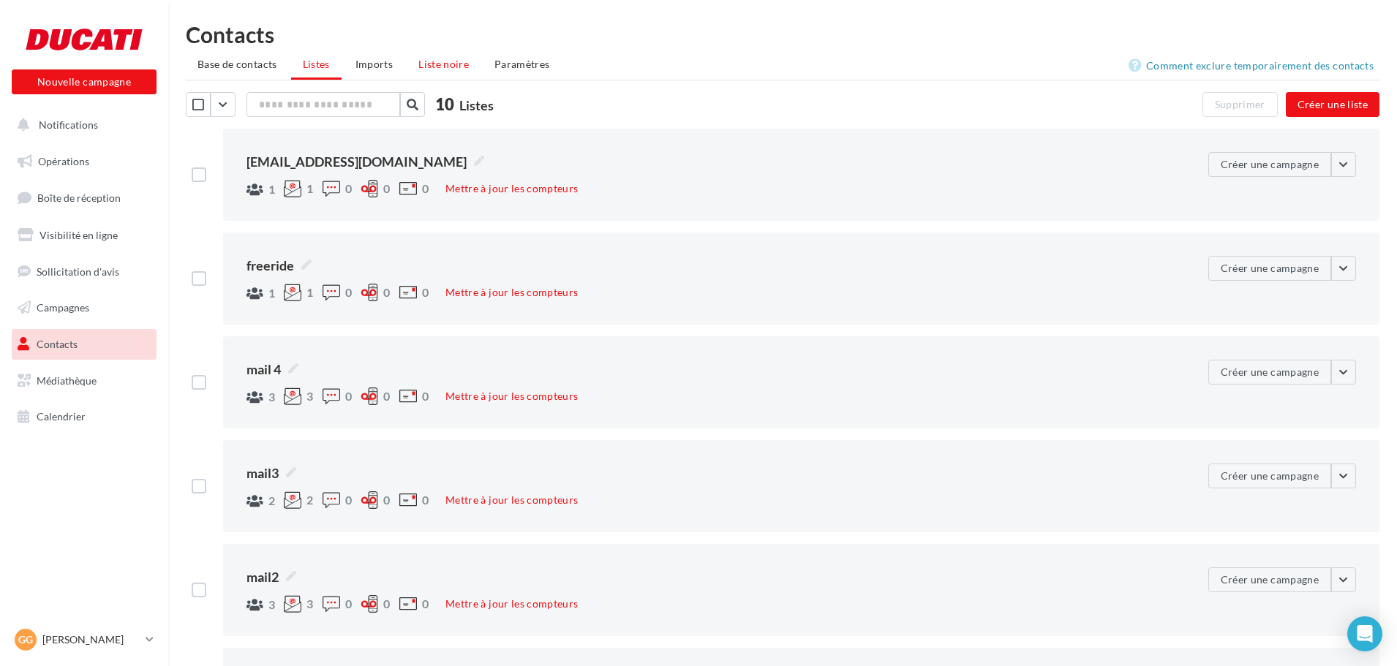
click at [432, 64] on span "Liste noire" at bounding box center [443, 64] width 50 height 12
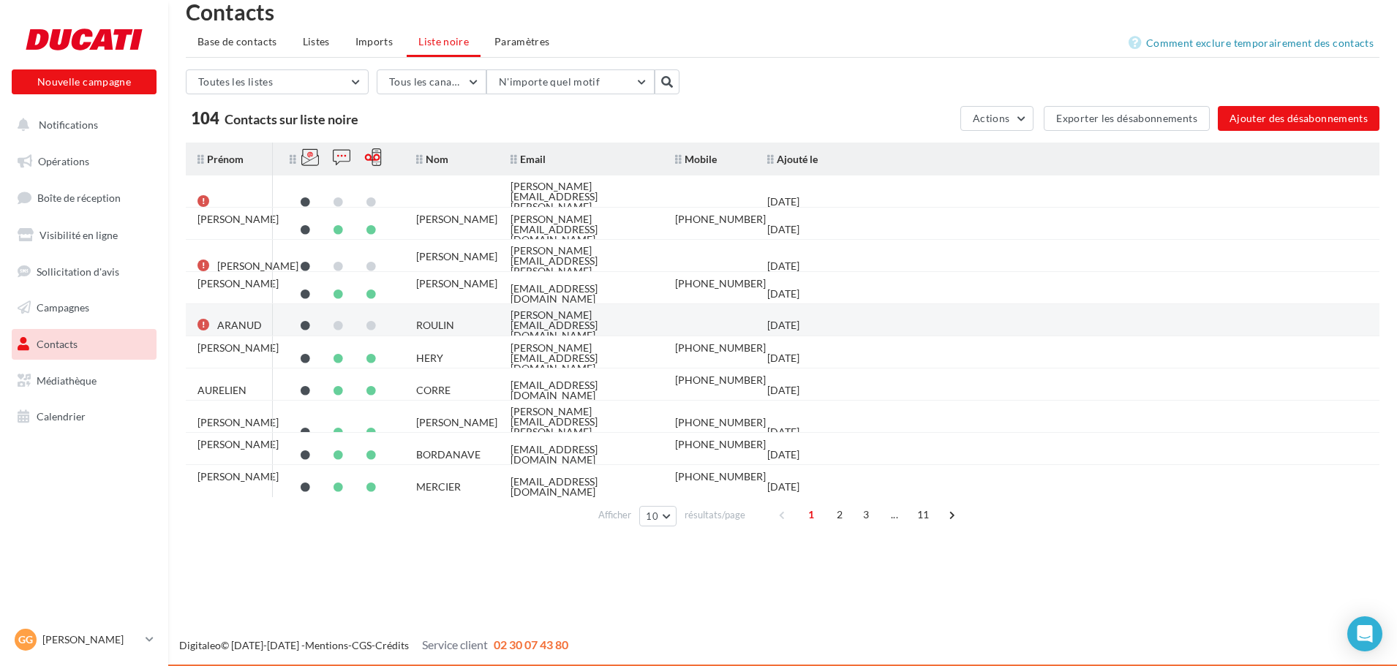
scroll to position [23, 0]
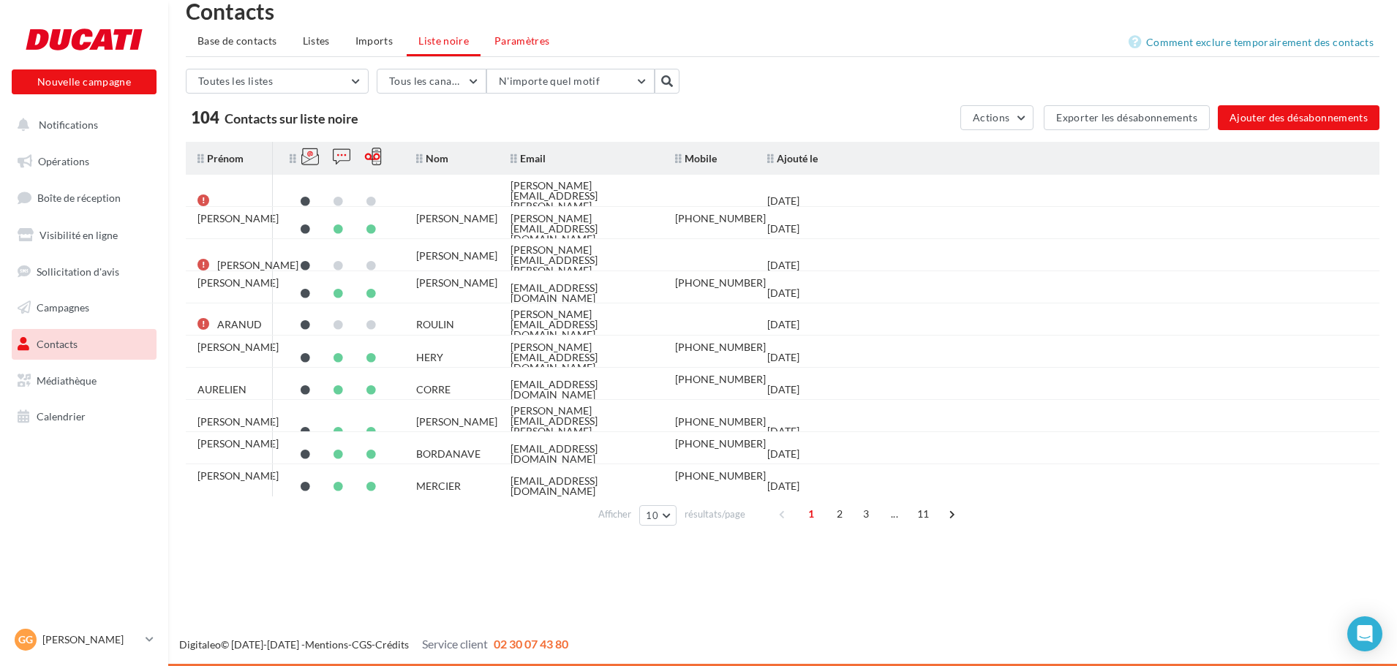
click at [525, 41] on span "Paramètres" at bounding box center [523, 40] width 56 height 12
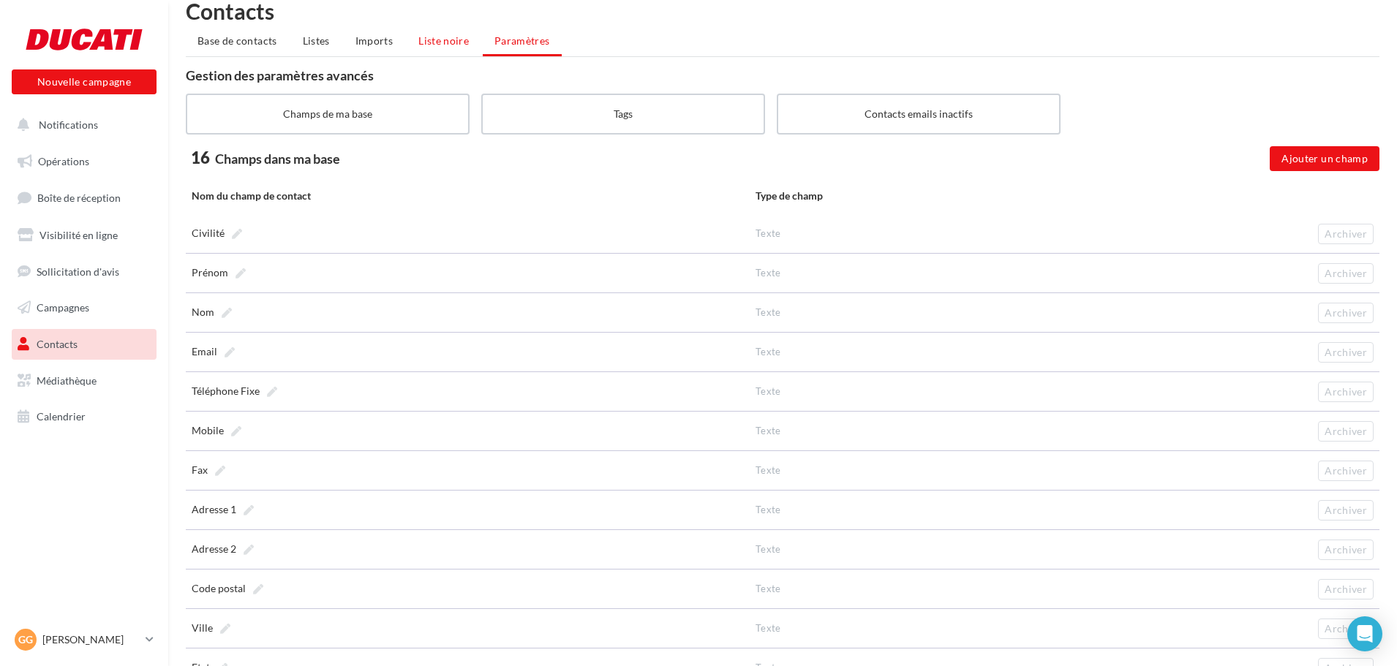
click at [467, 37] on span "Liste noire" at bounding box center [443, 40] width 50 height 12
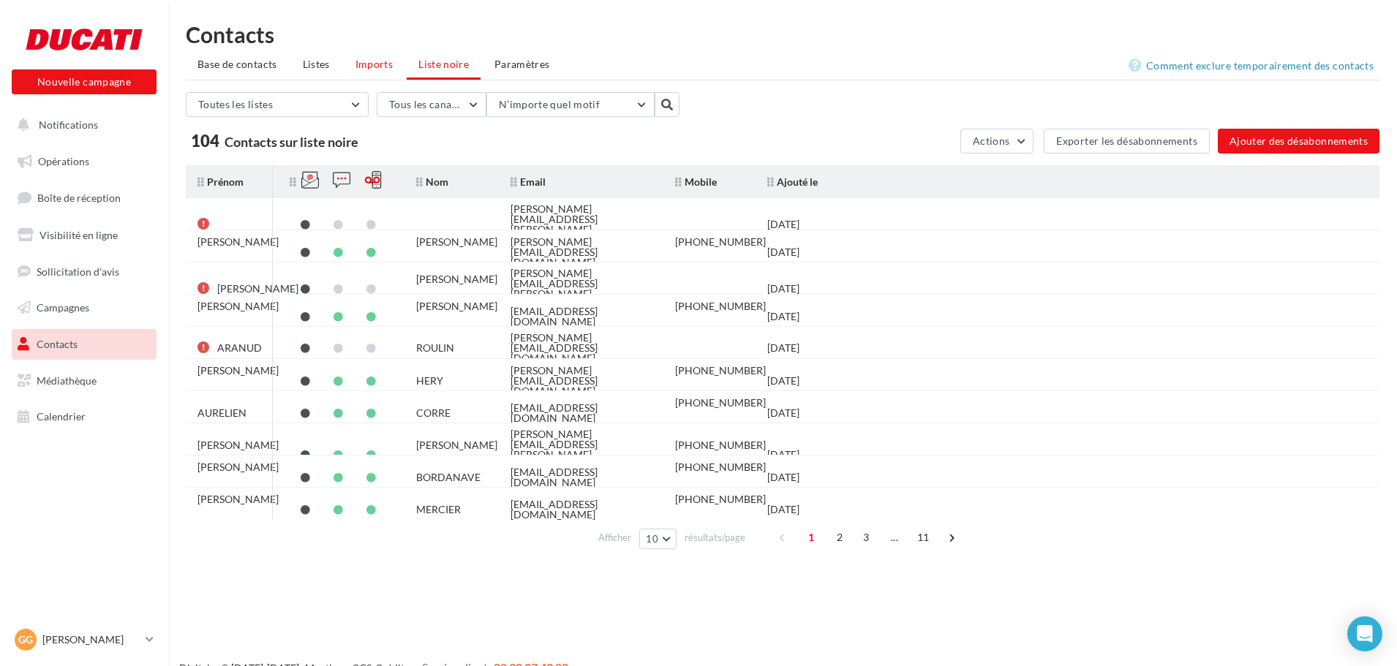
click at [379, 64] on span "Imports" at bounding box center [374, 64] width 37 height 12
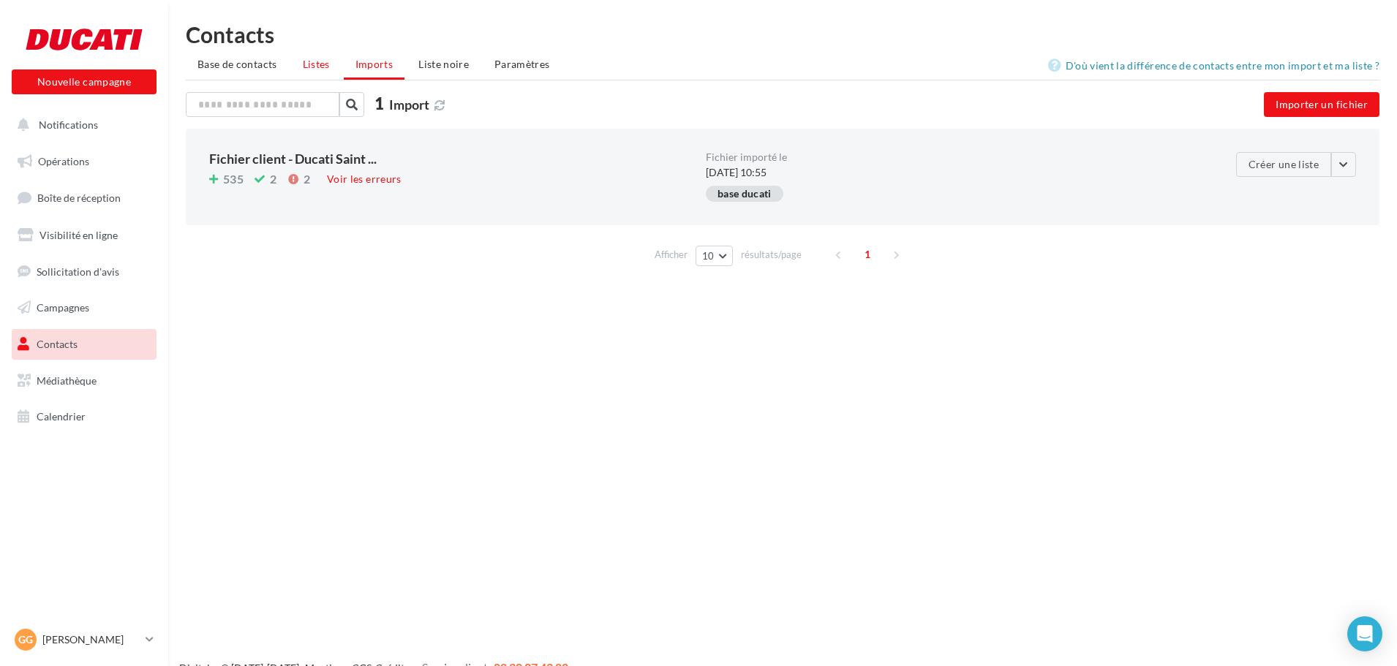
click at [325, 72] on li "Listes" at bounding box center [316, 64] width 50 height 26
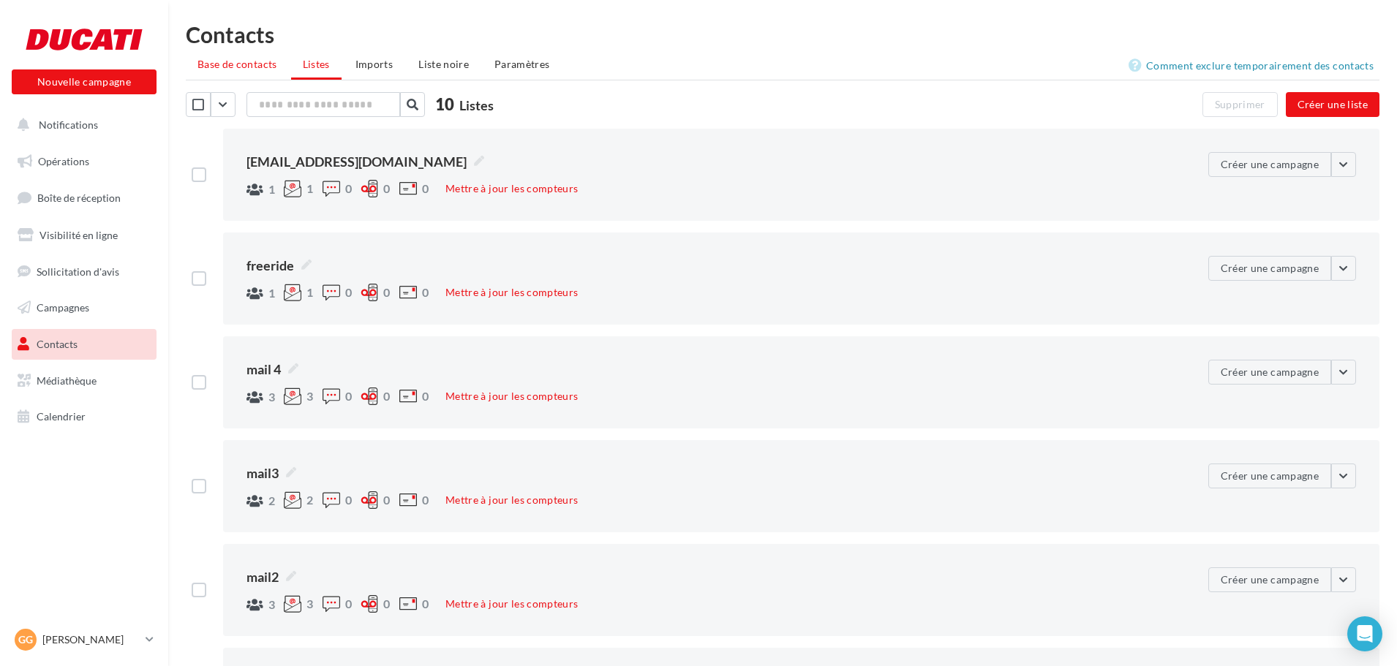
click at [252, 72] on li "Base de contacts" at bounding box center [237, 64] width 103 height 26
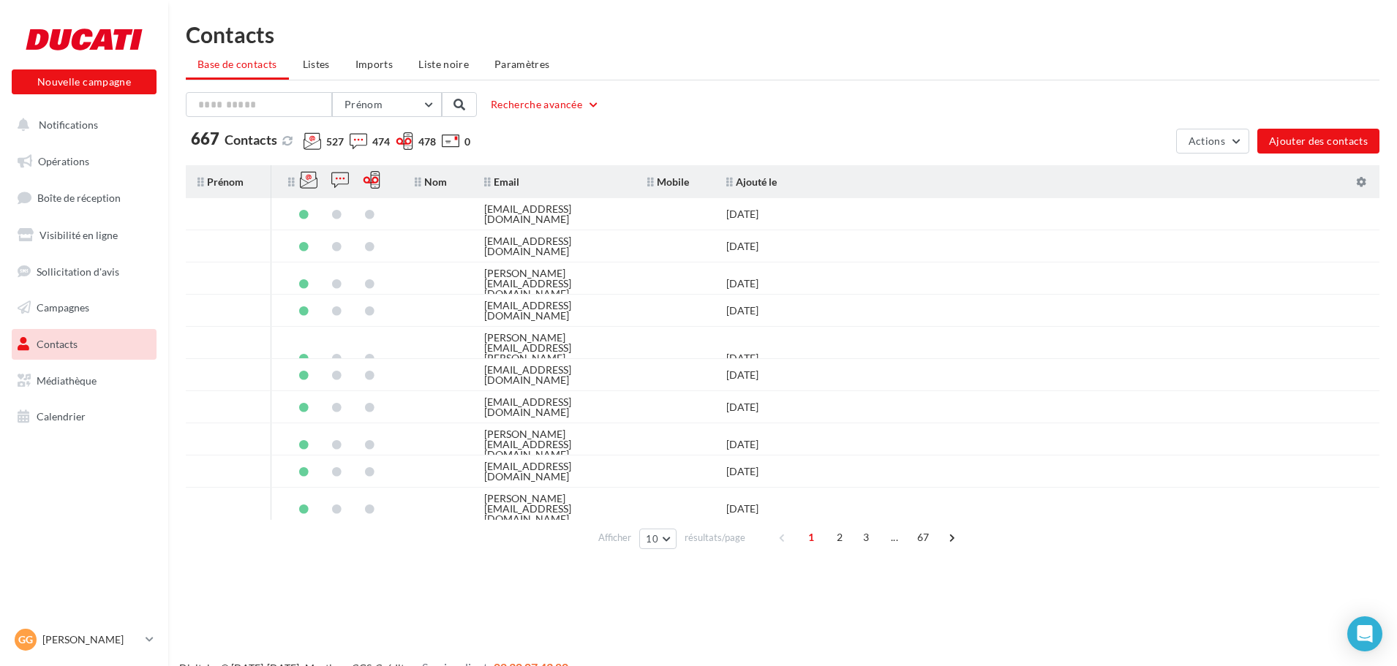
click at [411, 144] on icon at bounding box center [405, 141] width 18 height 18
click at [376, 180] on icon at bounding box center [372, 180] width 18 height 18
click at [1206, 148] on button "Actions" at bounding box center [1212, 141] width 73 height 25
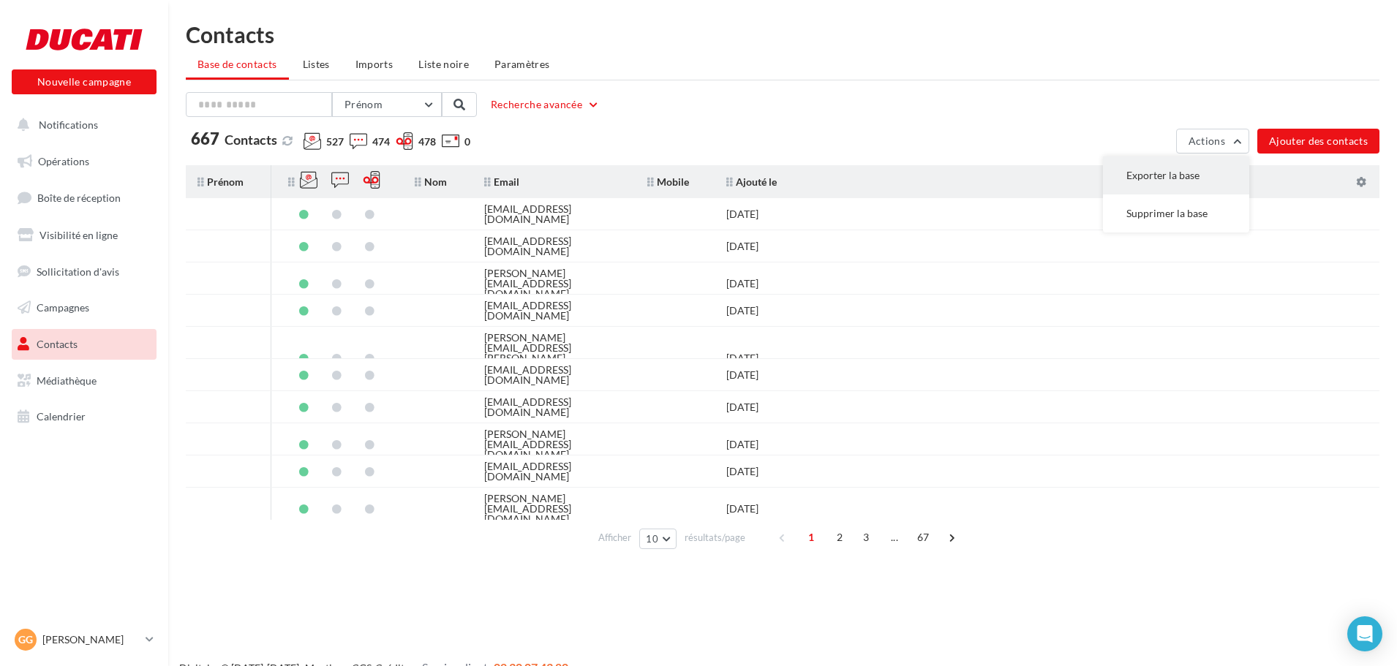
click at [1168, 173] on button "Exporter la base" at bounding box center [1176, 176] width 146 height 38
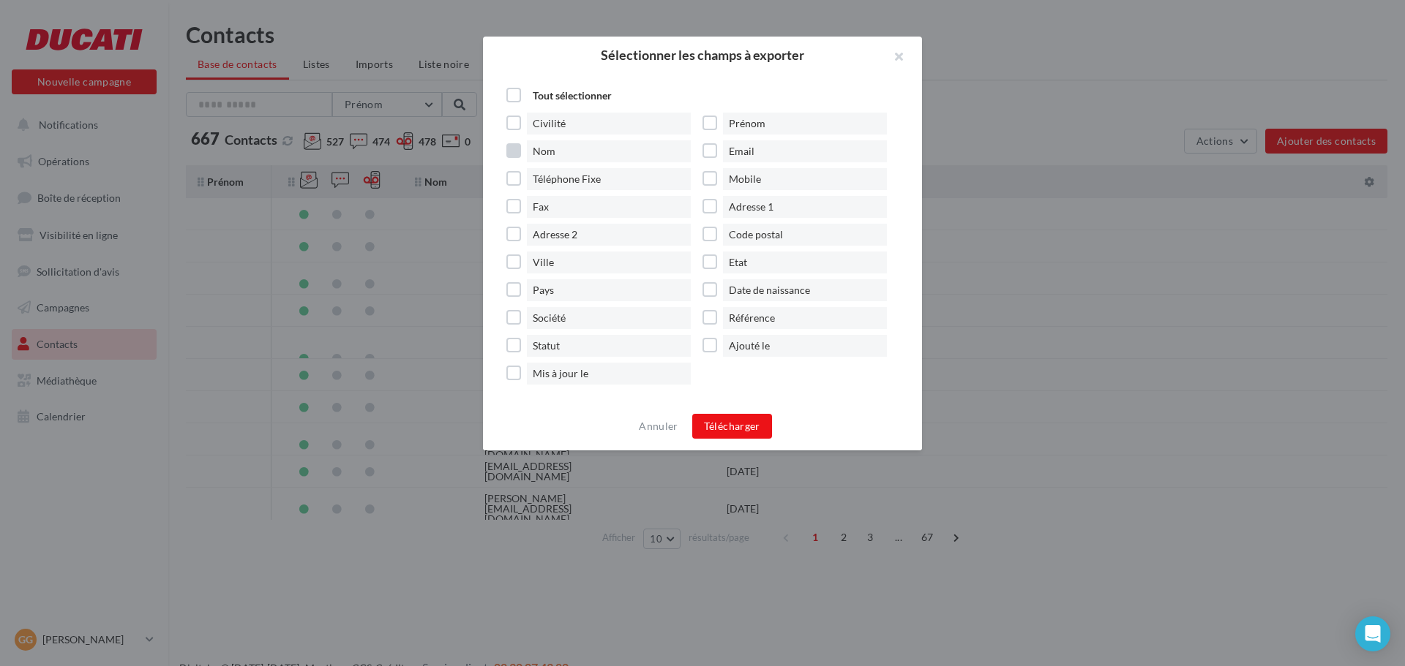
click at [514, 147] on label "Nom" at bounding box center [604, 151] width 196 height 22
click at [705, 148] on label "Email" at bounding box center [800, 151] width 196 height 22
click at [708, 130] on label "Prénom" at bounding box center [800, 124] width 196 height 22
click at [707, 347] on label "Ajouté le" at bounding box center [800, 346] width 196 height 22
click at [729, 429] on button "Télécharger" at bounding box center [732, 426] width 80 height 25
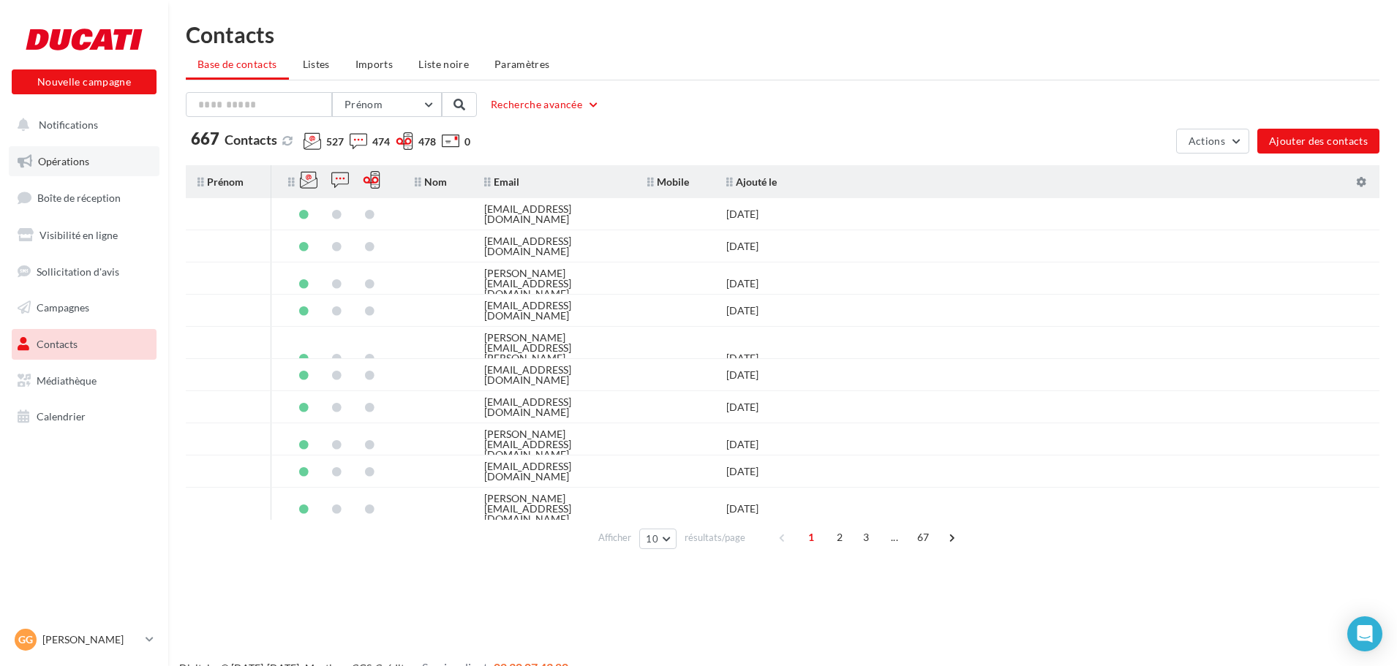
click at [77, 154] on link "Opérations" at bounding box center [84, 161] width 151 height 31
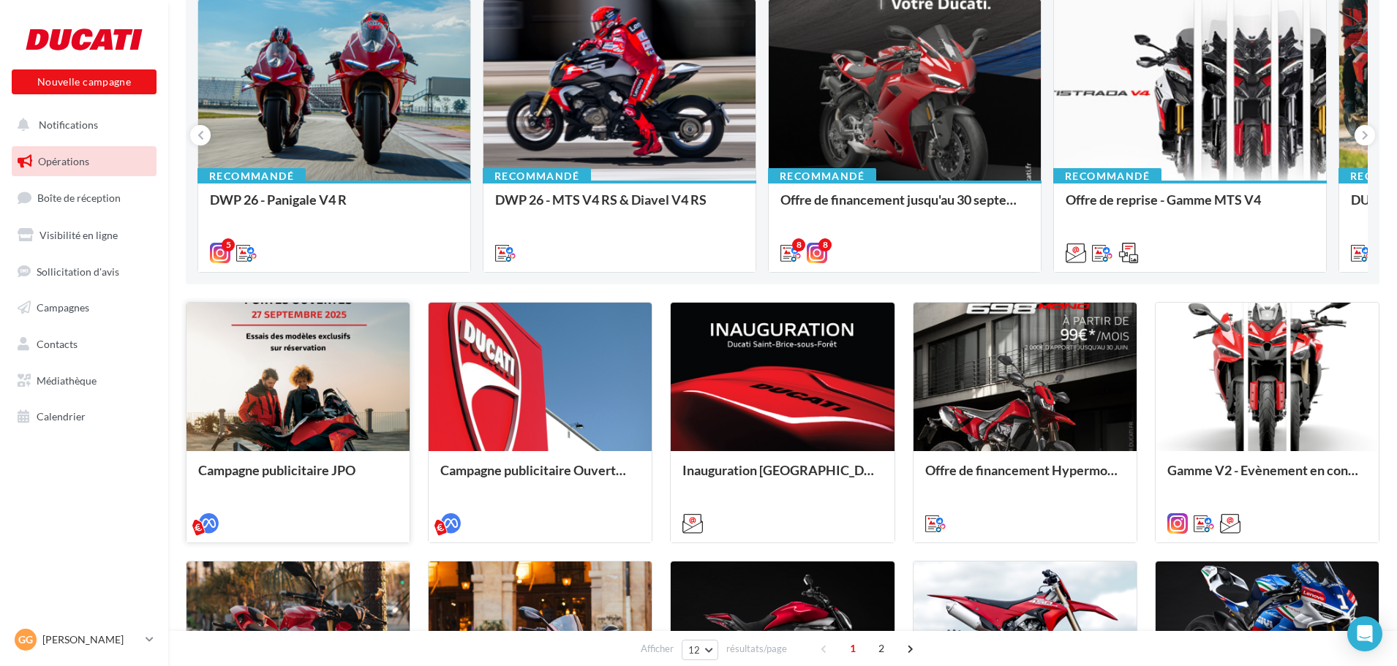
scroll to position [219, 0]
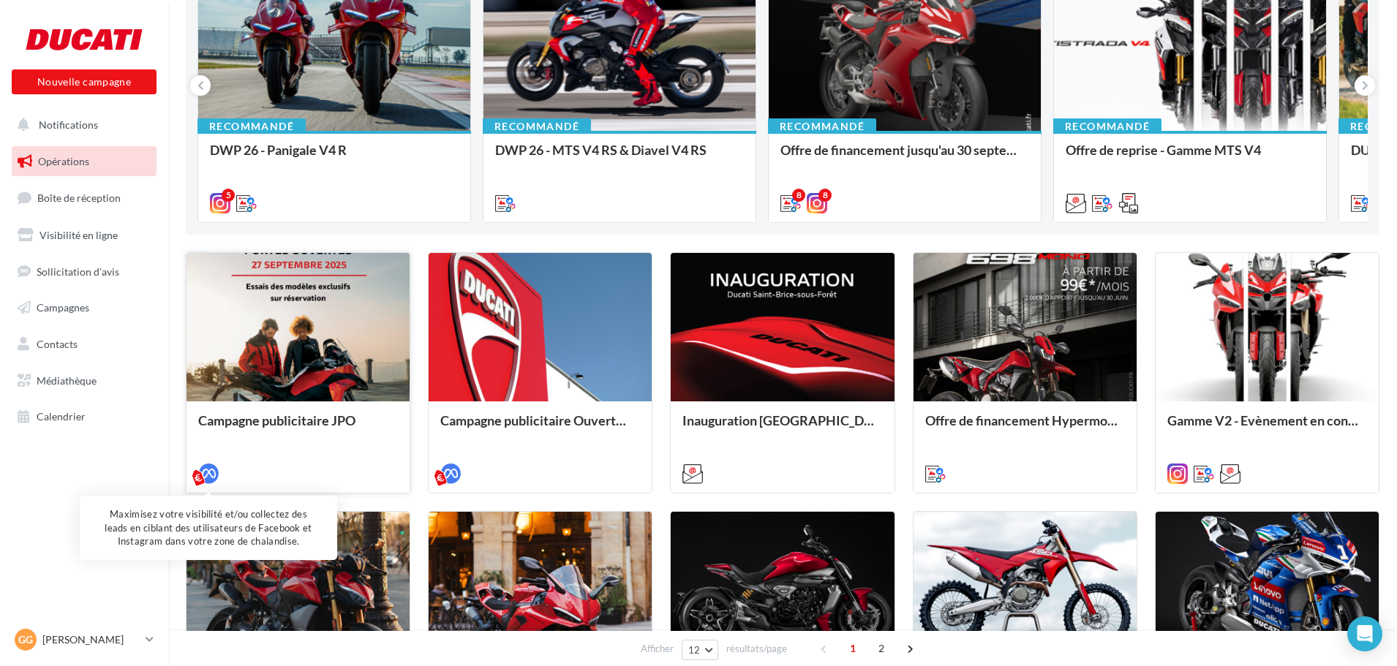
click at [198, 478] on icon at bounding box center [208, 474] width 20 height 20
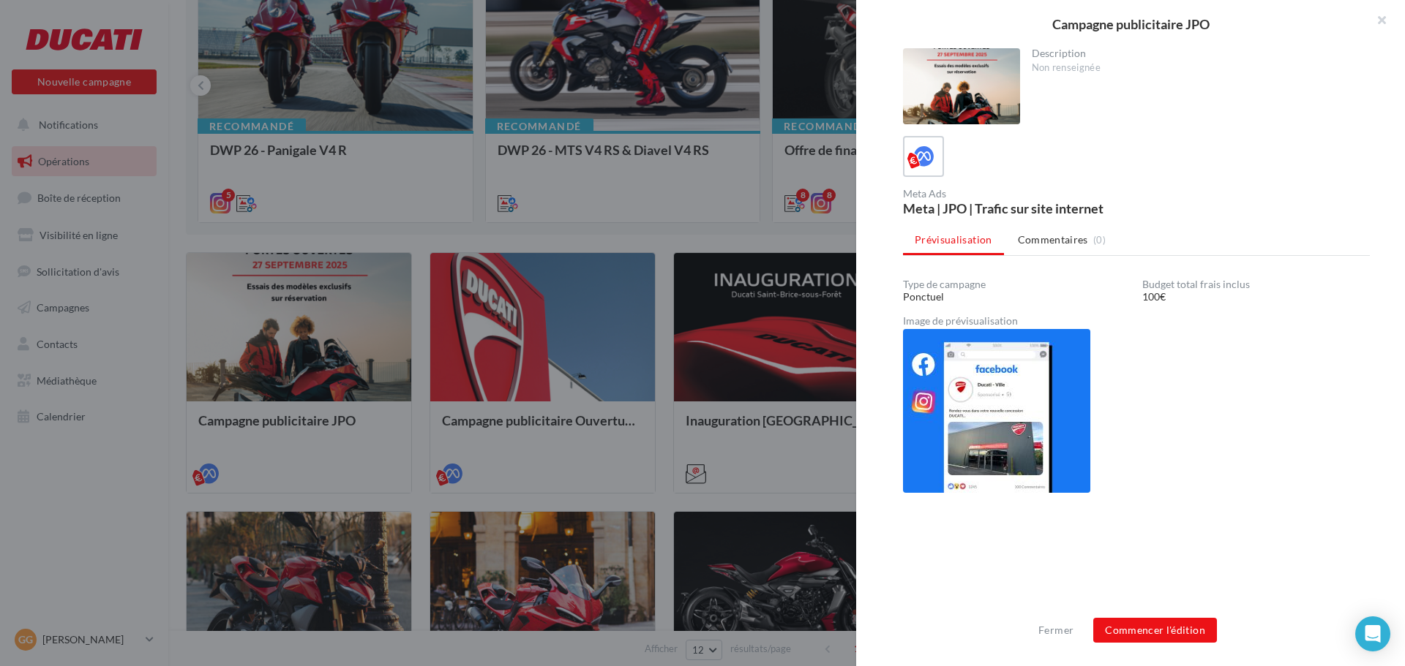
click at [1018, 388] on img at bounding box center [996, 411] width 187 height 164
click at [1386, 23] on button "button" at bounding box center [1375, 22] width 59 height 44
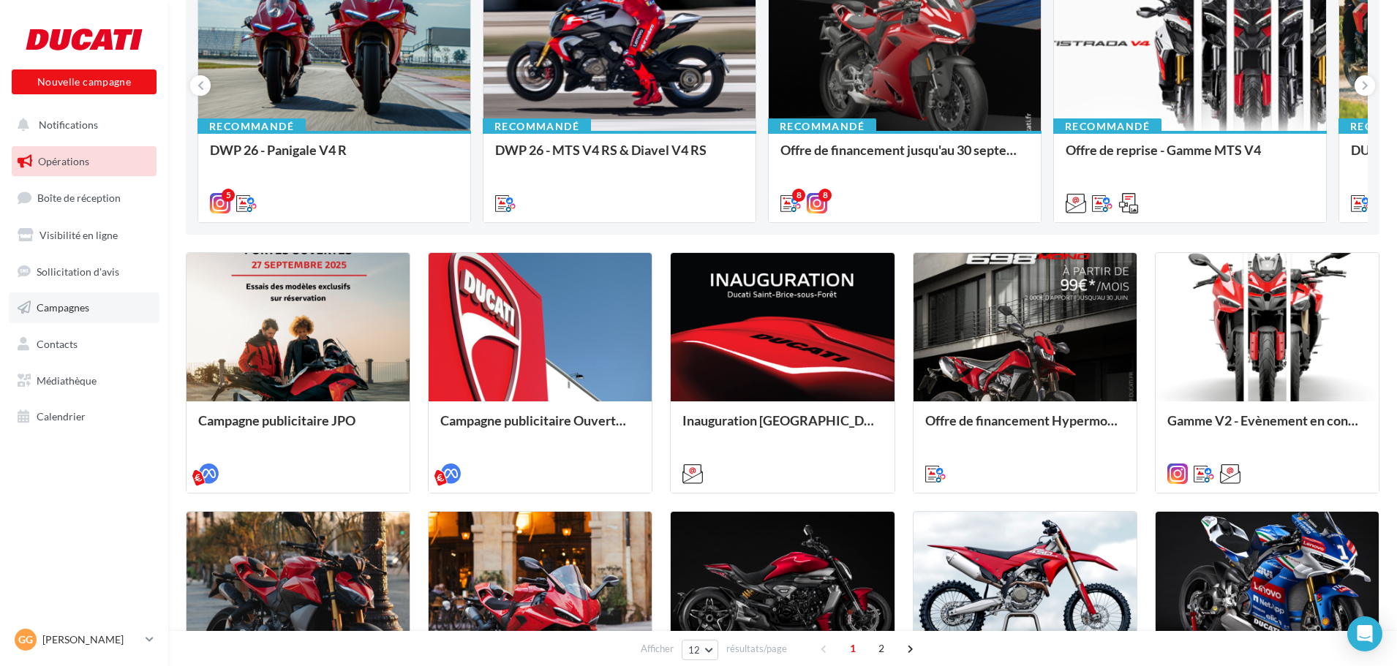
click at [73, 301] on span "Campagnes" at bounding box center [63, 307] width 53 height 12
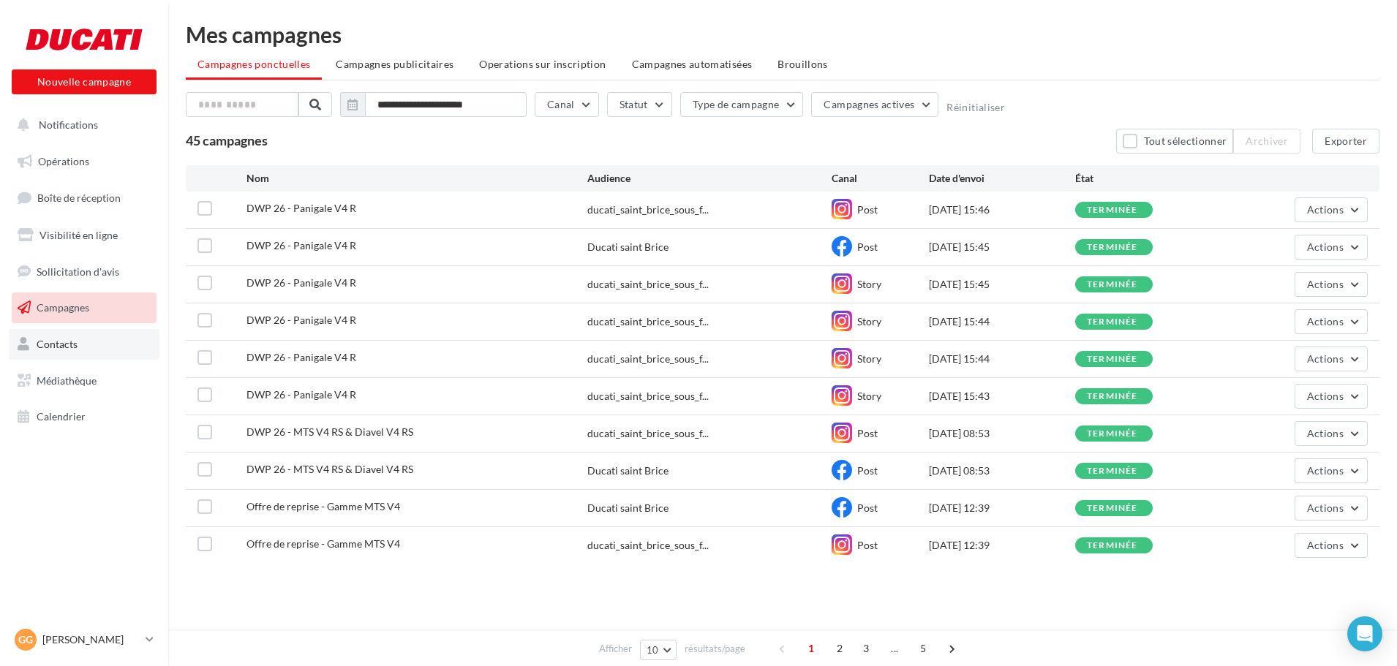
click at [94, 356] on link "Contacts" at bounding box center [84, 344] width 151 height 31
